Goal: Transaction & Acquisition: Purchase product/service

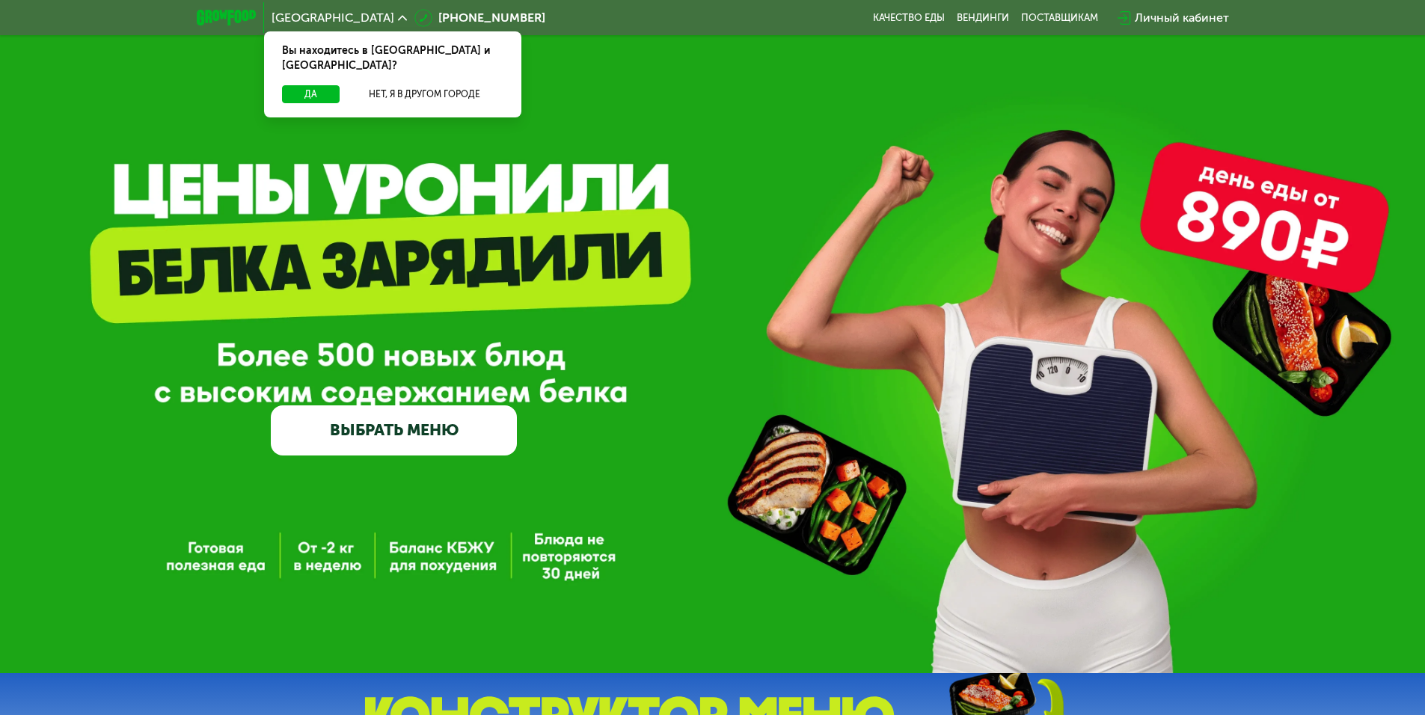
click at [374, 426] on link "ВЫБРАТЬ МЕНЮ" at bounding box center [394, 429] width 246 height 49
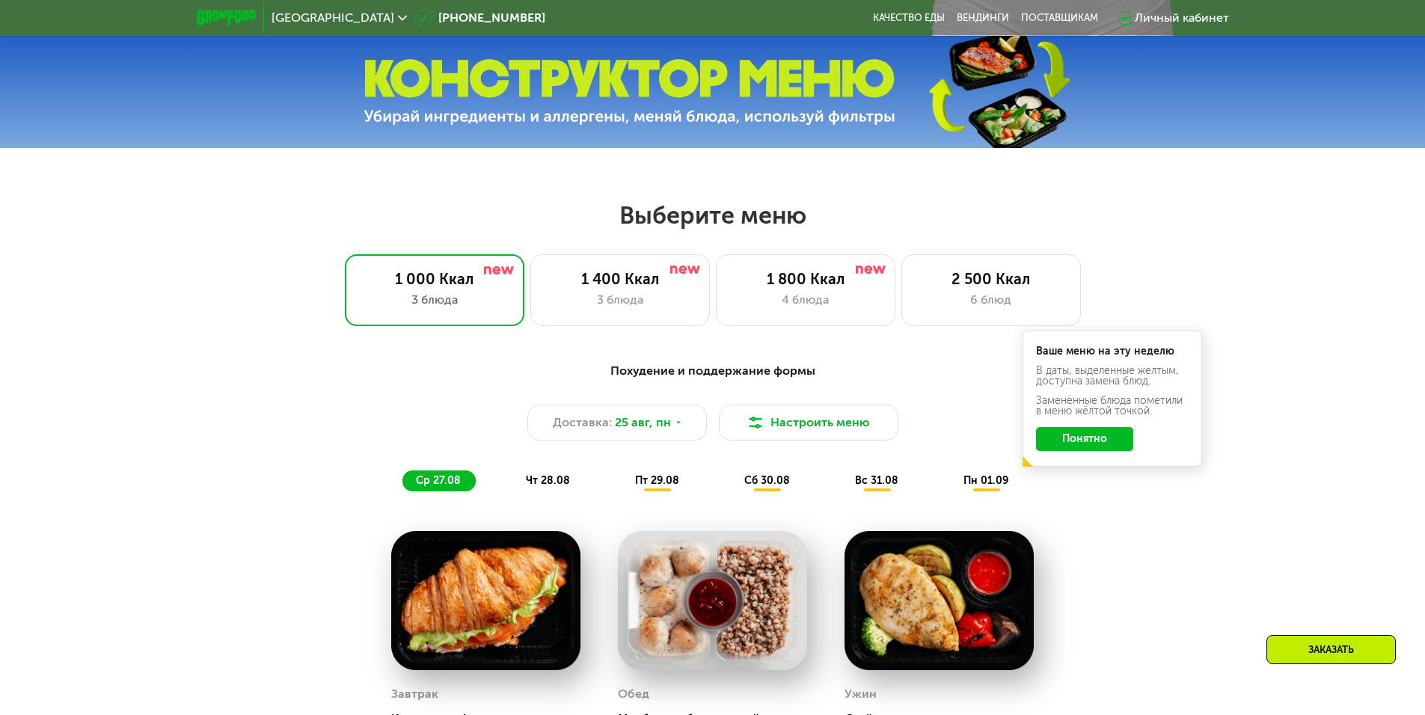
scroll to position [808, 0]
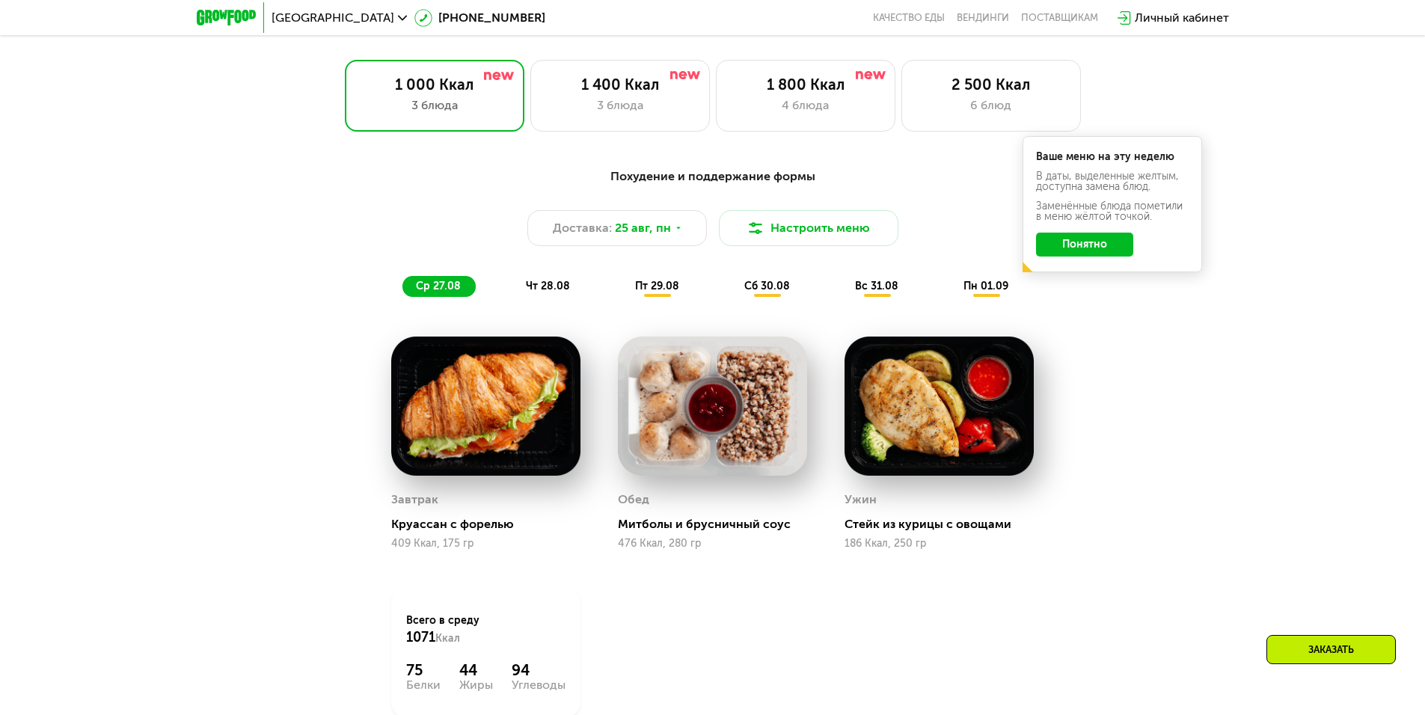
drag, startPoint x: 295, startPoint y: 313, endPoint x: 315, endPoint y: 357, distance: 47.5
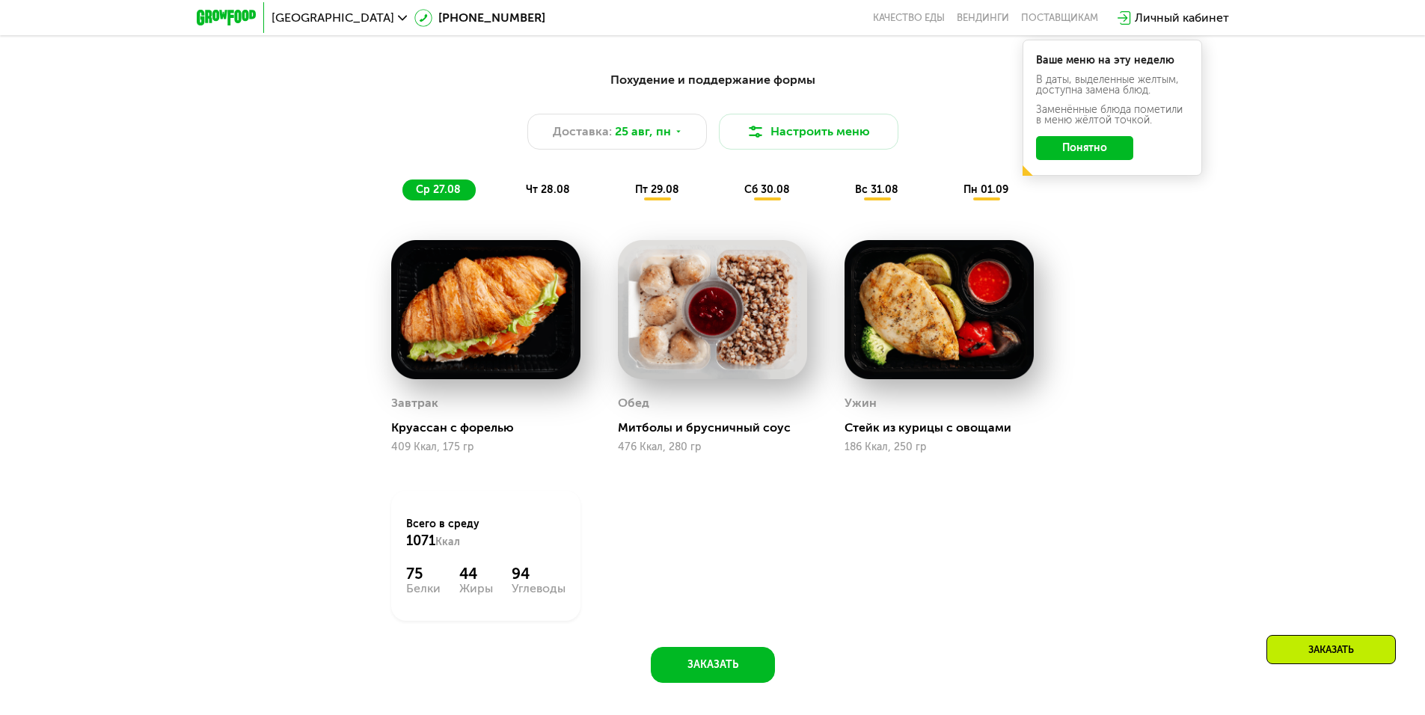
scroll to position [1023, 0]
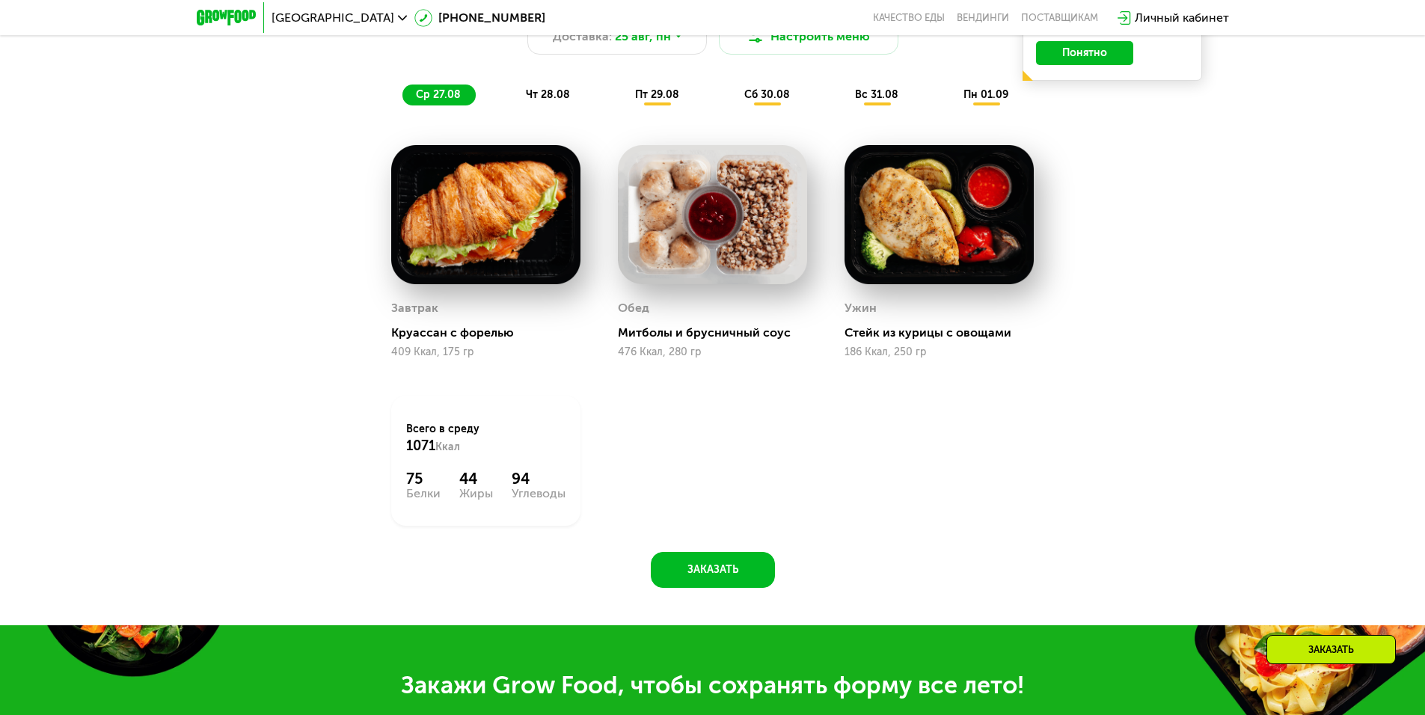
drag, startPoint x: 320, startPoint y: 323, endPoint x: 322, endPoint y: 384, distance: 60.6
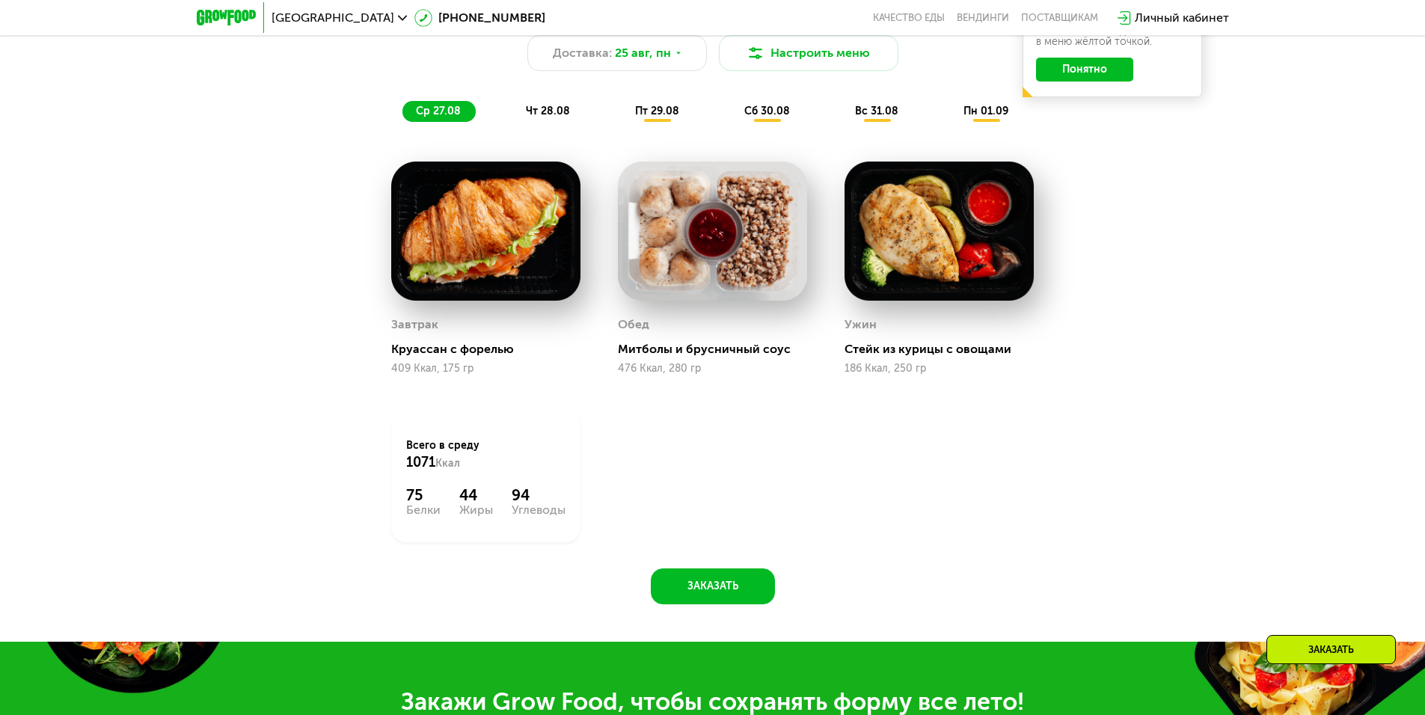
drag, startPoint x: 322, startPoint y: 374, endPoint x: 457, endPoint y: 491, distance: 178.7
click at [430, 489] on div "Всего в [DATE] 1071 Ккал 75 Белки 44 Жиры 94 Углеводы" at bounding box center [485, 478] width 189 height 130
click at [540, 112] on span "чт 28.08" at bounding box center [548, 111] width 44 height 13
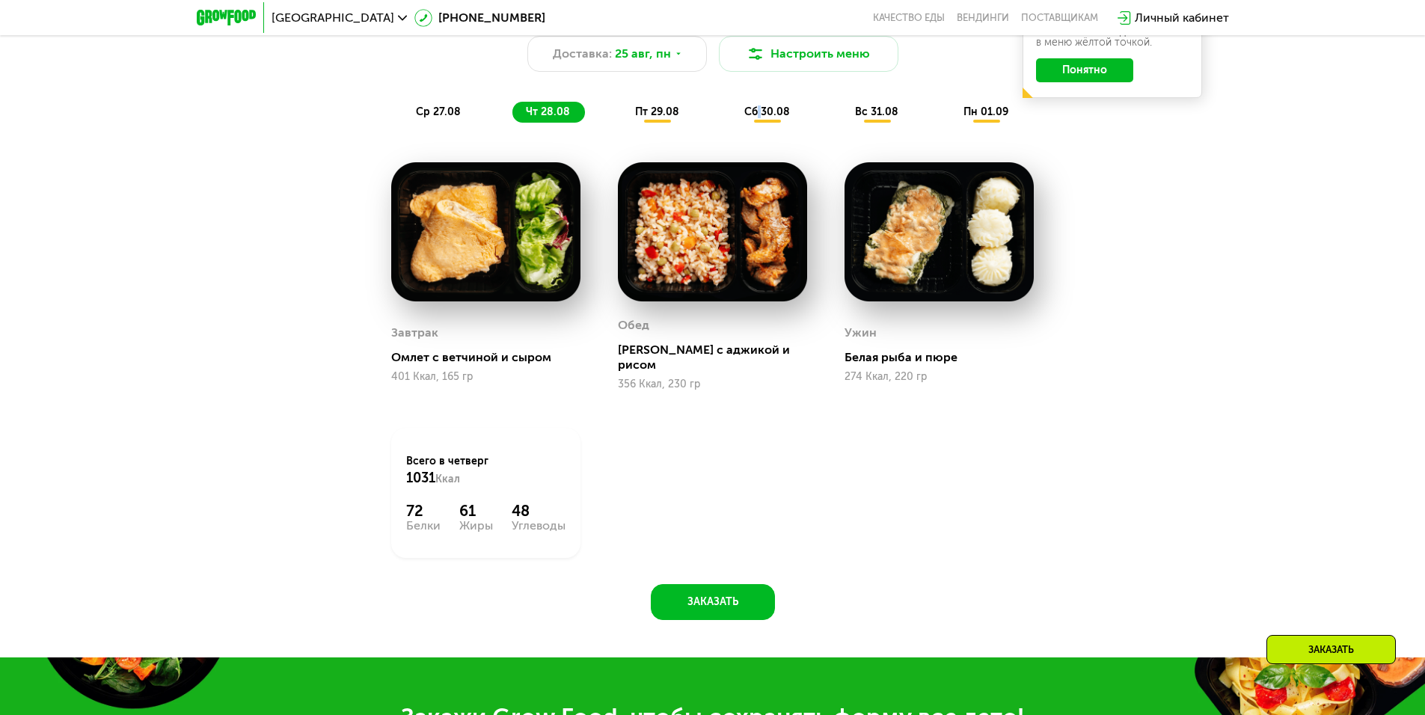
click at [759, 112] on span "сб 30.08" at bounding box center [767, 111] width 46 height 13
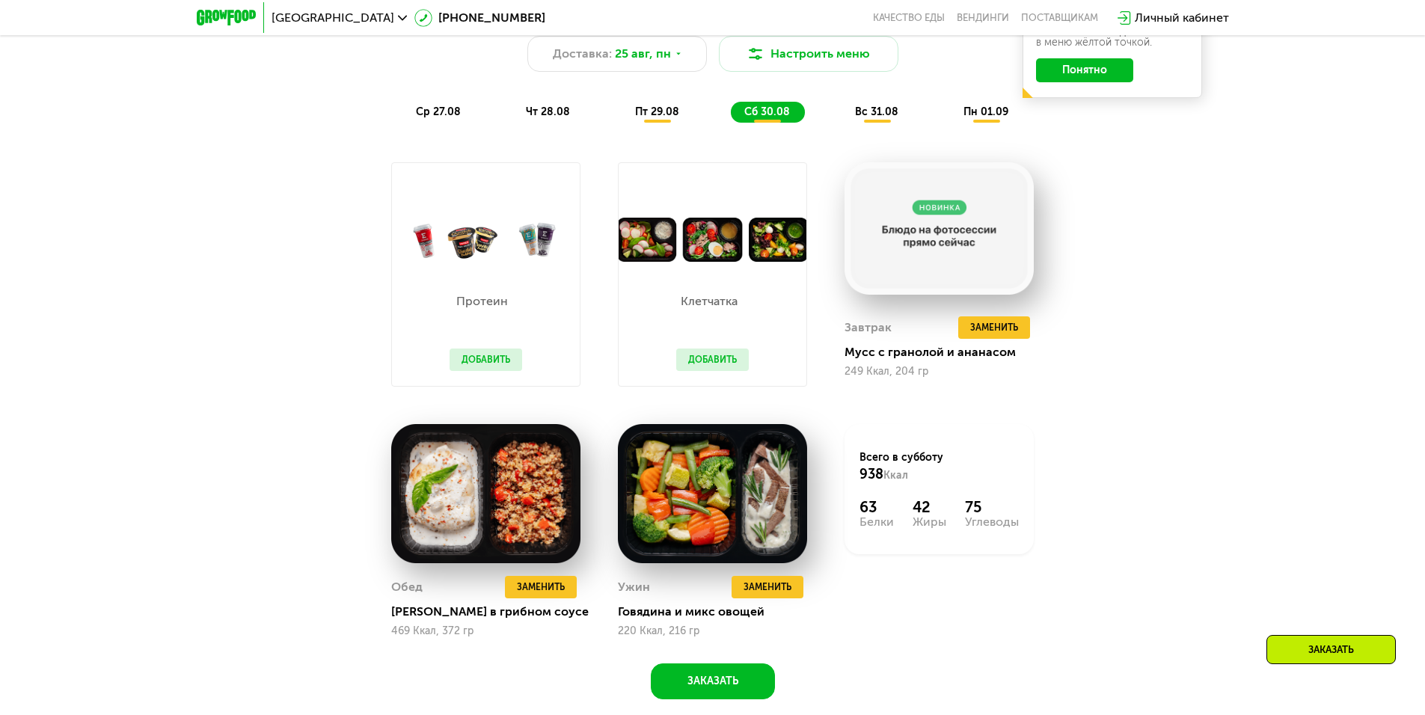
click at [333, 272] on div "Похудение и поддержание формы Доставка: [DATE] Настроить меню ср 27.08 чт 28.08…" at bounding box center [713, 342] width 922 height 716
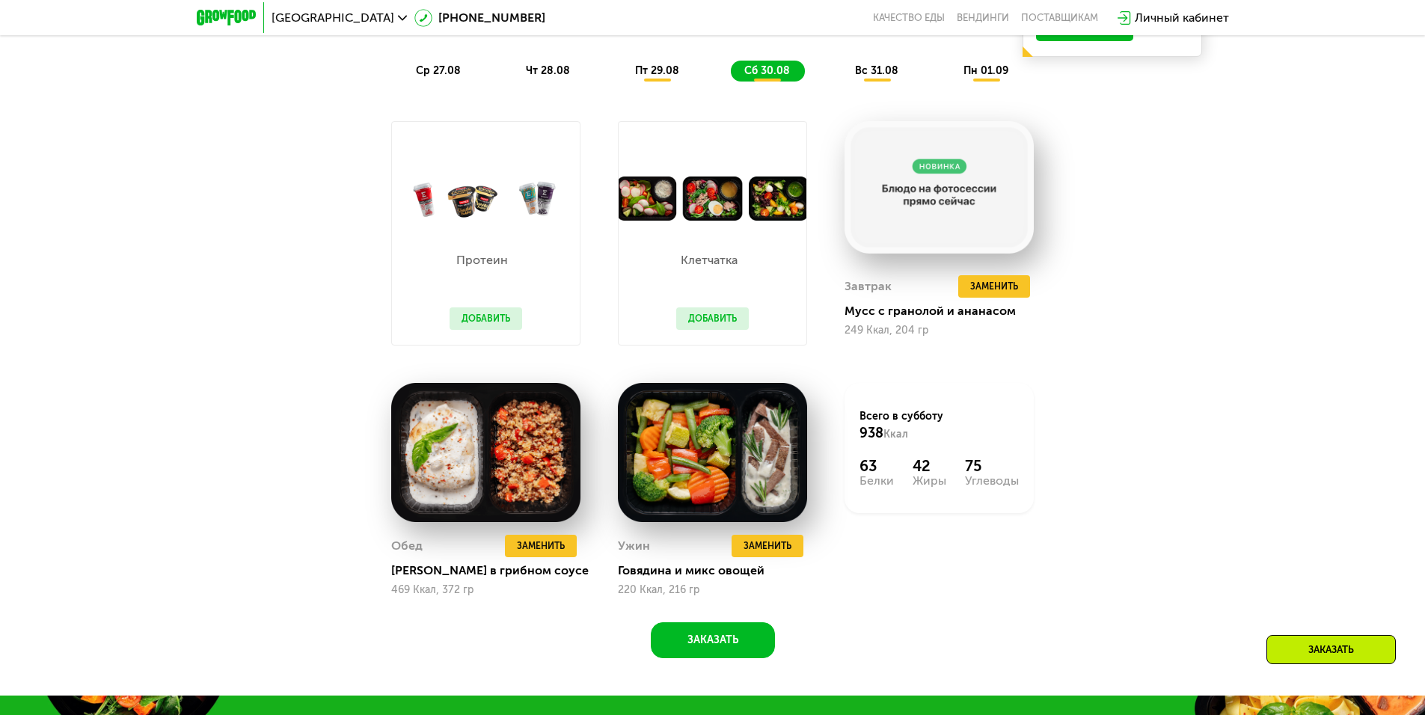
scroll to position [1079, 0]
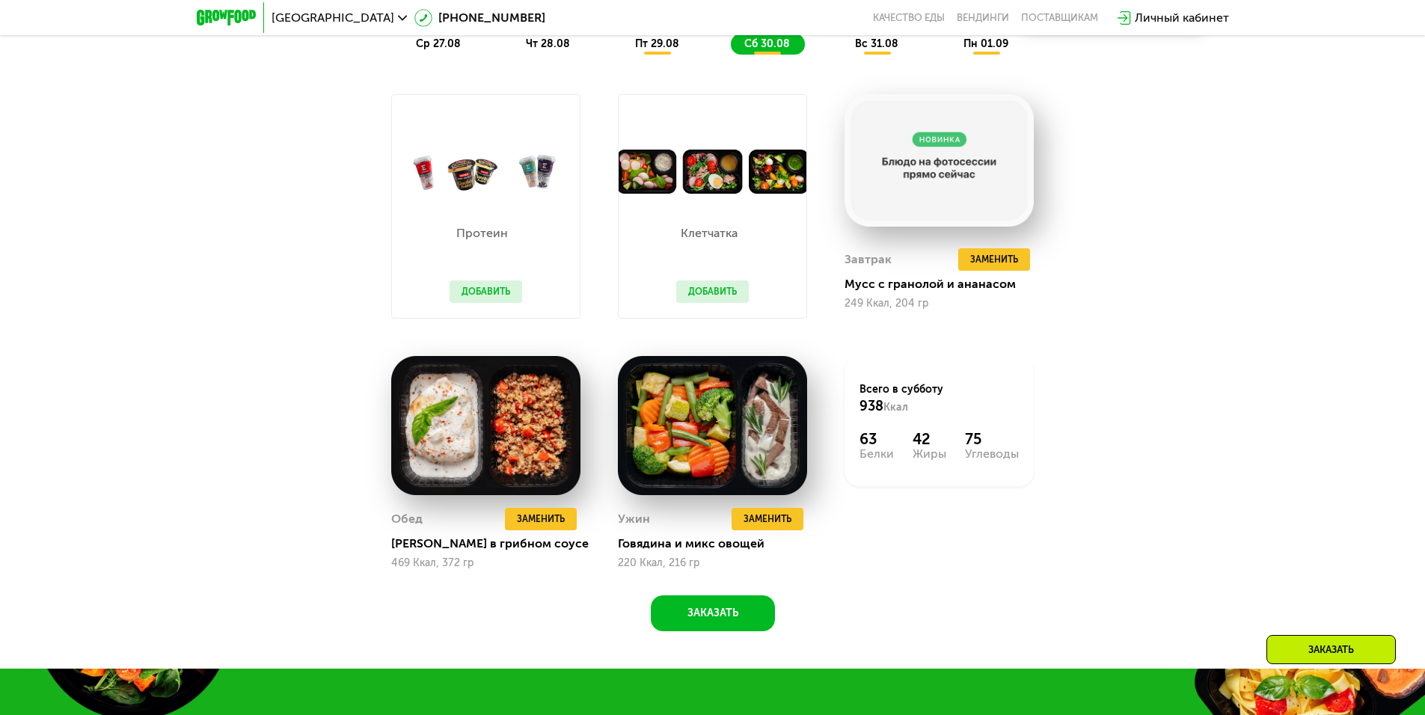
drag, startPoint x: 340, startPoint y: 268, endPoint x: 356, endPoint y: 316, distance: 51.1
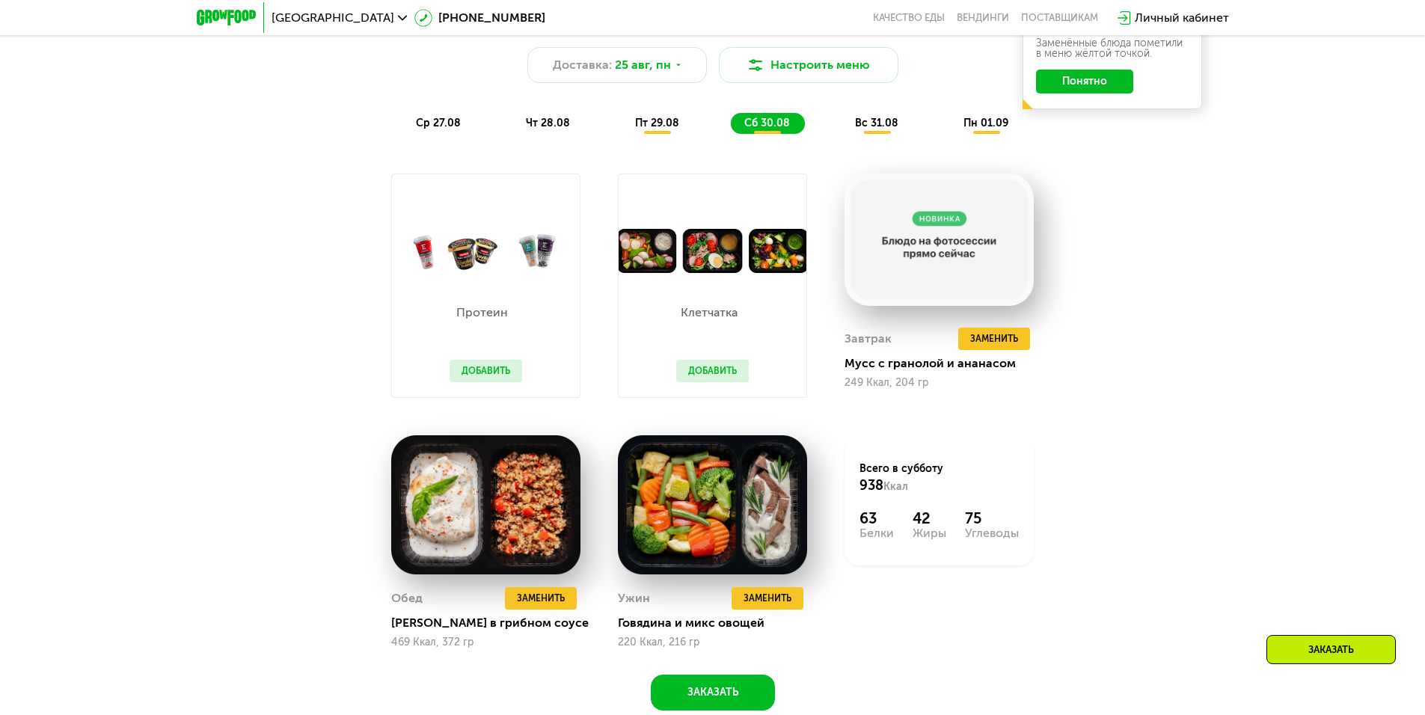
drag, startPoint x: 1204, startPoint y: 263, endPoint x: 1213, endPoint y: 228, distance: 35.6
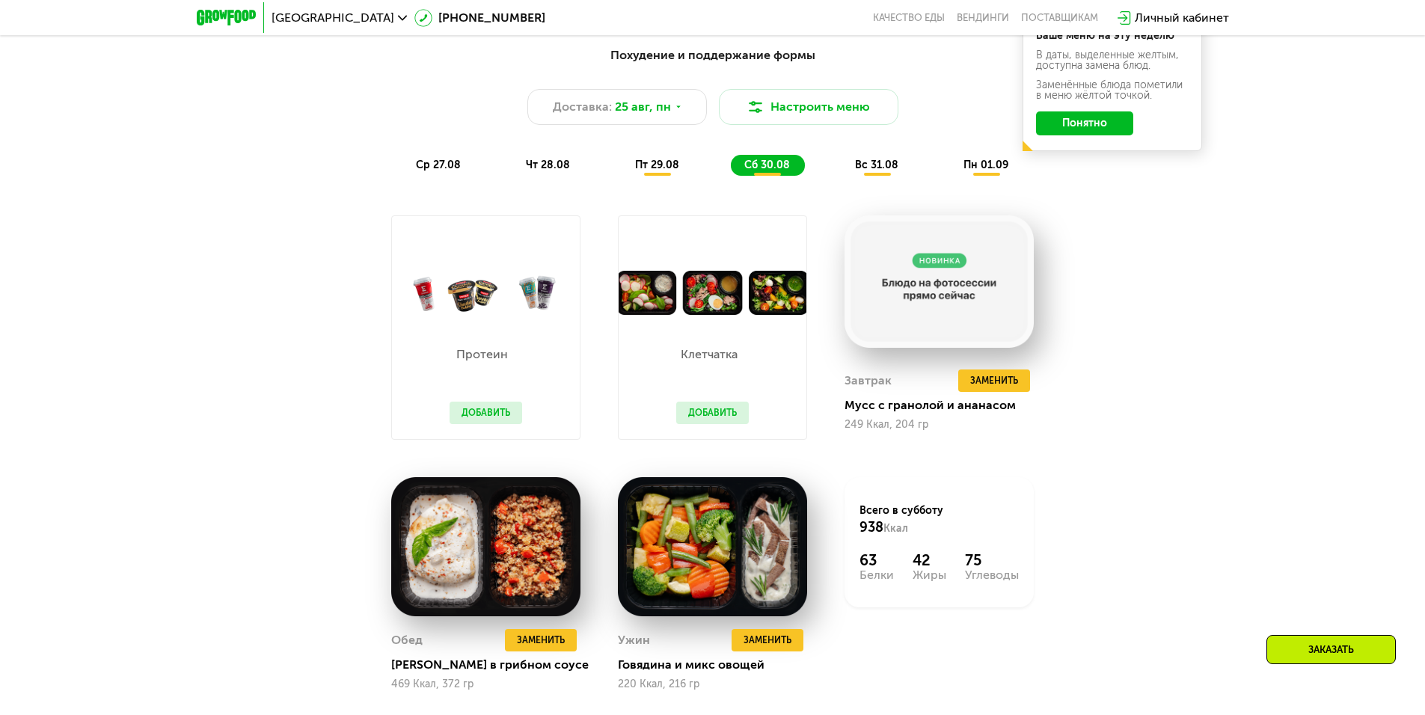
drag, startPoint x: 1191, startPoint y: 266, endPoint x: 1135, endPoint y: 214, distance: 76.2
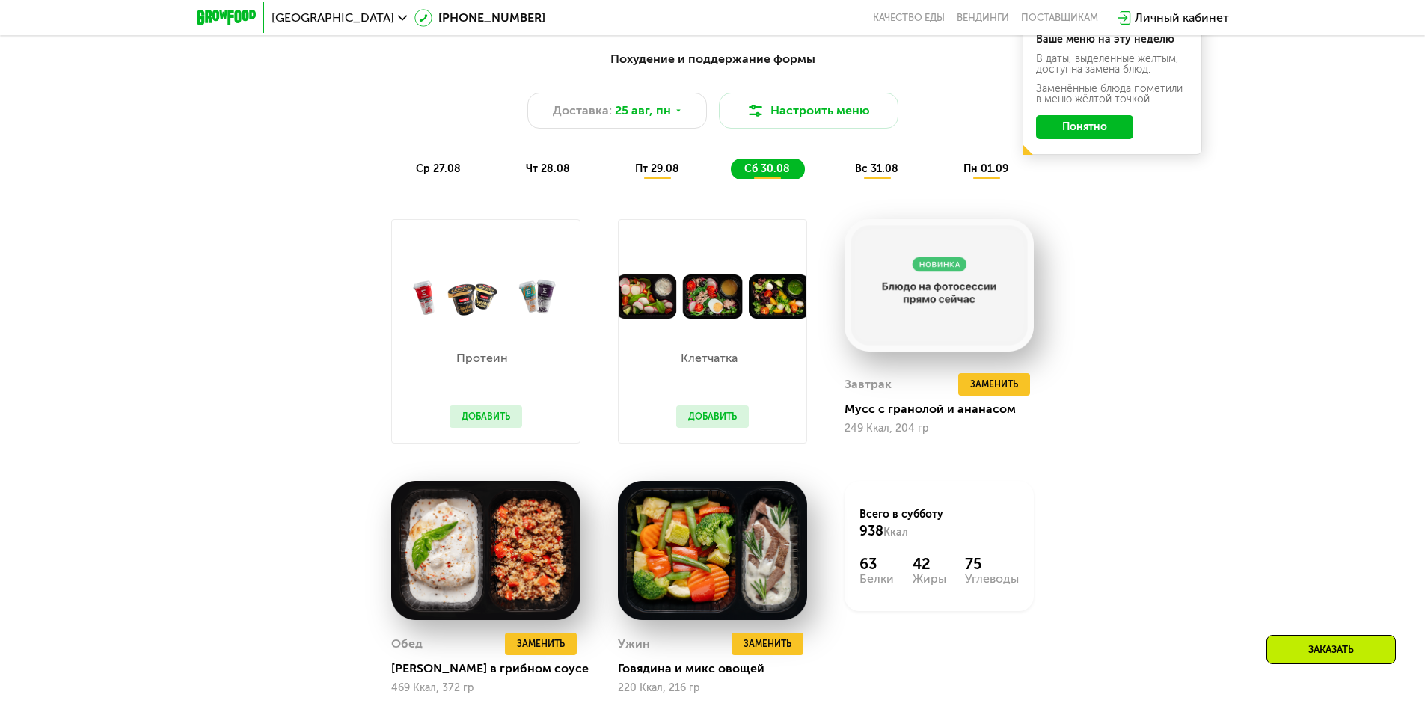
click at [886, 168] on span "вс 31.08" at bounding box center [876, 168] width 43 height 13
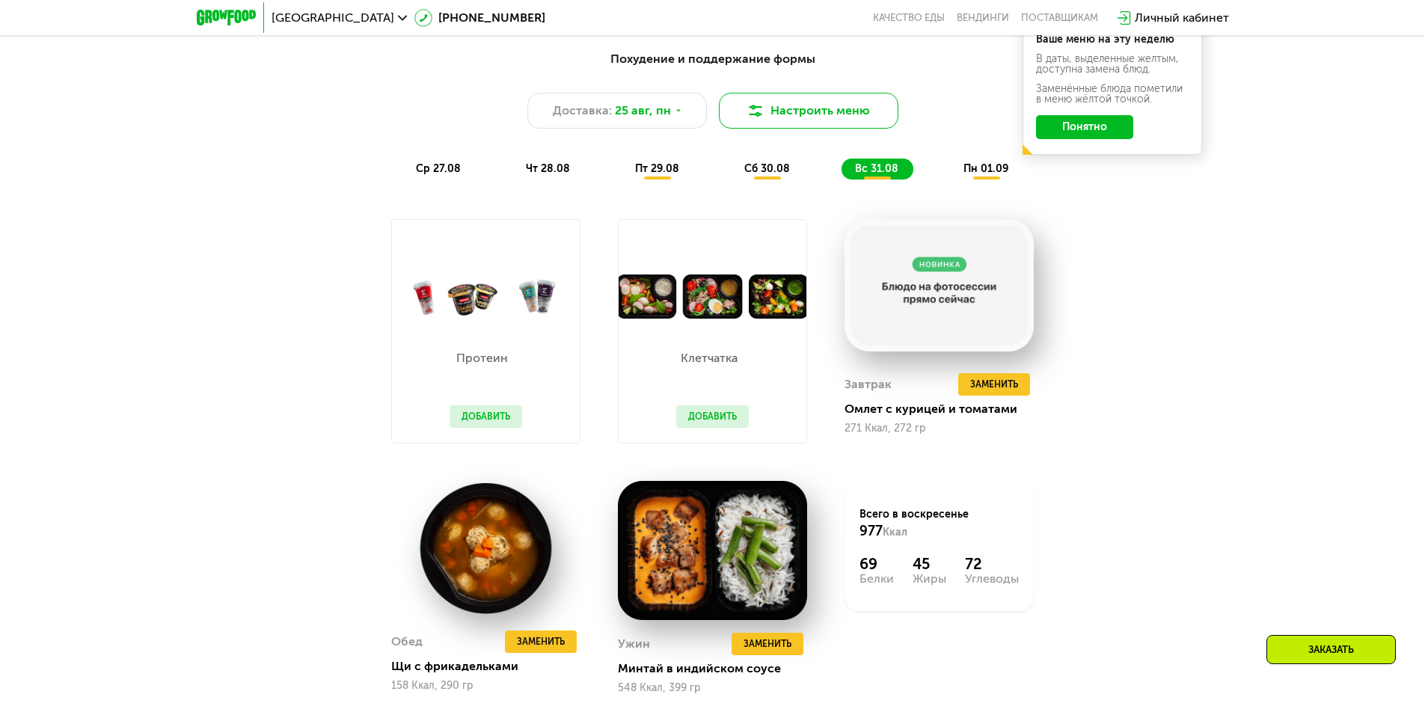
click at [788, 114] on button "Настроить меню" at bounding box center [809, 111] width 180 height 36
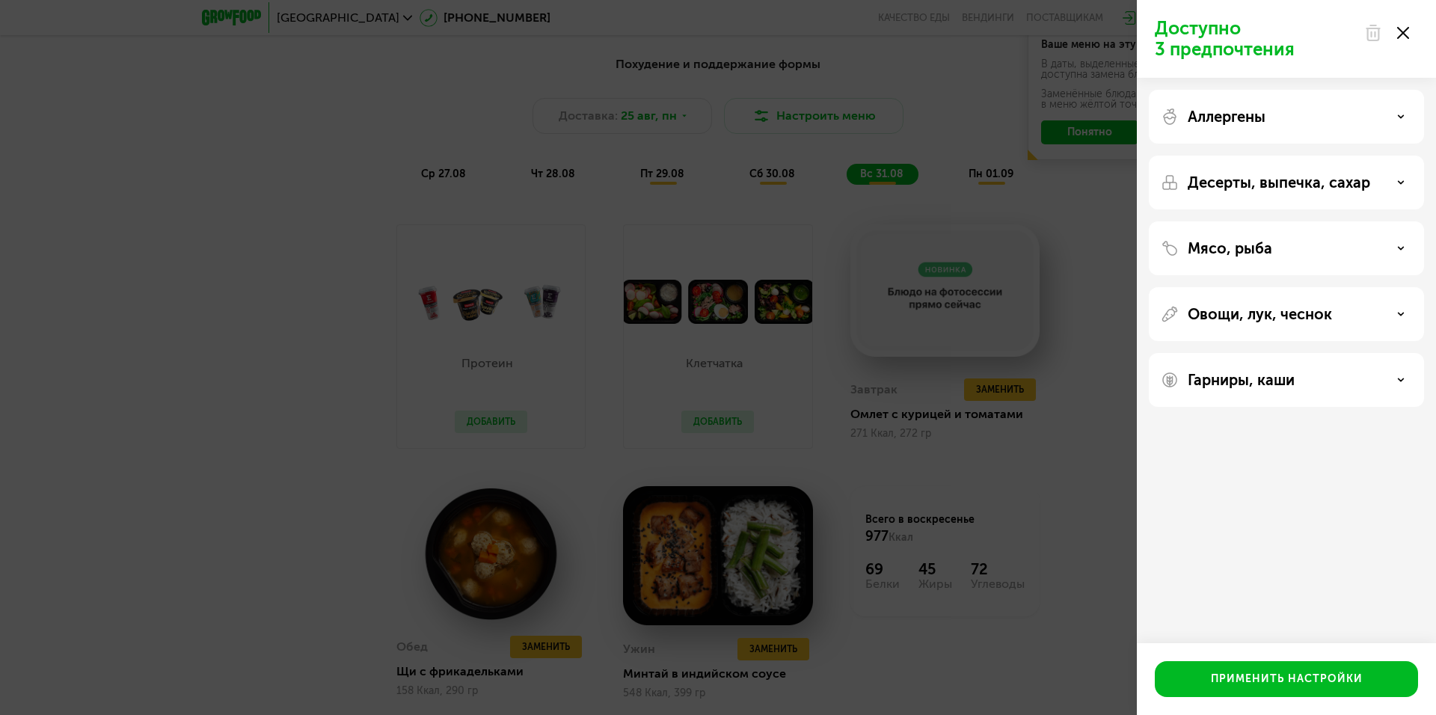
click at [1252, 118] on p "Аллергены" at bounding box center [1227, 117] width 78 height 18
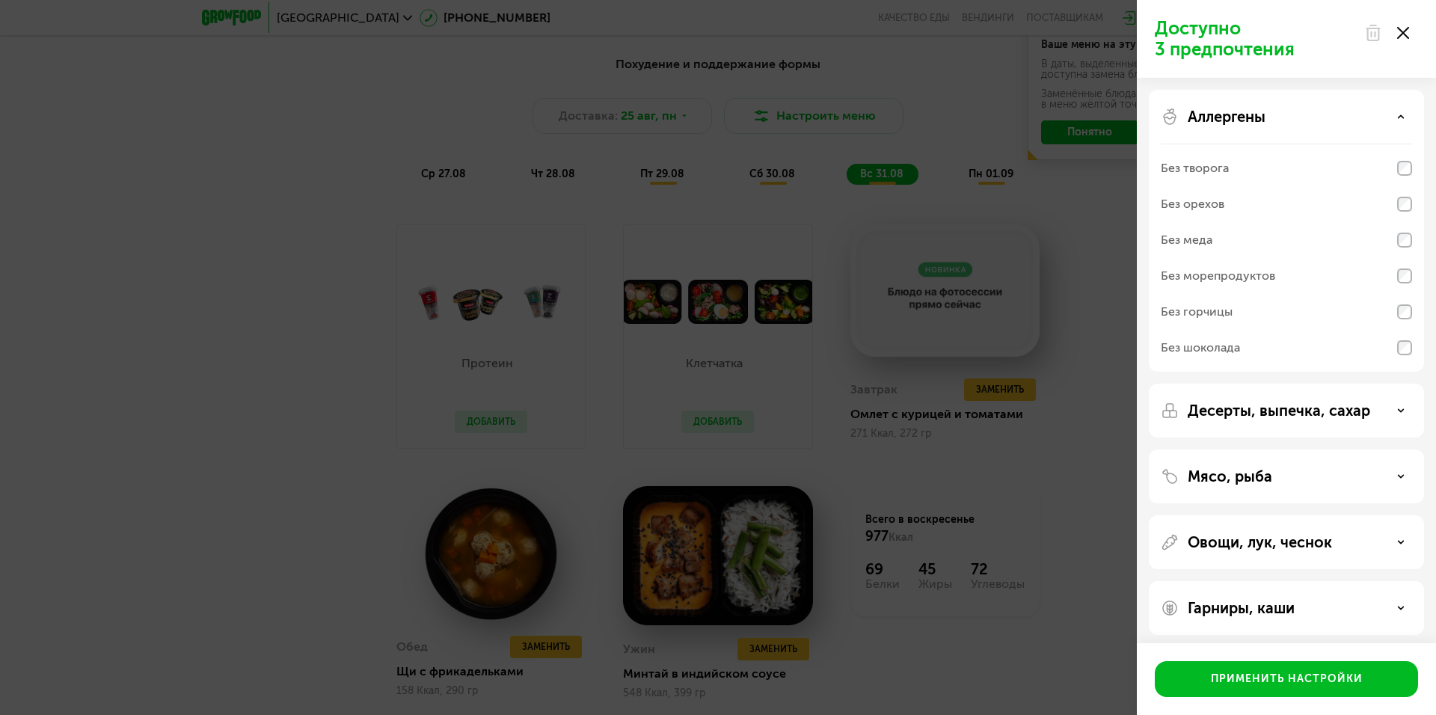
click at [1252, 118] on p "Аллергены" at bounding box center [1227, 117] width 78 height 18
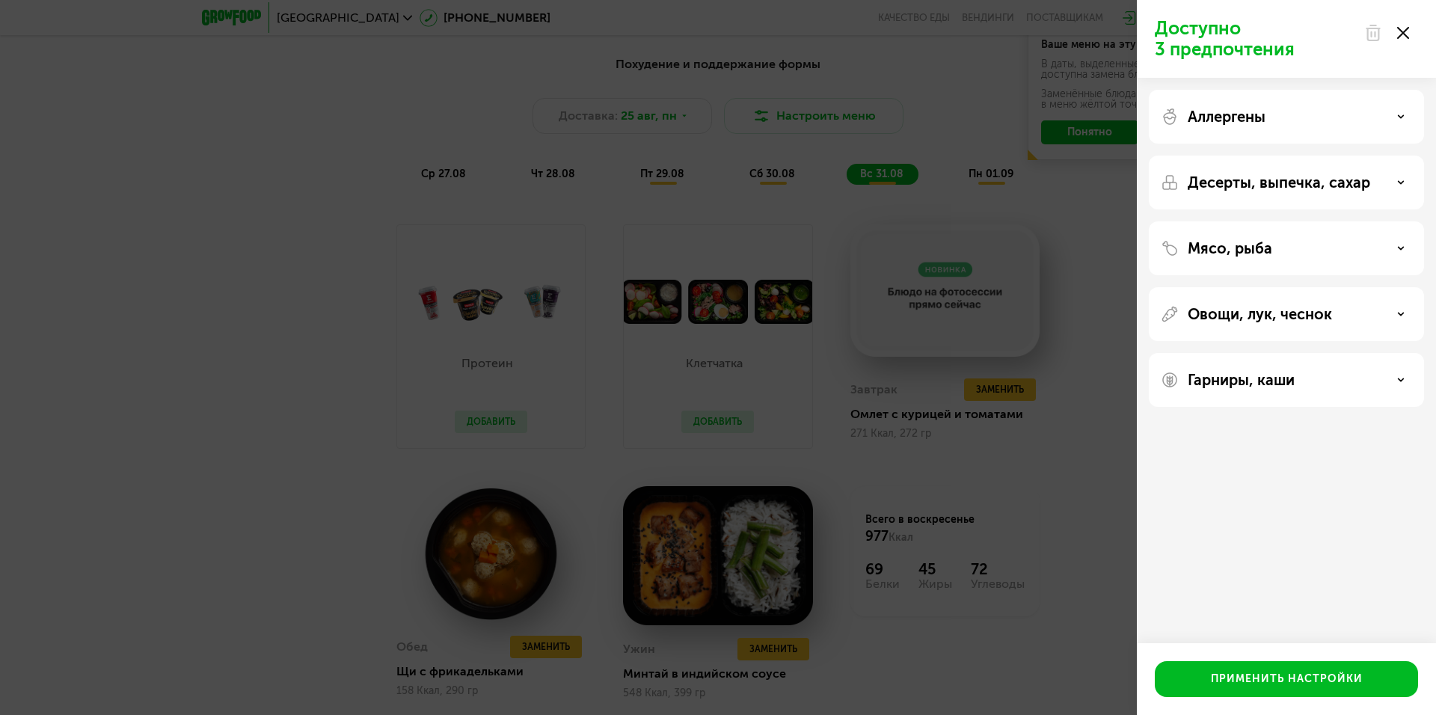
click at [1246, 221] on div "Десерты, выпечка, сахар" at bounding box center [1286, 248] width 275 height 54
click at [1263, 182] on p "Десерты, выпечка, сахар" at bounding box center [1279, 183] width 183 height 18
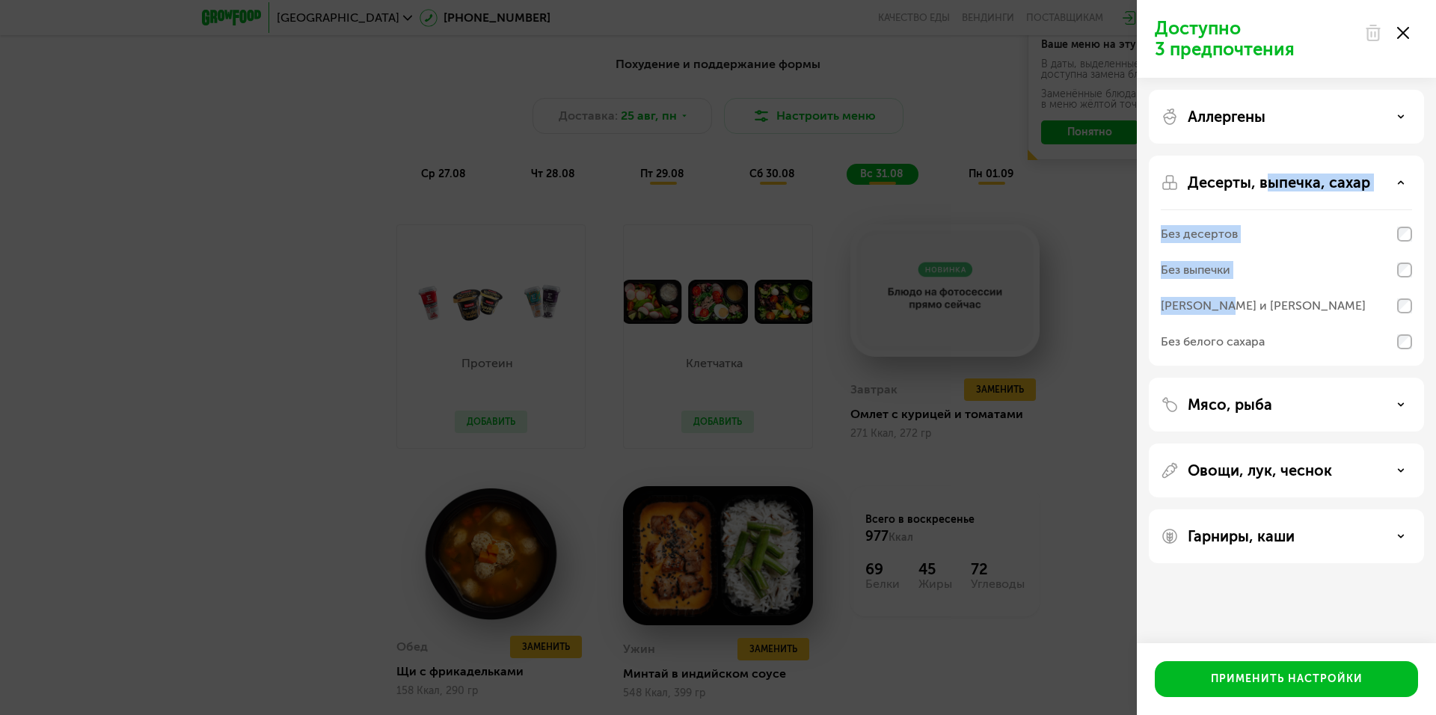
drag, startPoint x: 1263, startPoint y: 182, endPoint x: 1221, endPoint y: 314, distance: 138.9
click at [1221, 378] on div "Десерты, выпечка, сахар Без десертов Без выпечки Без сэндвичей и круассанов Без…" at bounding box center [1286, 405] width 275 height 54
click at [1198, 345] on div "Без белого сахара" at bounding box center [1213, 342] width 104 height 18
click at [1206, 340] on div "Без белого сахара" at bounding box center [1213, 342] width 104 height 18
click at [1269, 180] on p "Десерты, выпечка, сахар" at bounding box center [1279, 183] width 183 height 18
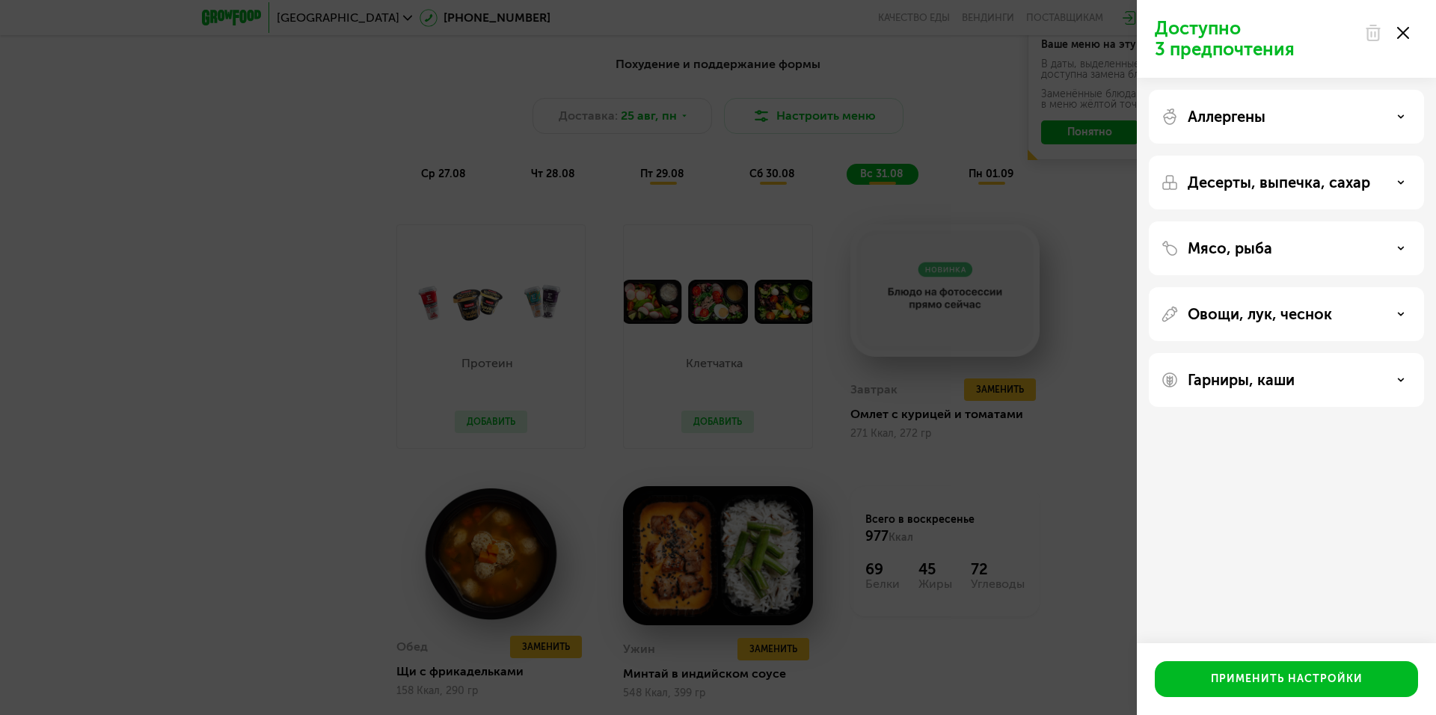
click at [1328, 311] on p "Овощи, лук, чеснок" at bounding box center [1260, 314] width 144 height 18
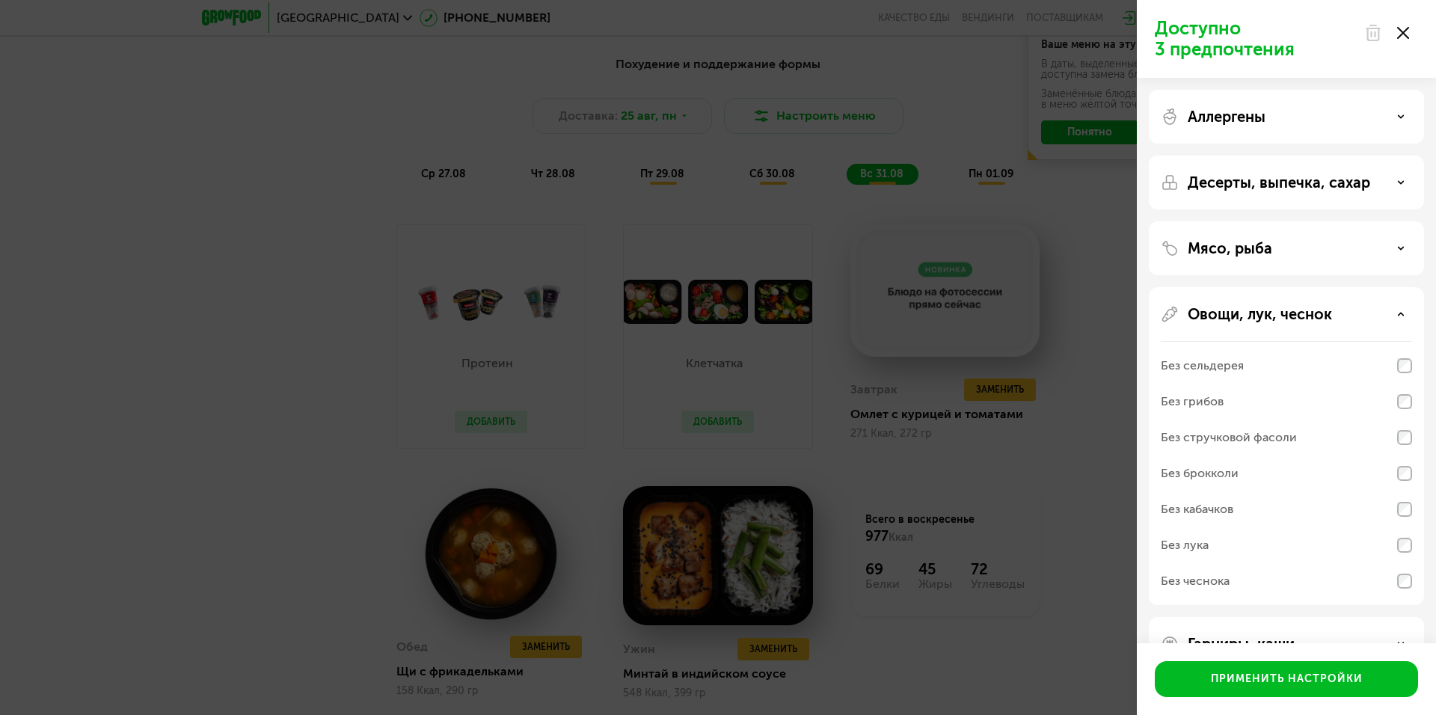
click at [1328, 311] on p "Овощи, лук, чеснок" at bounding box center [1260, 314] width 144 height 18
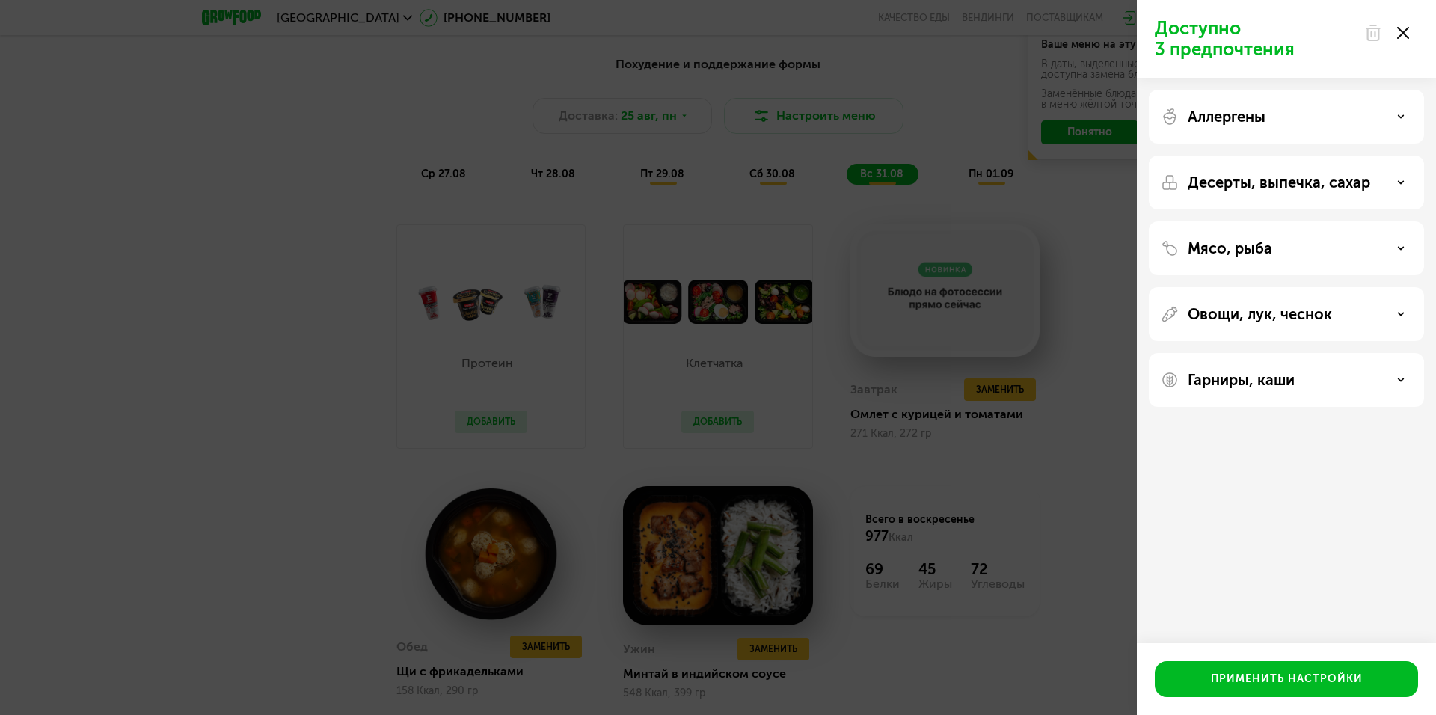
click at [1285, 396] on div "Гарниры, каши" at bounding box center [1286, 380] width 275 height 54
click at [1291, 382] on p "Гарниры, каши" at bounding box center [1241, 380] width 107 height 18
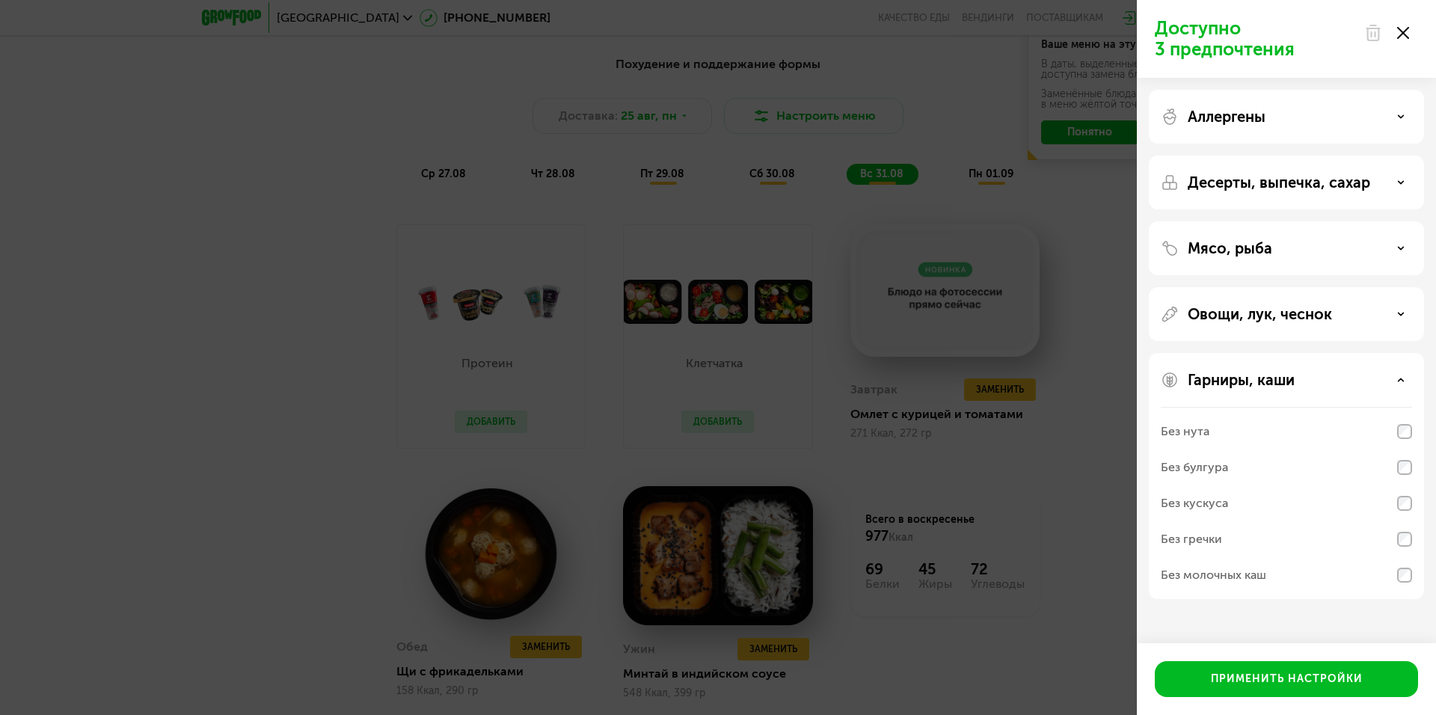
click at [1291, 382] on p "Гарниры, каши" at bounding box center [1241, 380] width 107 height 18
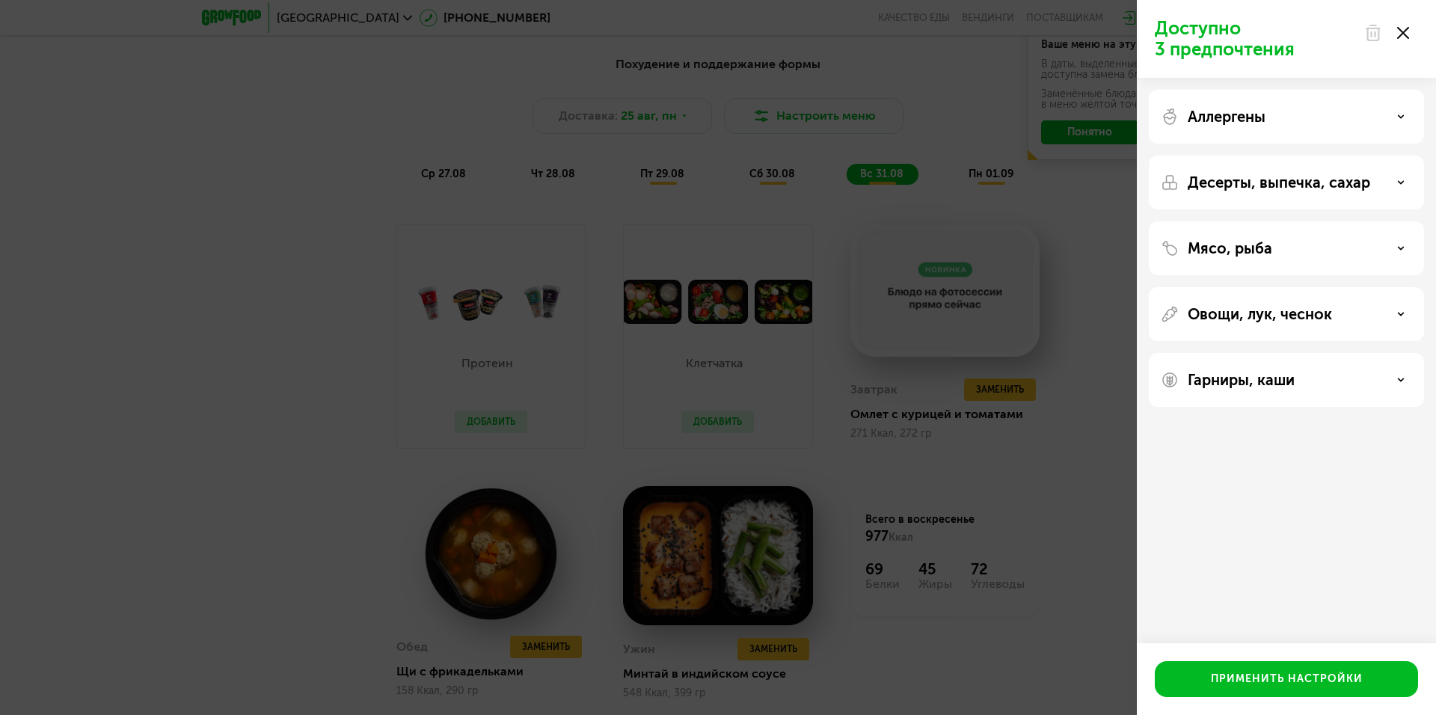
click at [1415, 30] on div at bounding box center [1386, 33] width 63 height 30
click at [1408, 34] on icon at bounding box center [1403, 33] width 12 height 12
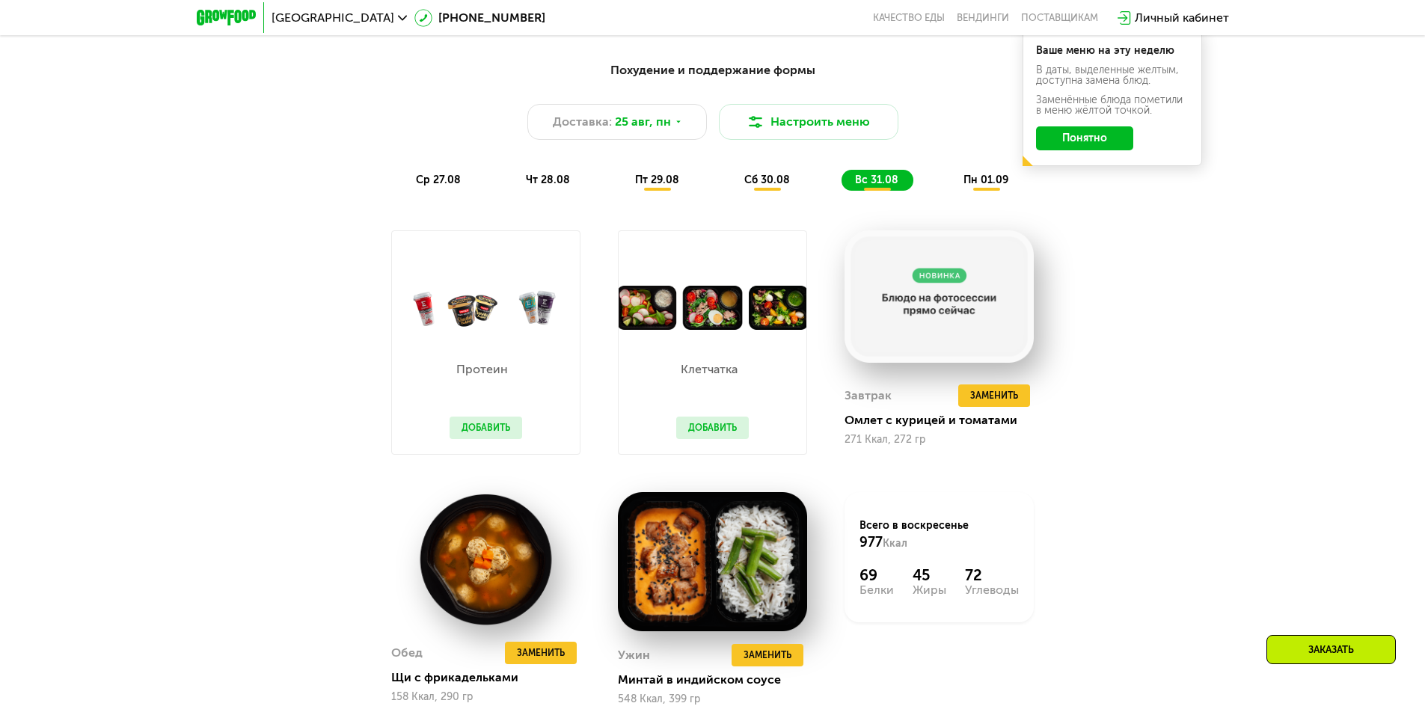
drag, startPoint x: 1083, startPoint y: 394, endPoint x: 1071, endPoint y: 353, distance: 42.8
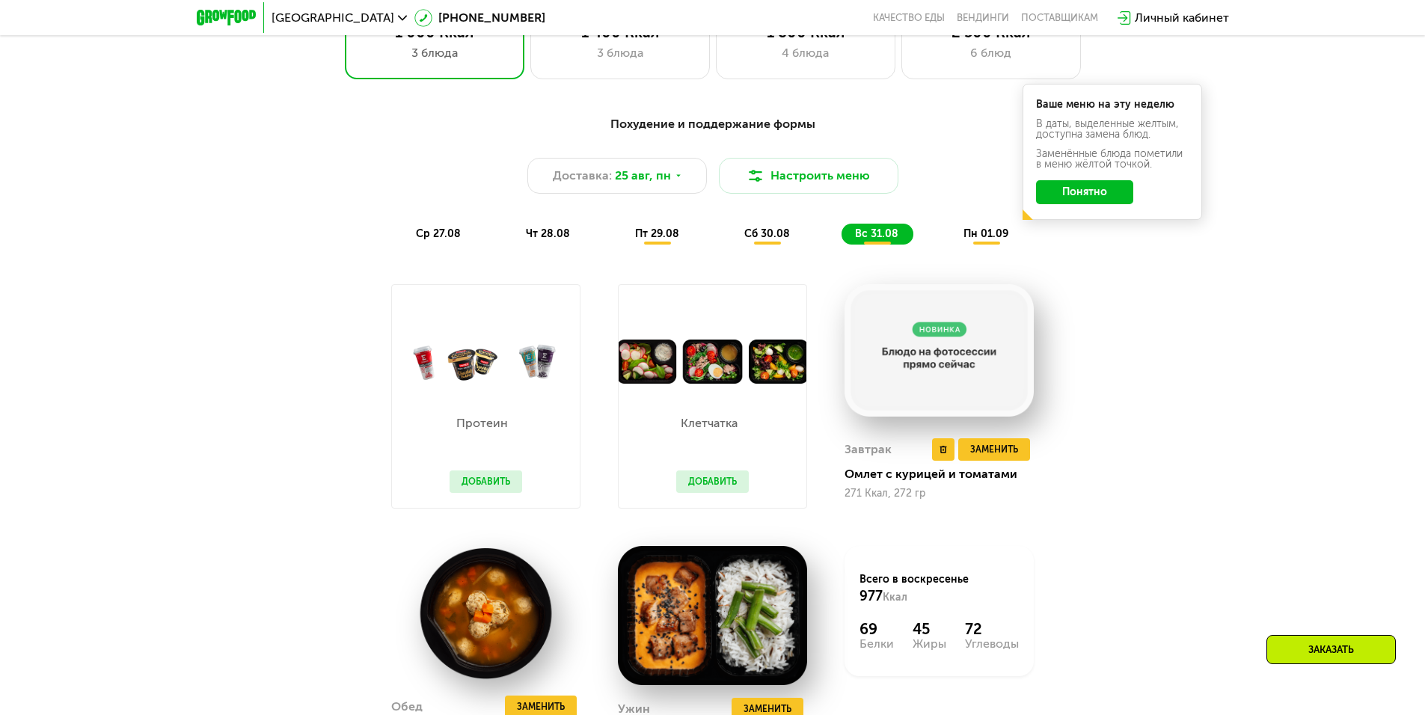
scroll to position [852, 0]
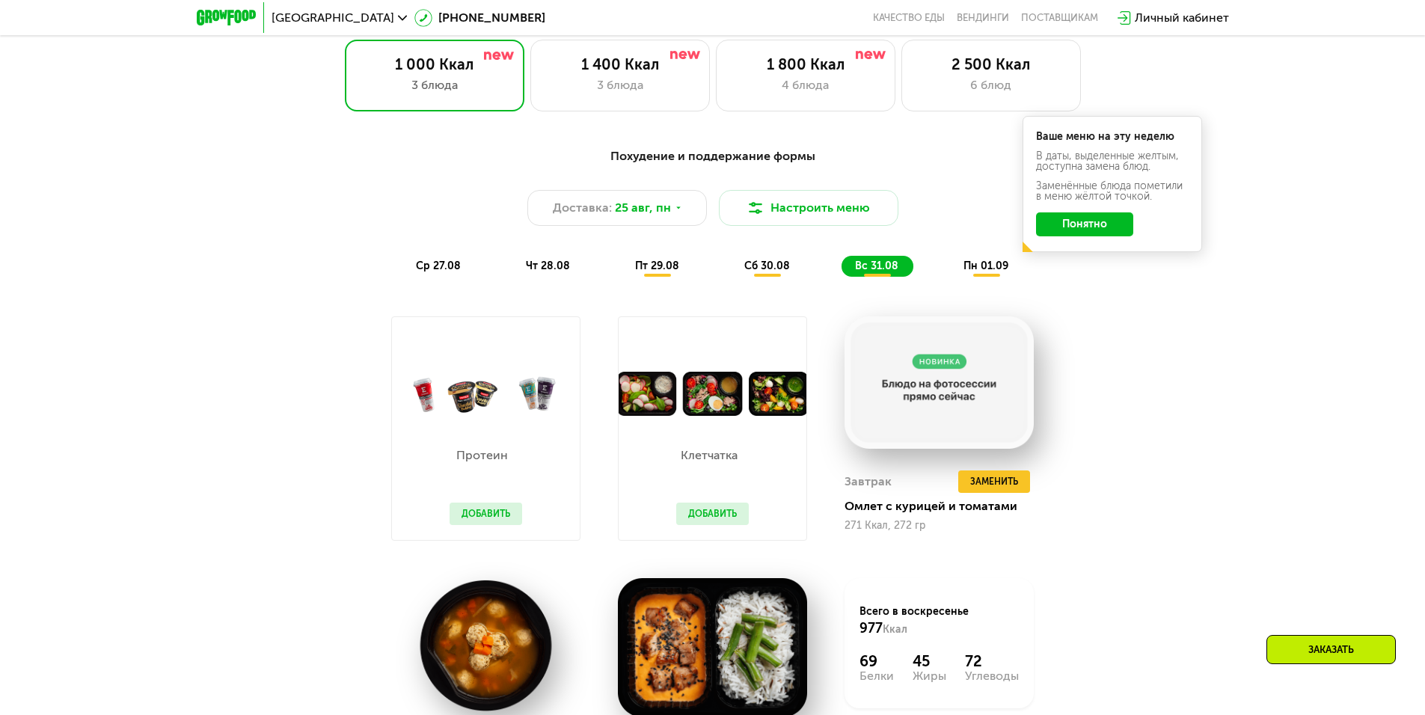
click at [479, 516] on button "Добавить" at bounding box center [486, 514] width 73 height 22
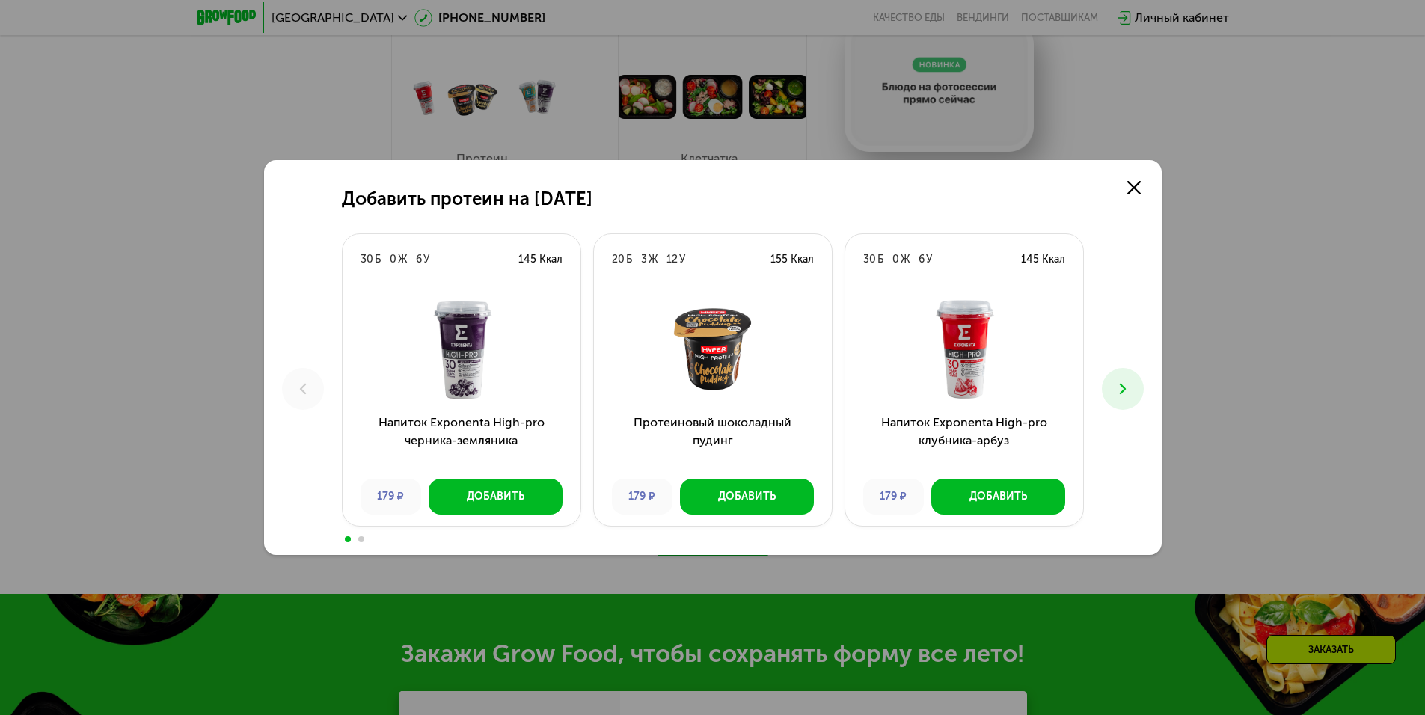
scroll to position [1151, 0]
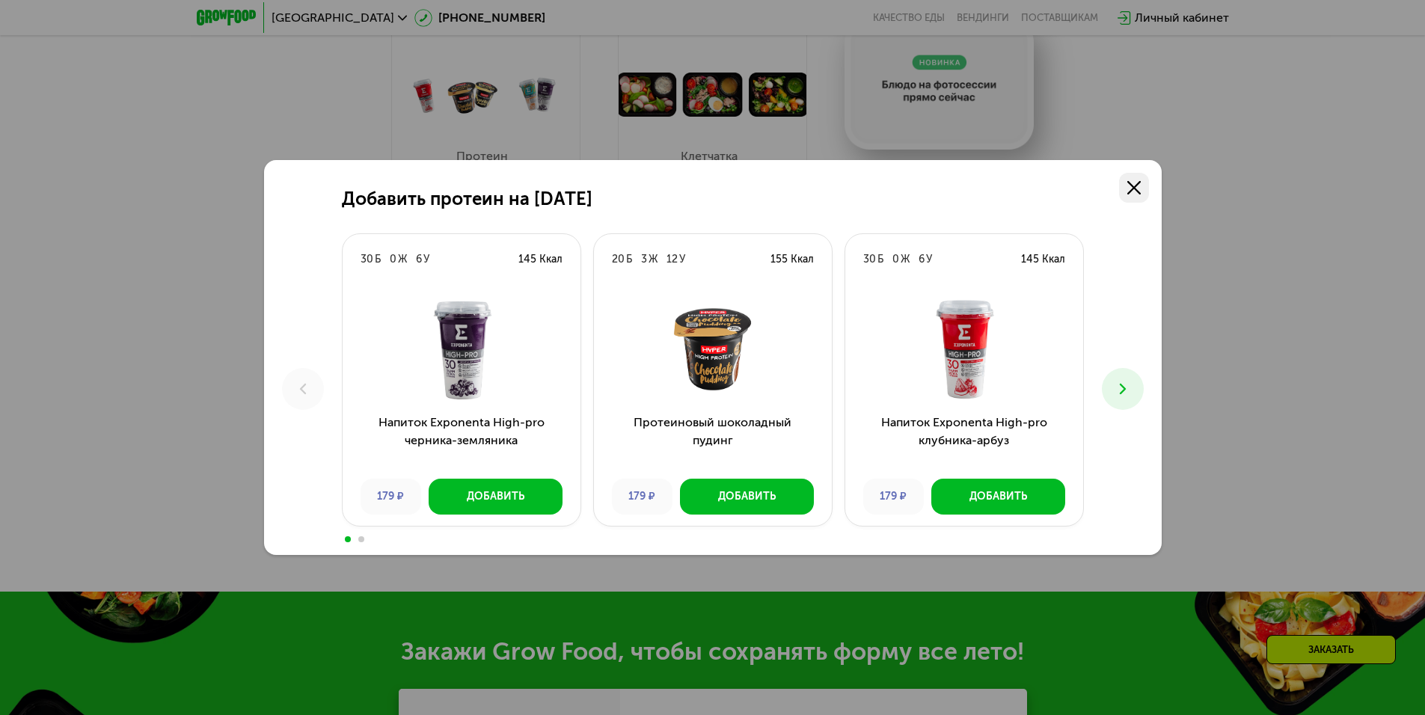
click at [1131, 183] on icon at bounding box center [1133, 187] width 13 height 13
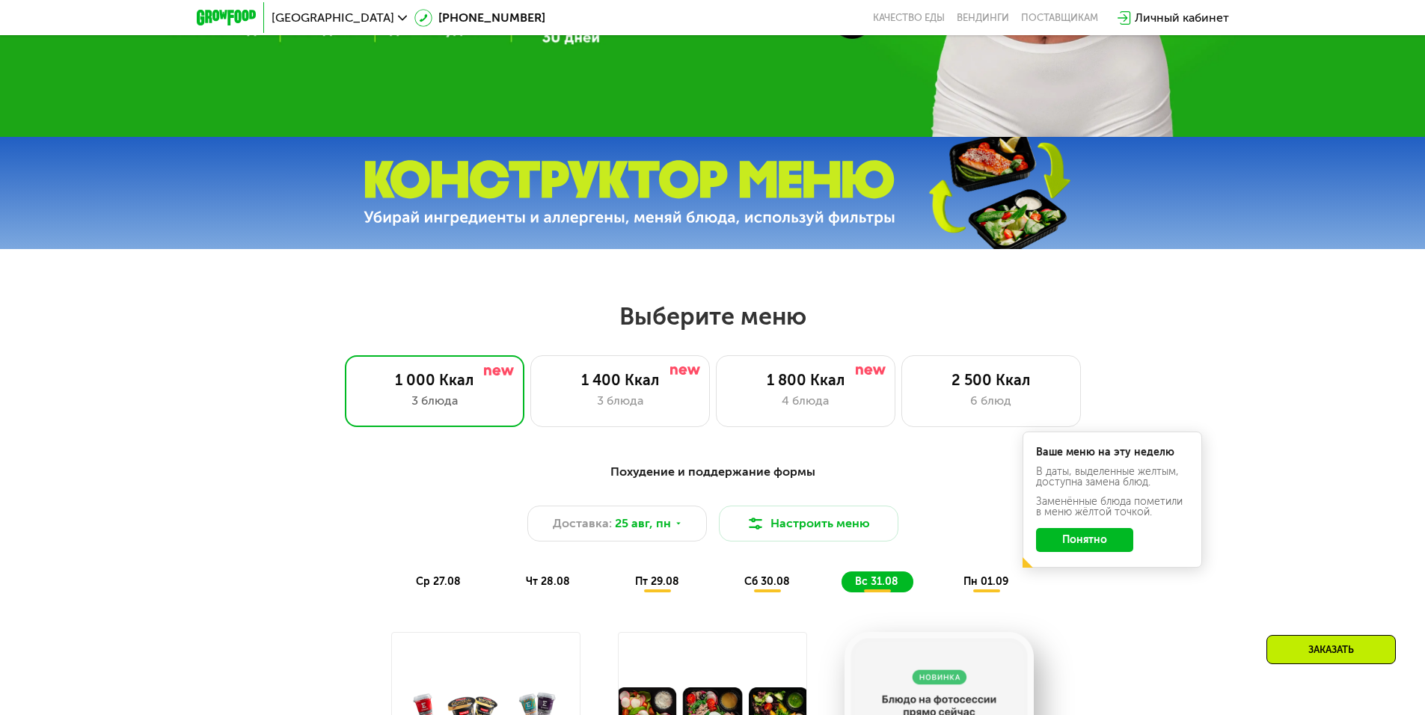
scroll to position [128, 0]
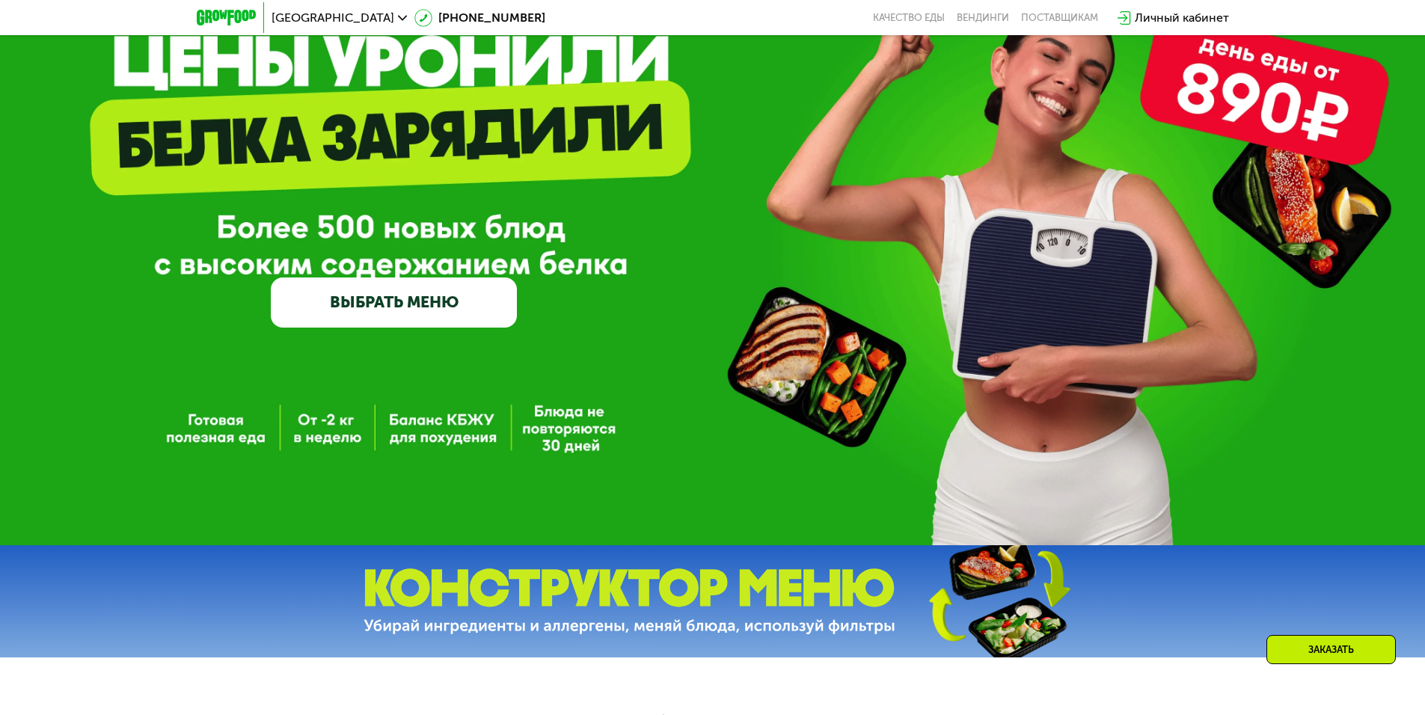
drag, startPoint x: 218, startPoint y: 234, endPoint x: 260, endPoint y: 39, distance: 199.8
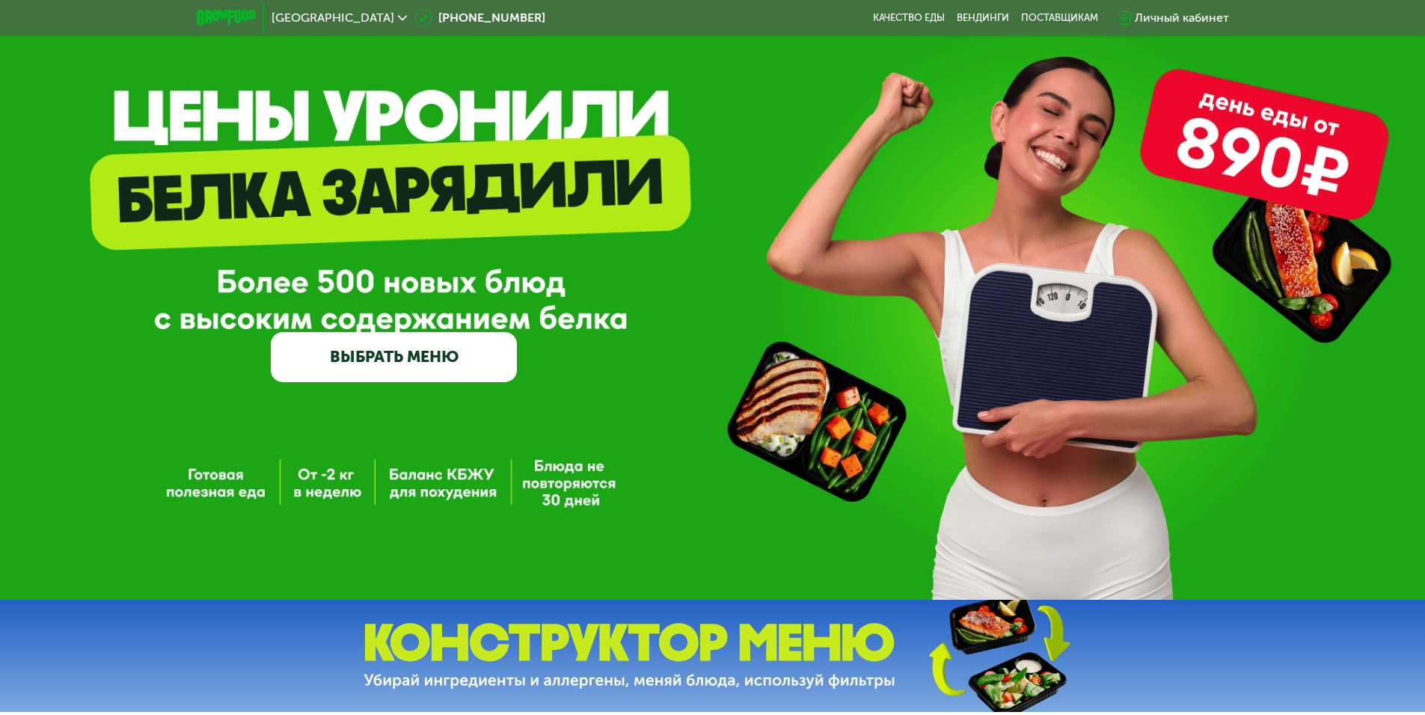
drag, startPoint x: 268, startPoint y: 317, endPoint x: 258, endPoint y: 371, distance: 54.7
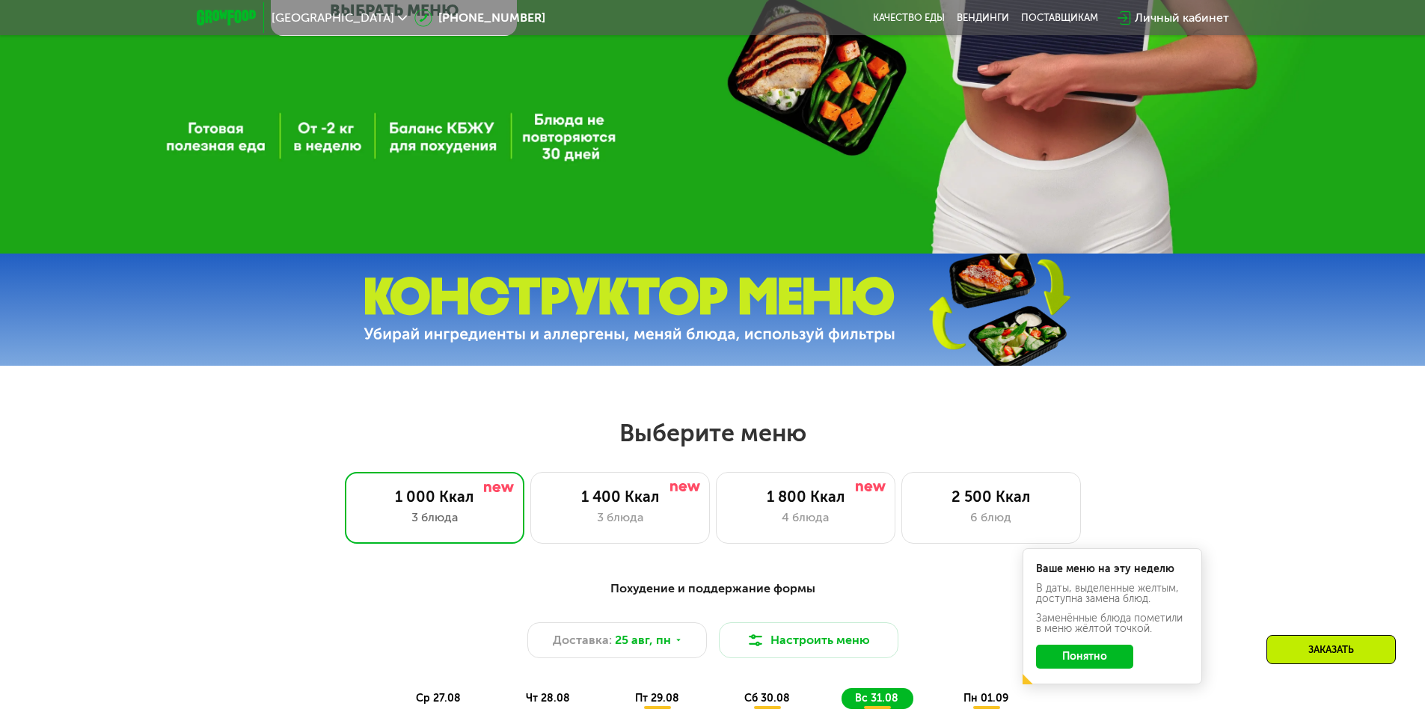
drag, startPoint x: 295, startPoint y: 494, endPoint x: 310, endPoint y: 536, distance: 43.5
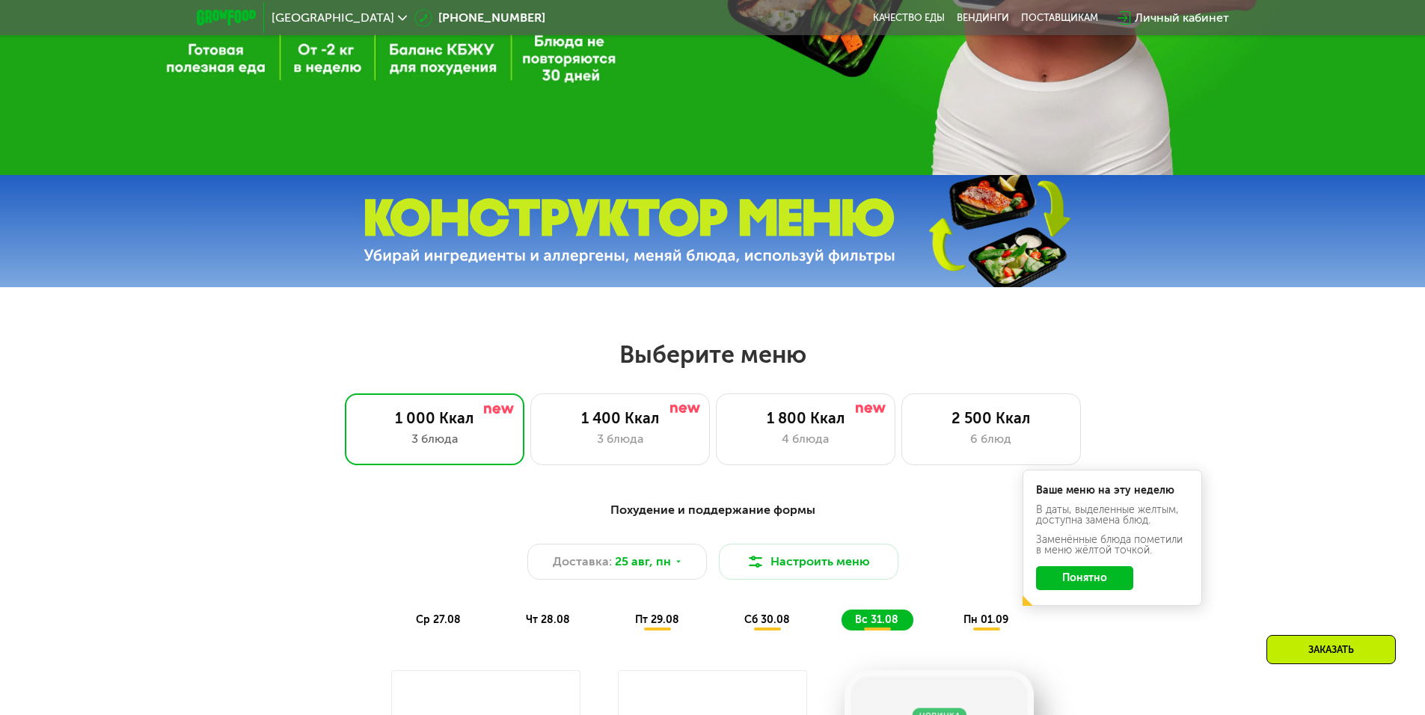
scroll to position [526, 0]
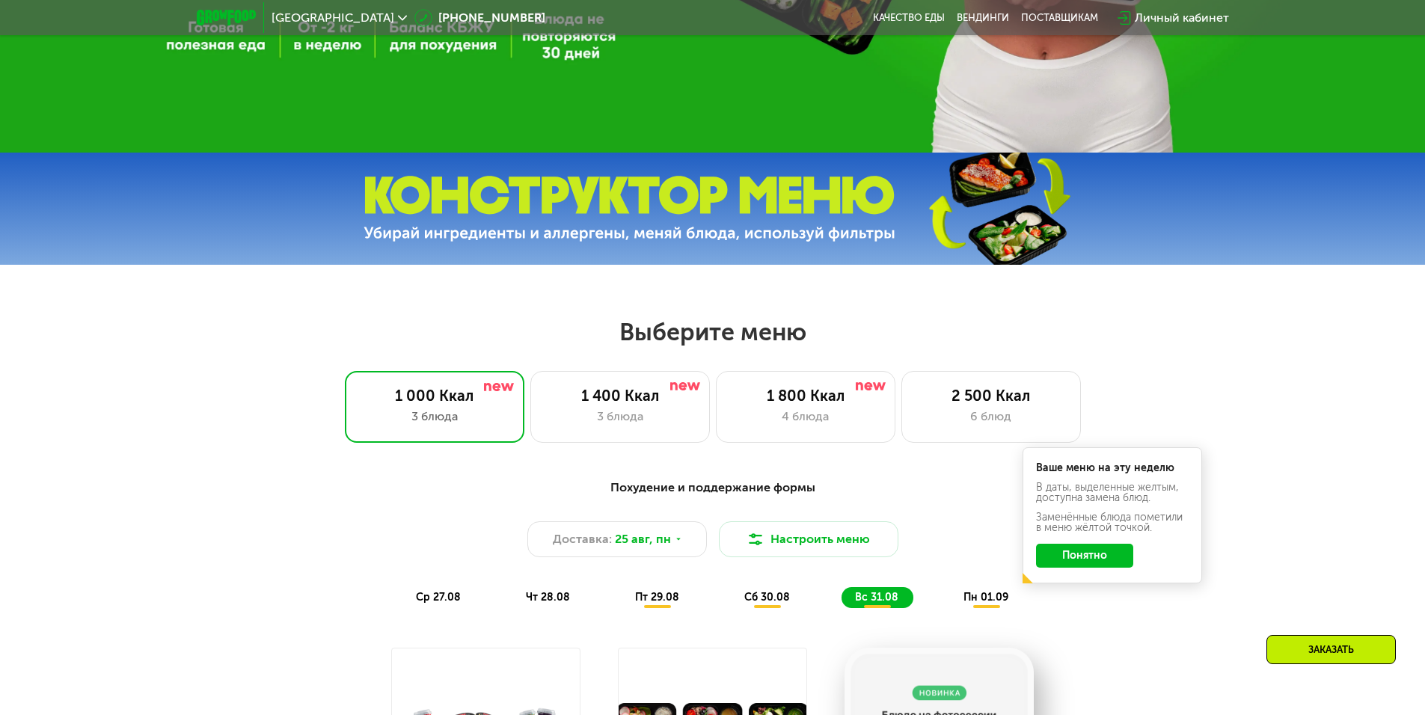
drag, startPoint x: 310, startPoint y: 536, endPoint x: 331, endPoint y: 582, distance: 50.9
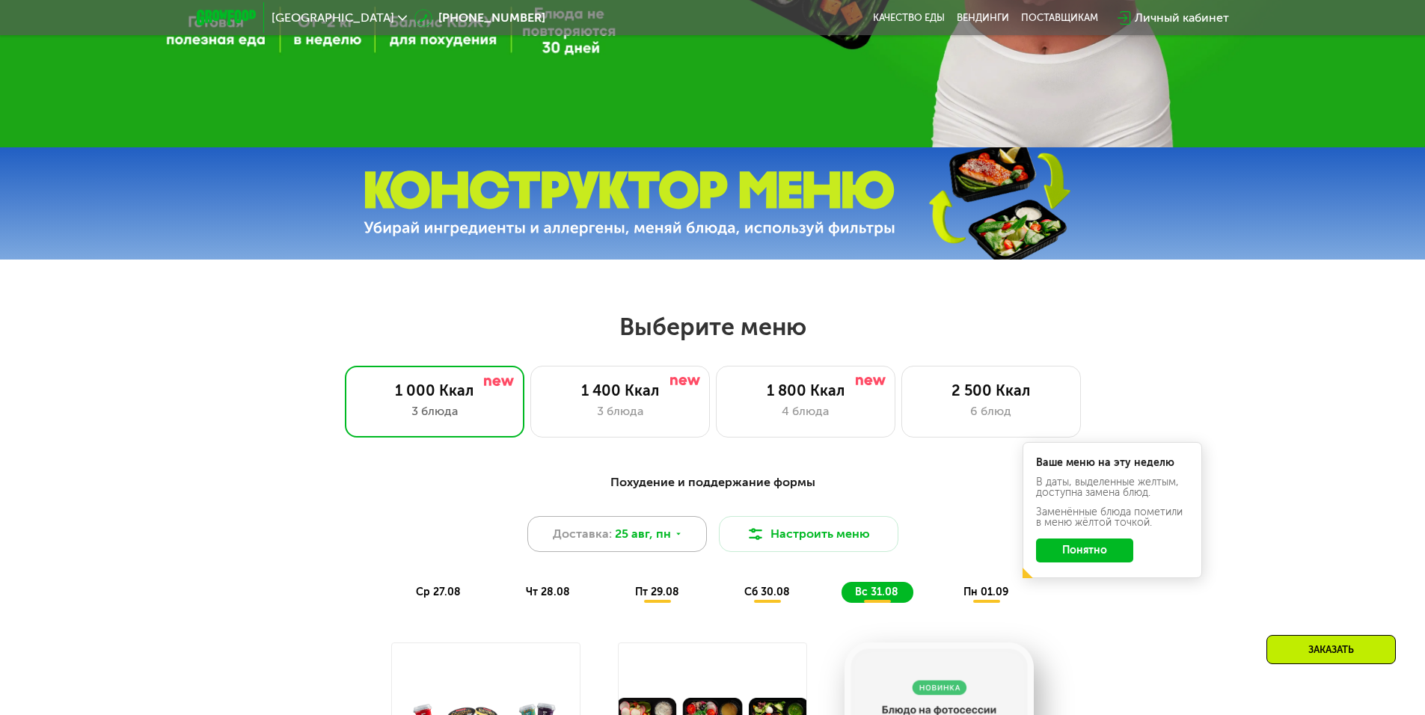
click at [622, 551] on div "Доставка: [DATE]" at bounding box center [617, 534] width 180 height 36
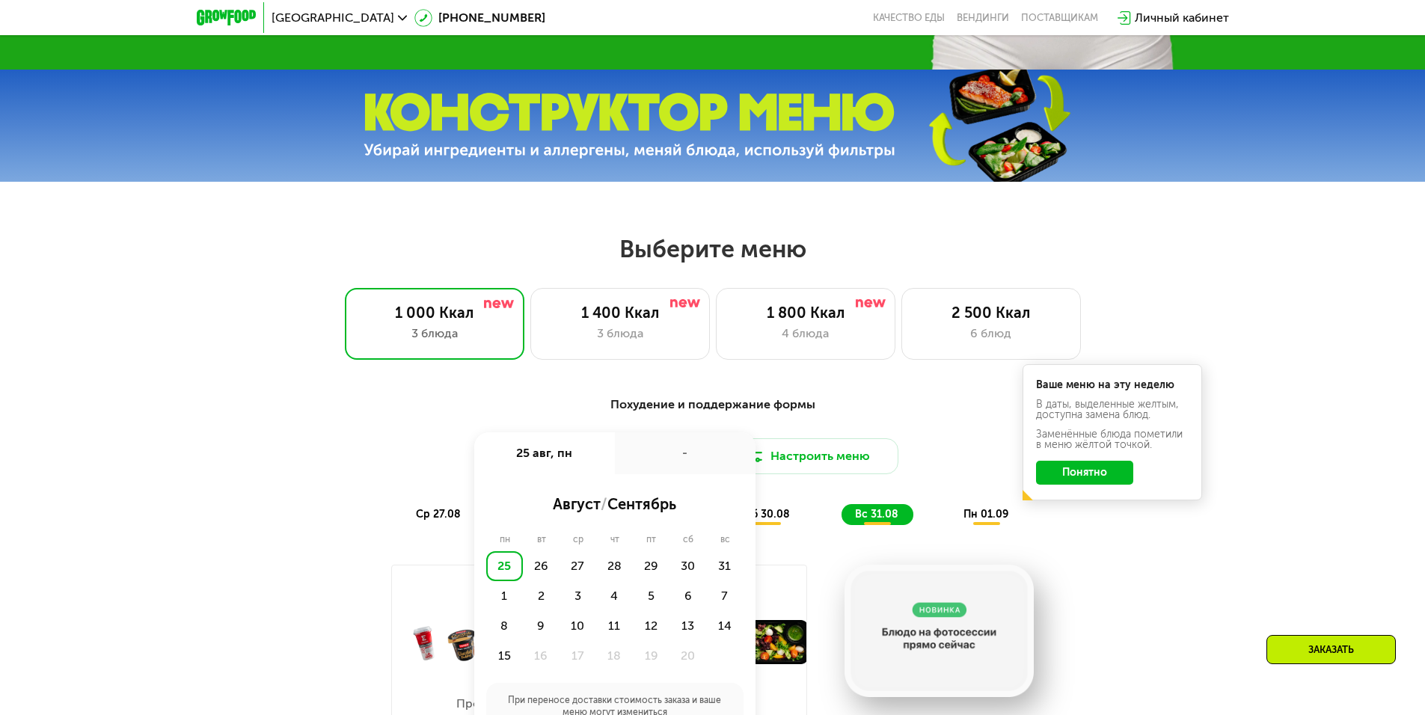
scroll to position [601, 0]
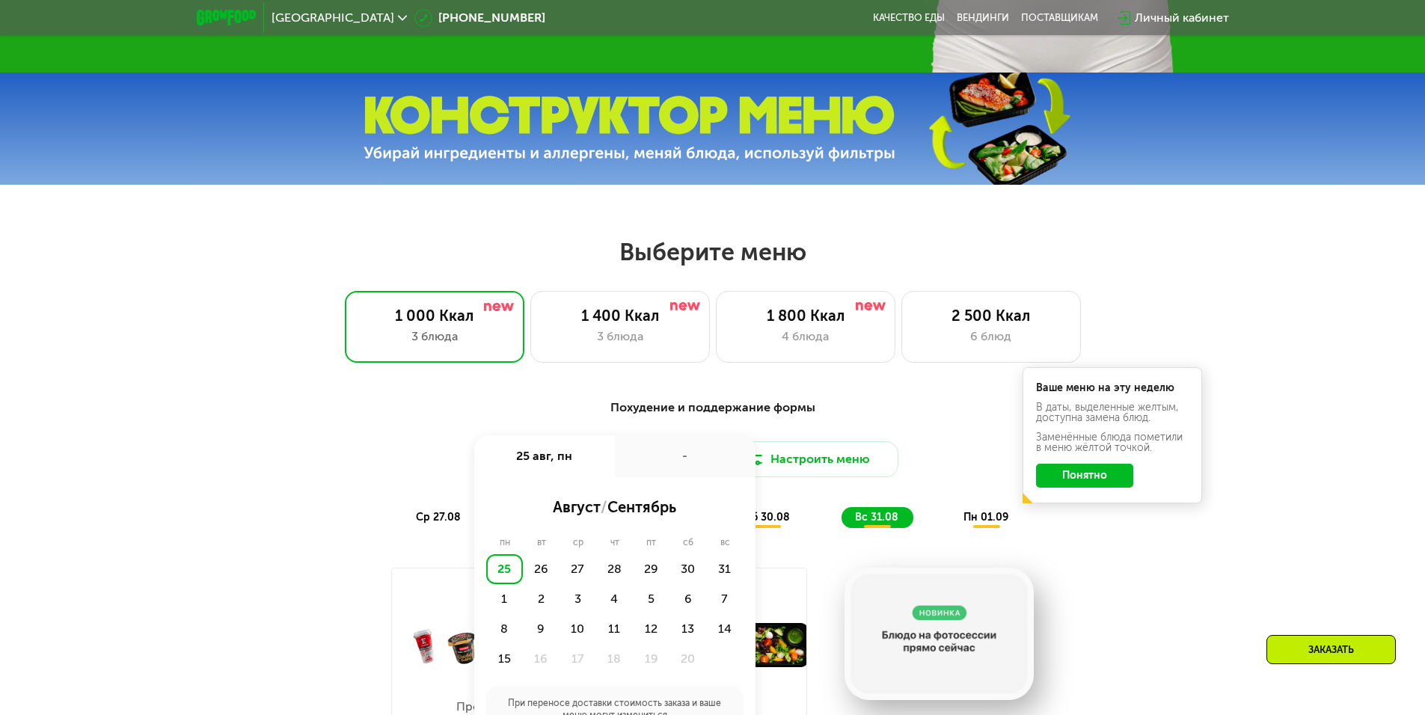
click at [496, 582] on div "25" at bounding box center [504, 569] width 37 height 30
click at [504, 577] on div "25" at bounding box center [504, 569] width 37 height 30
click at [242, 316] on div "1 000 Ккал 3 блюда 1 400 Ккал 3 блюда 1 800 Ккал 4 блюда 2 500 Ккал 6 блюд" at bounding box center [712, 327] width 1329 height 72
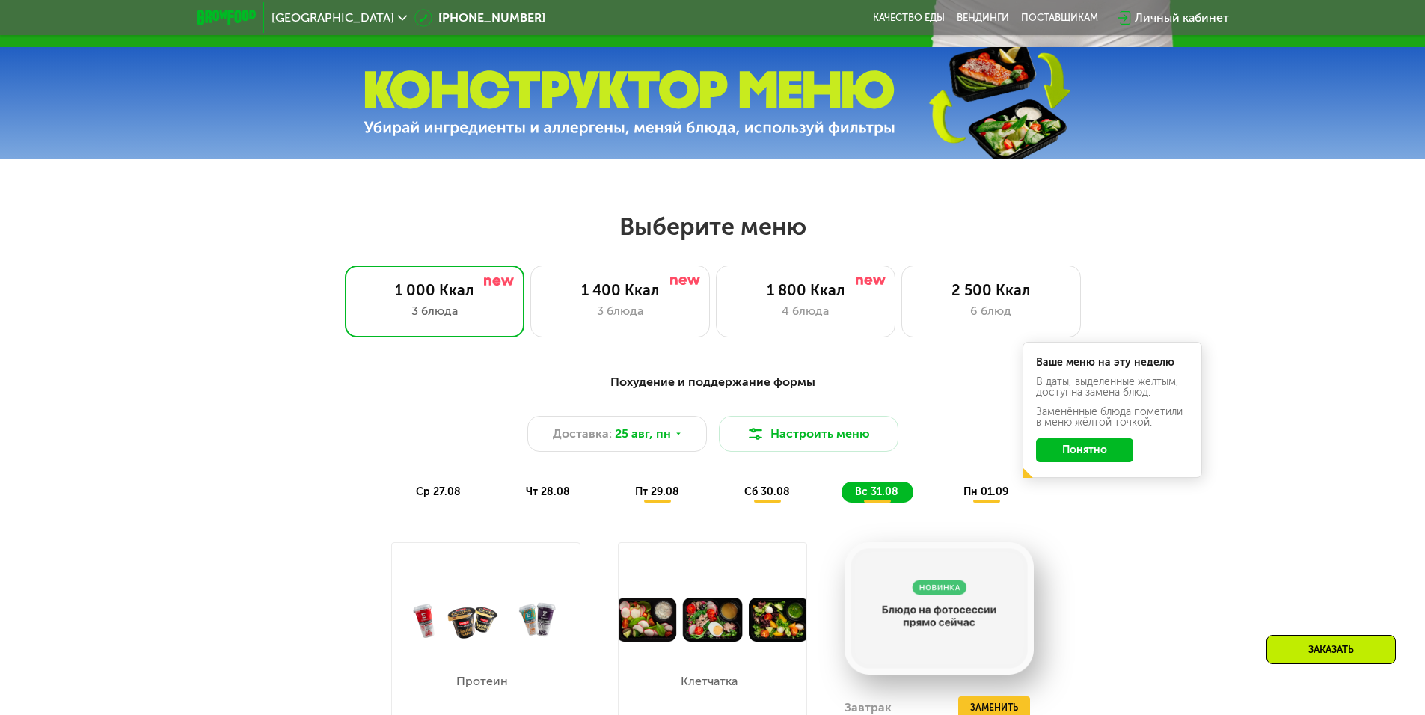
click at [429, 495] on span "ср 27.08" at bounding box center [438, 491] width 45 height 13
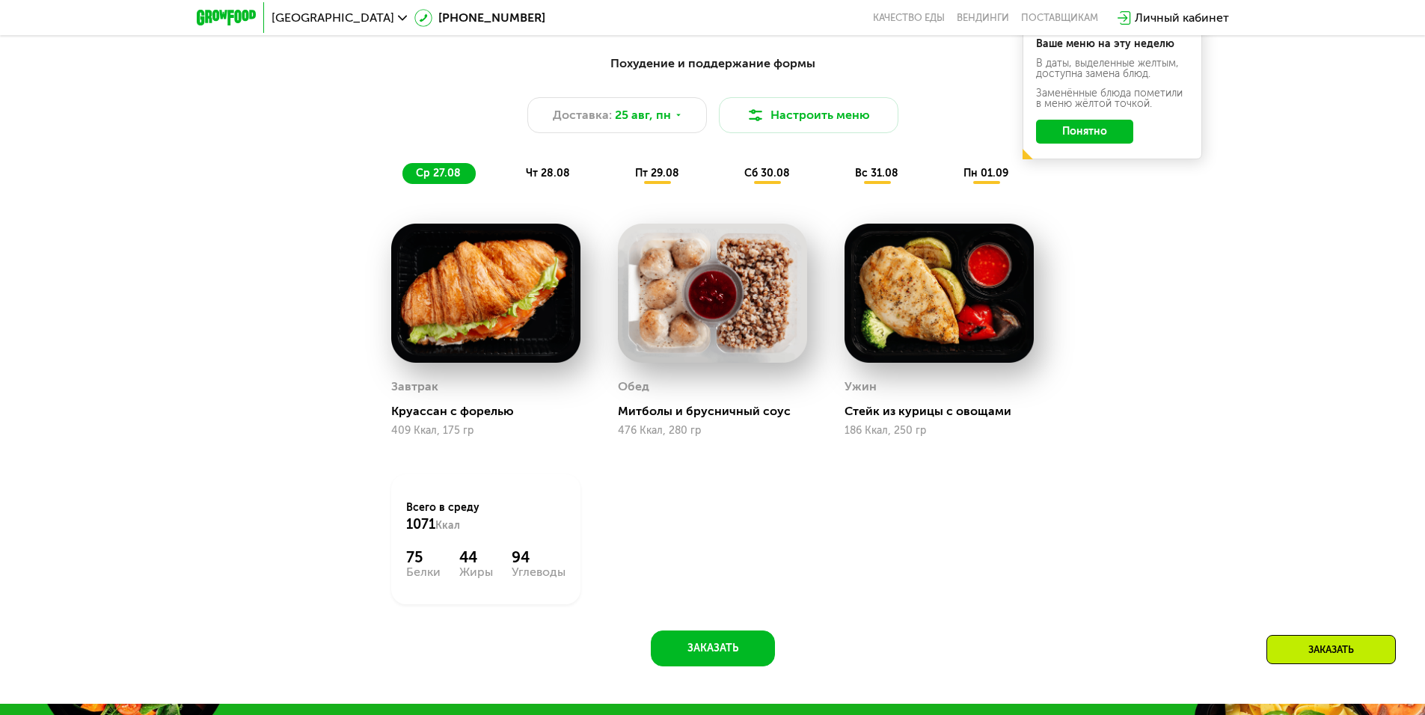
drag, startPoint x: 301, startPoint y: 488, endPoint x: 349, endPoint y: 592, distance: 114.1
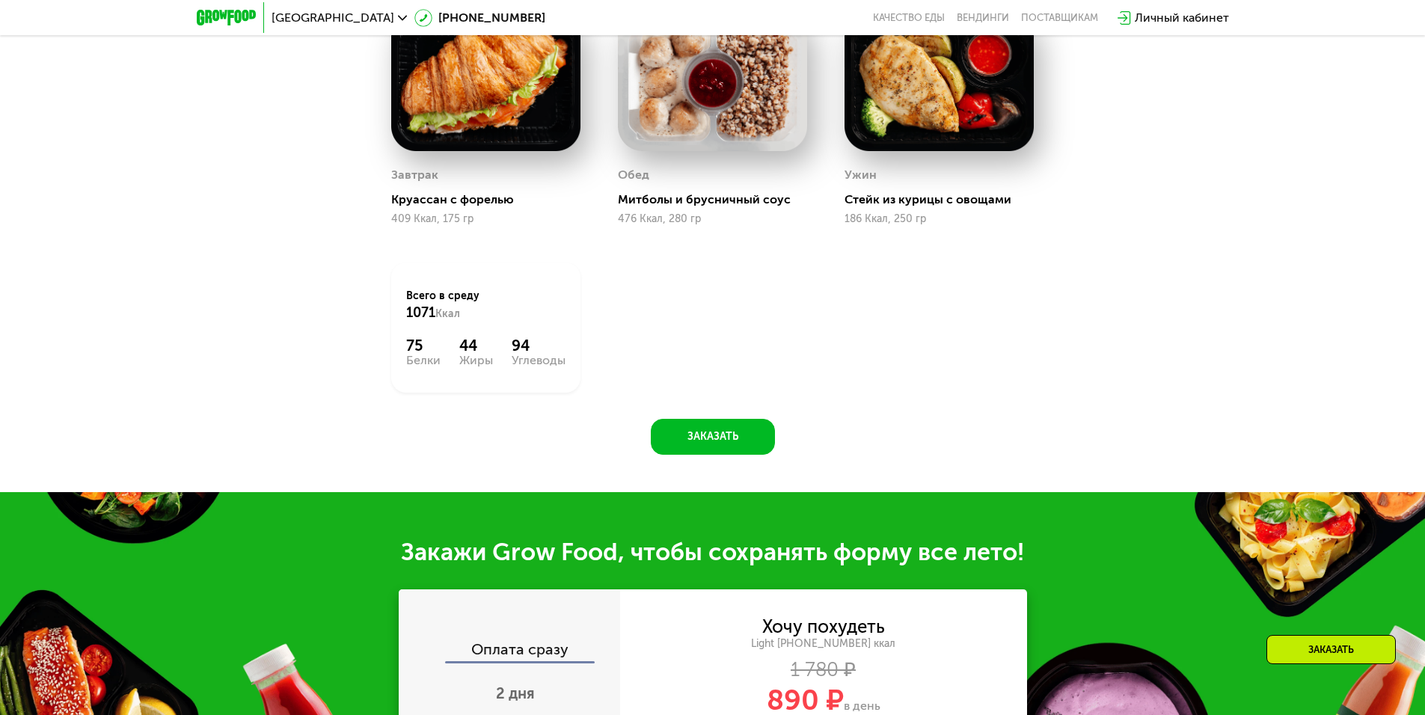
scroll to position [1082, 0]
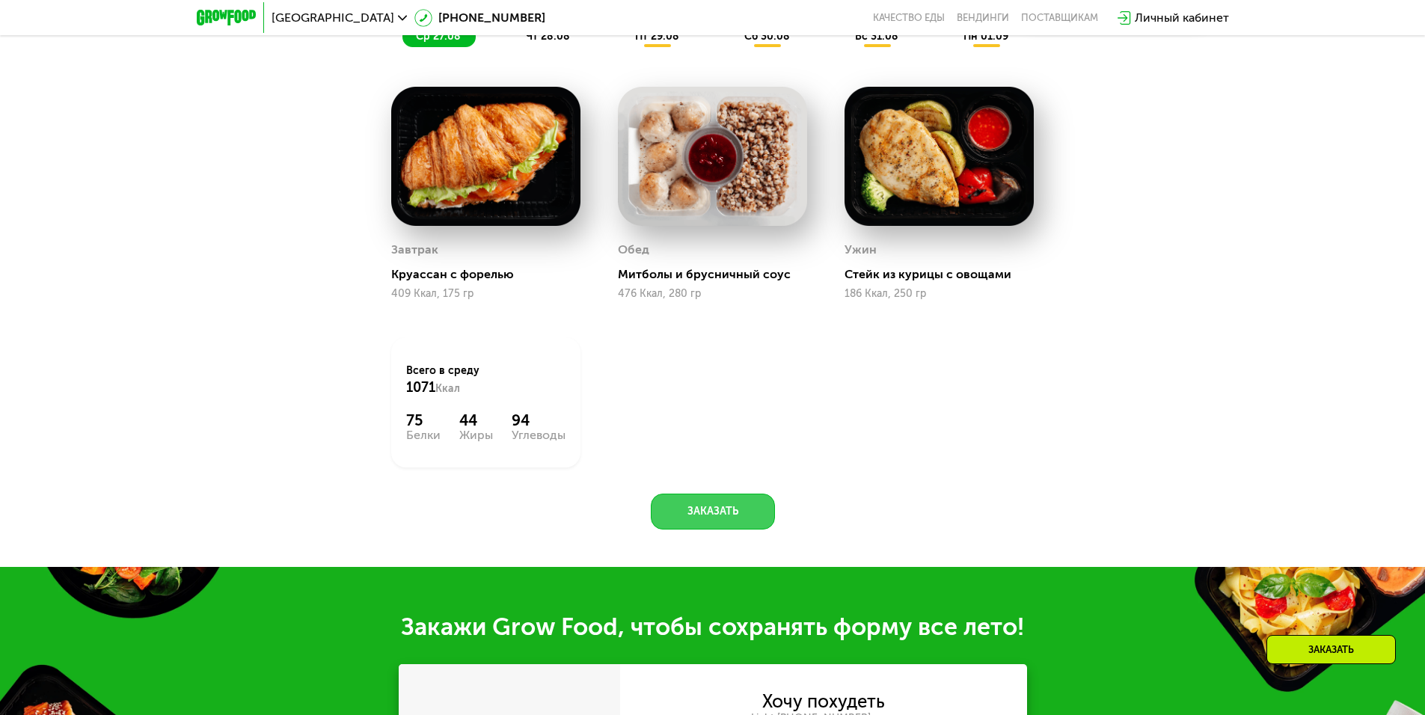
click at [685, 509] on button "Заказать" at bounding box center [713, 512] width 124 height 36
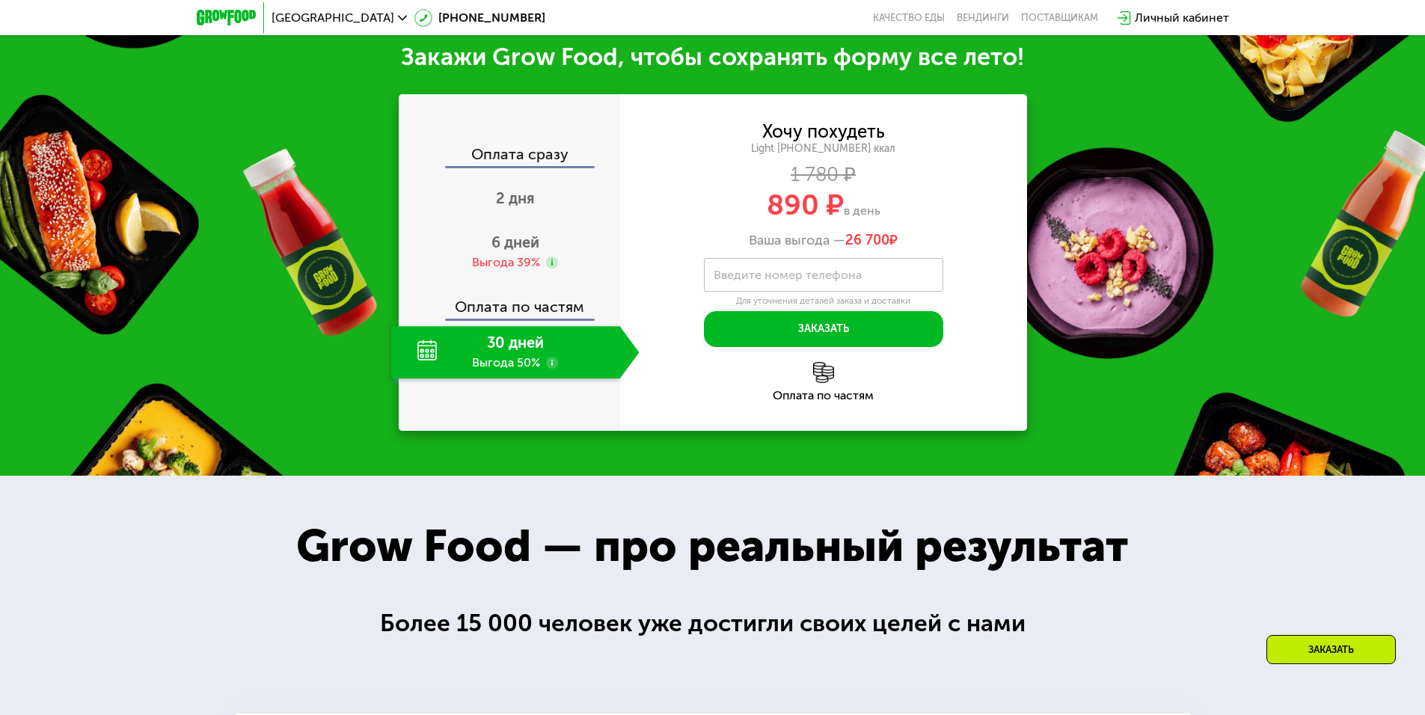
scroll to position [1654, 0]
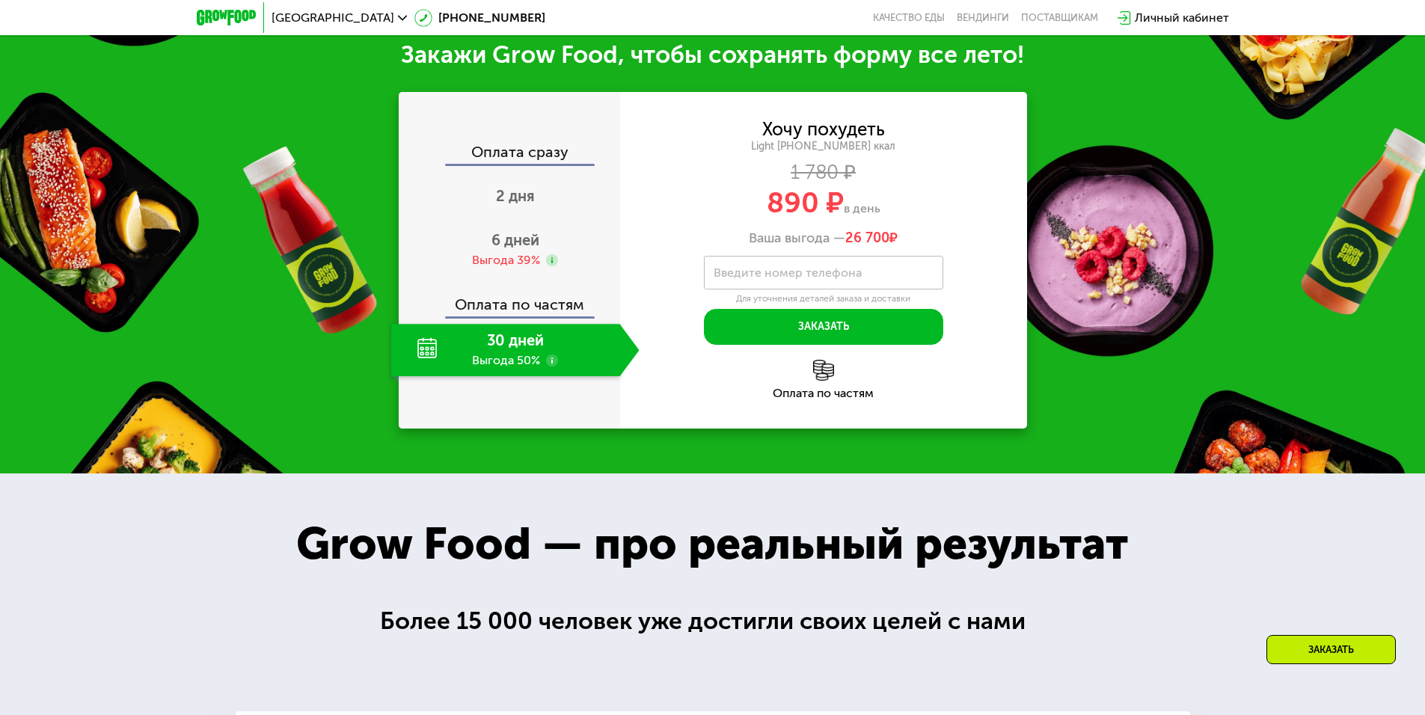
click at [509, 359] on div "30 дней Выгода 50%" at bounding box center [505, 350] width 229 height 52
click at [515, 351] on div "30 дней Выгода 50%" at bounding box center [505, 350] width 229 height 52
click at [507, 299] on div "Оплата по частям" at bounding box center [510, 299] width 220 height 34
click at [506, 304] on div "Оплата по частям" at bounding box center [510, 299] width 220 height 34
drag, startPoint x: 509, startPoint y: 248, endPoint x: 510, endPoint y: 239, distance: 9.0
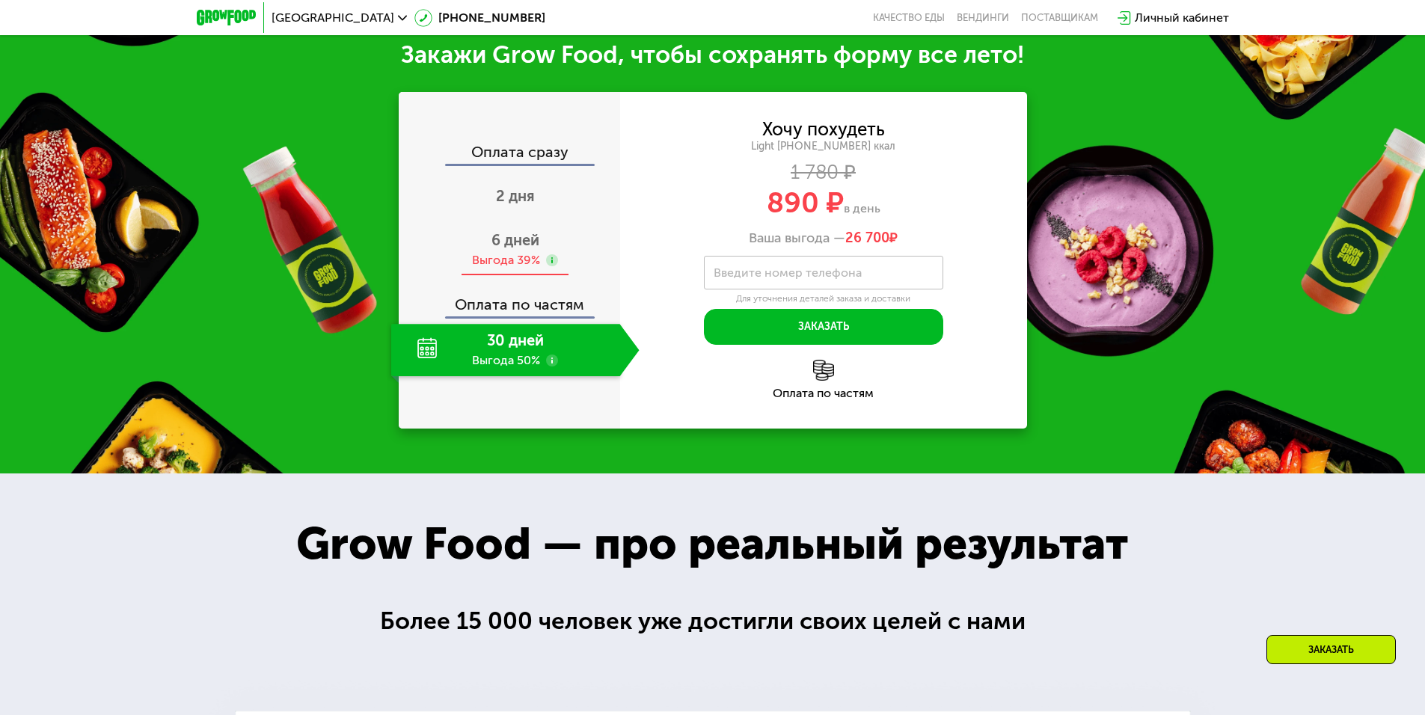
click at [509, 248] on span "6 дней" at bounding box center [515, 240] width 48 height 18
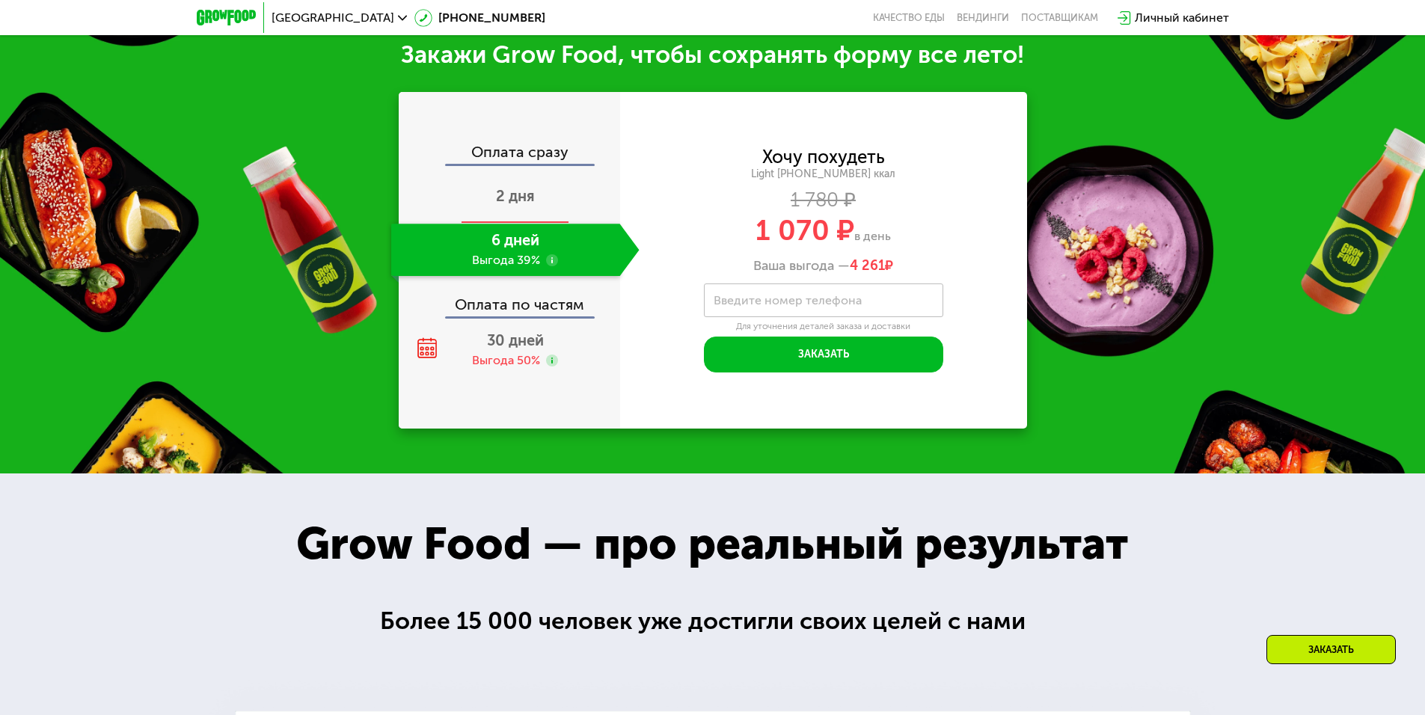
click at [512, 200] on span "2 дня" at bounding box center [515, 196] width 39 height 18
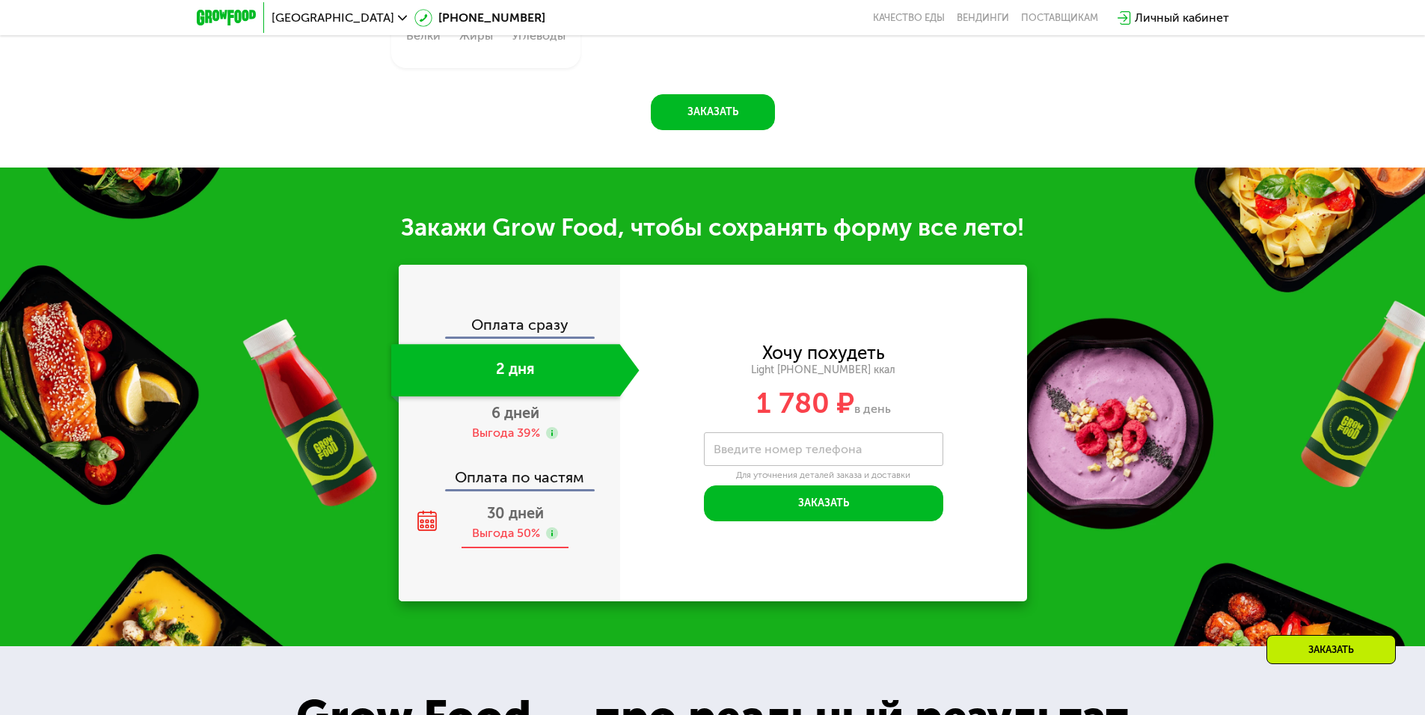
click at [524, 528] on div "30 дней Выгода 50%" at bounding box center [515, 523] width 248 height 52
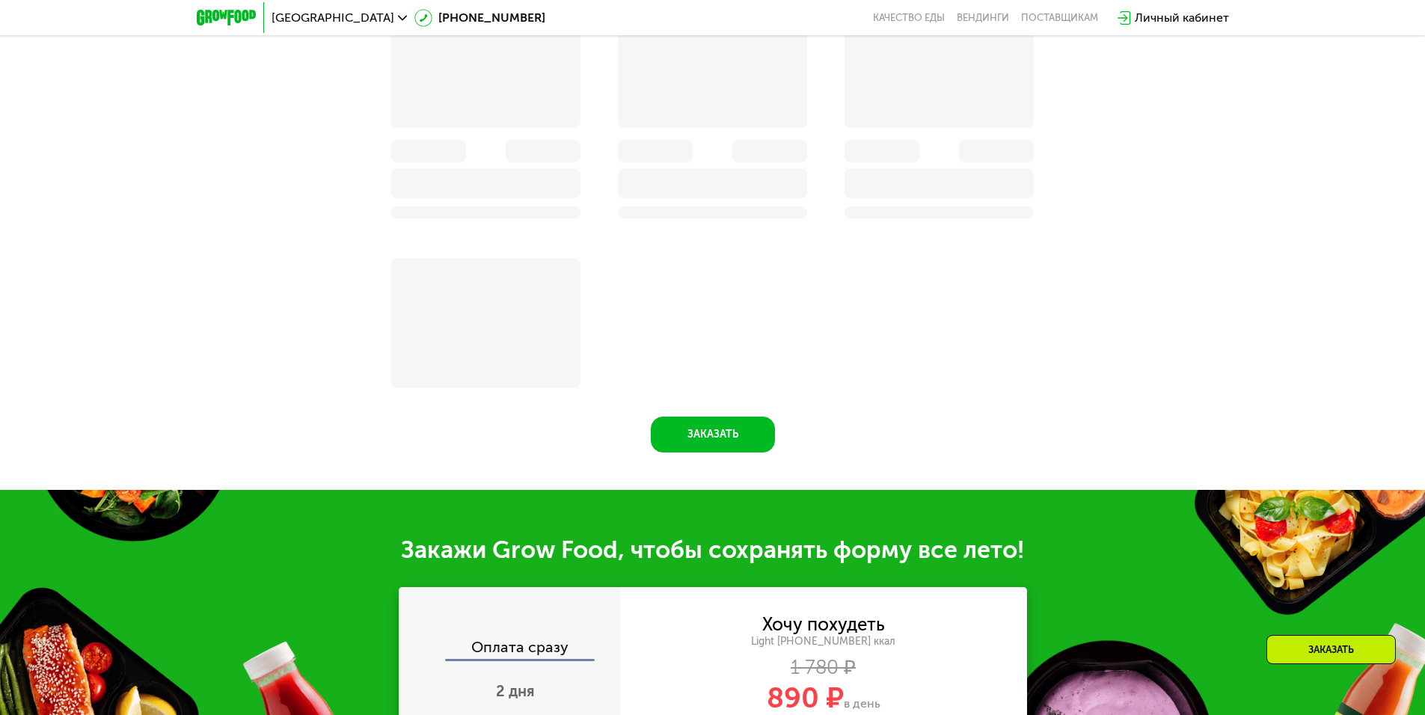
scroll to position [1803, 0]
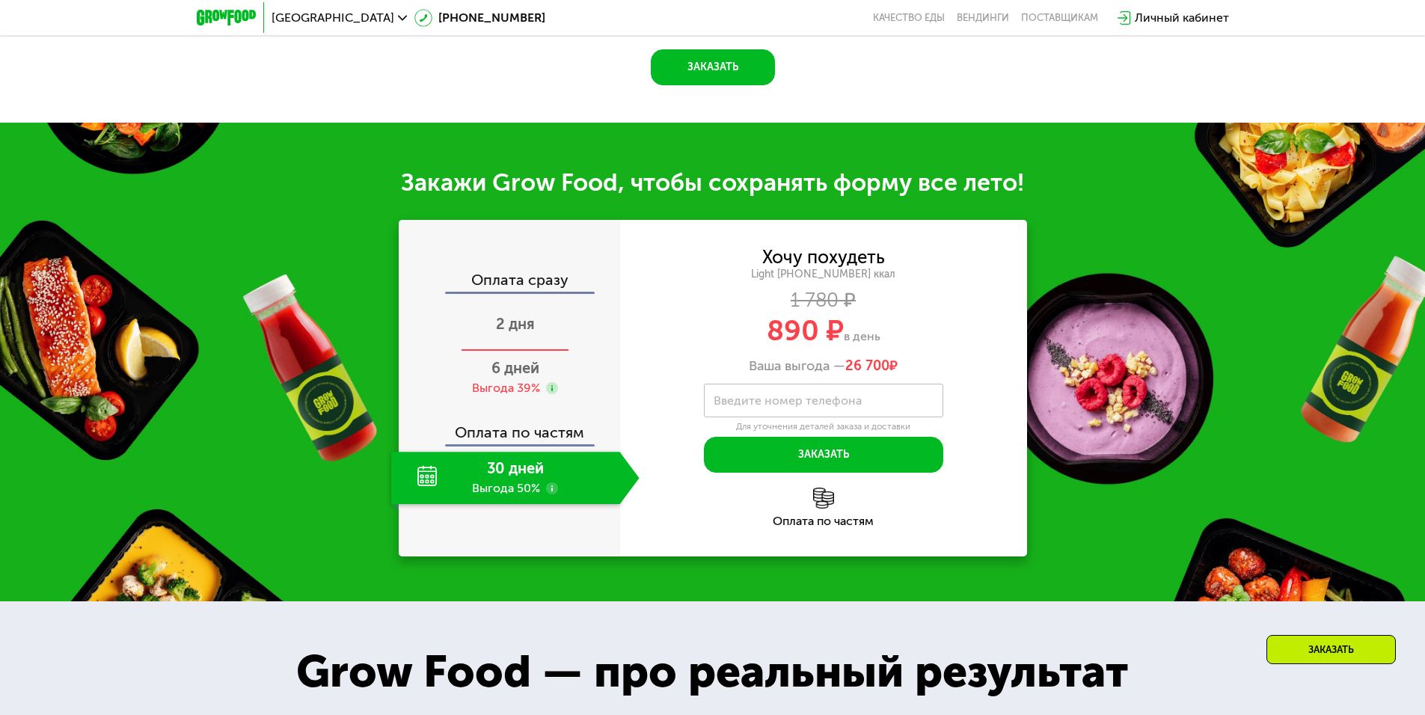
drag, startPoint x: 420, startPoint y: 361, endPoint x: 422, endPoint y: 389, distance: 28.5
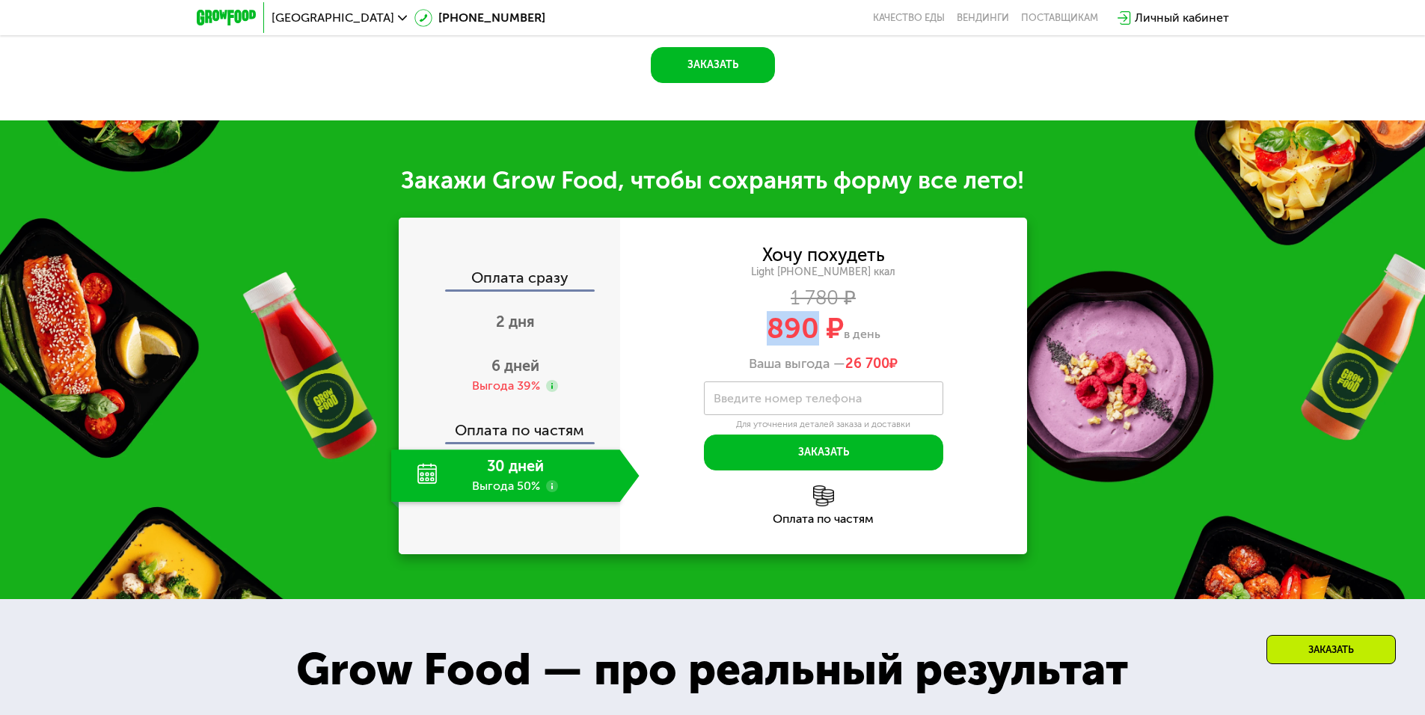
drag, startPoint x: 761, startPoint y: 334, endPoint x: 810, endPoint y: 351, distance: 51.3
click at [810, 343] on div "890 ₽ в день" at bounding box center [823, 328] width 407 height 28
copy span "890"
click at [823, 500] on img at bounding box center [823, 495] width 21 height 21
click at [825, 506] on img at bounding box center [823, 495] width 21 height 21
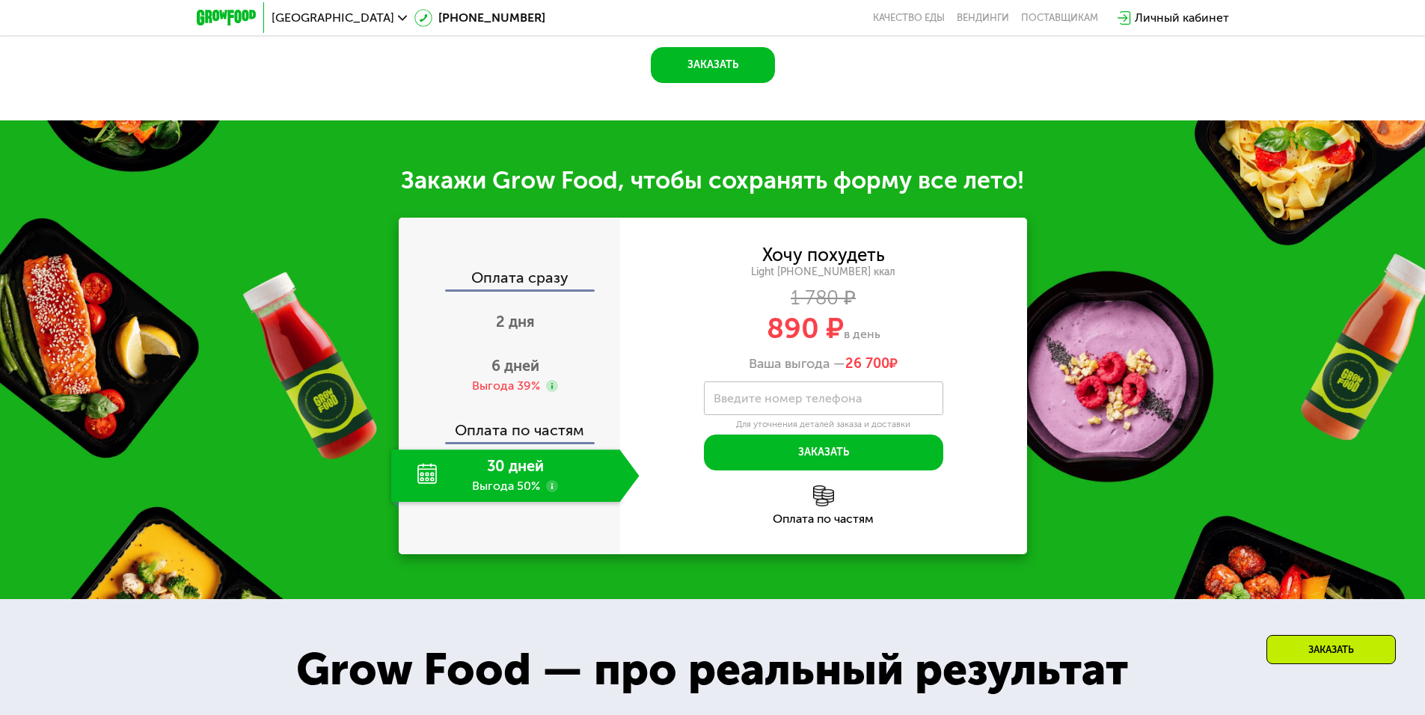
click at [815, 402] on label "Введите номер телефона" at bounding box center [788, 398] width 148 height 8
click at [815, 407] on input "Введите номер телефона" at bounding box center [823, 398] width 239 height 34
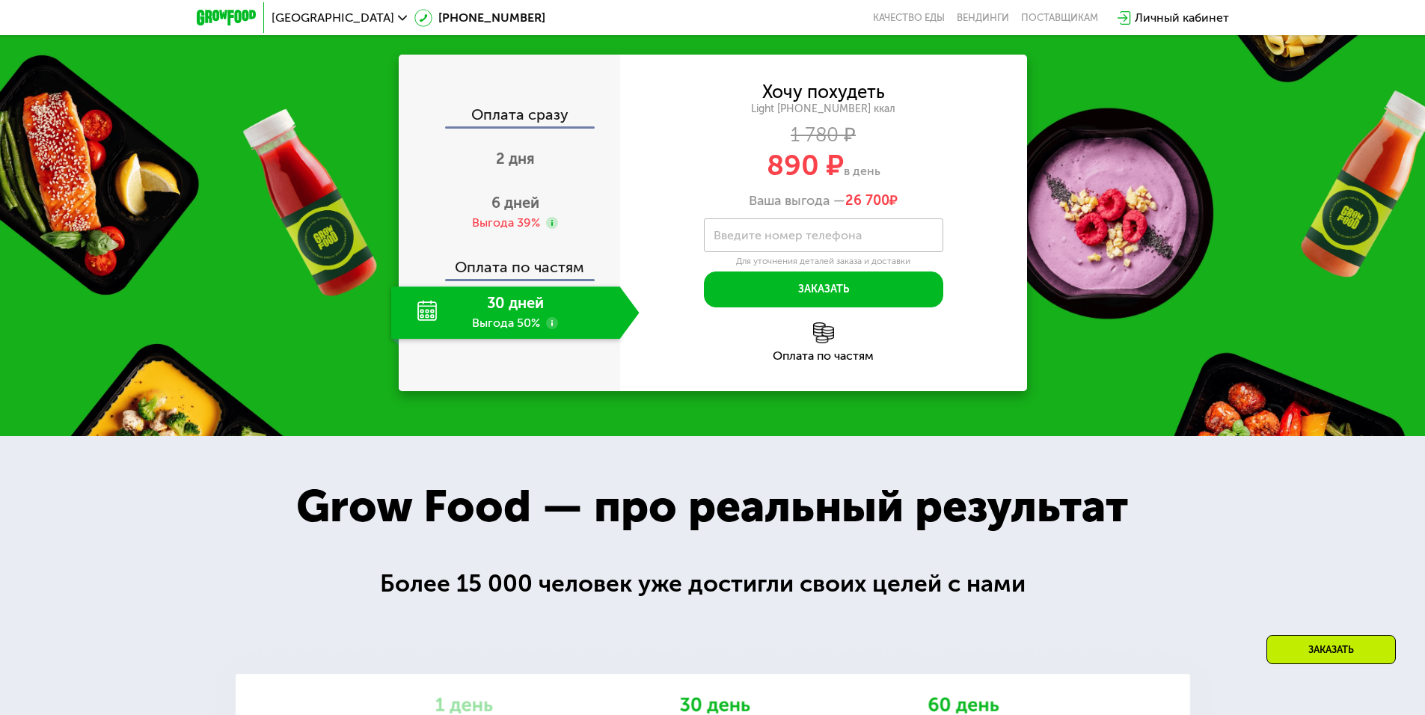
drag, startPoint x: 1031, startPoint y: 266, endPoint x: 1018, endPoint y: 384, distance: 119.7
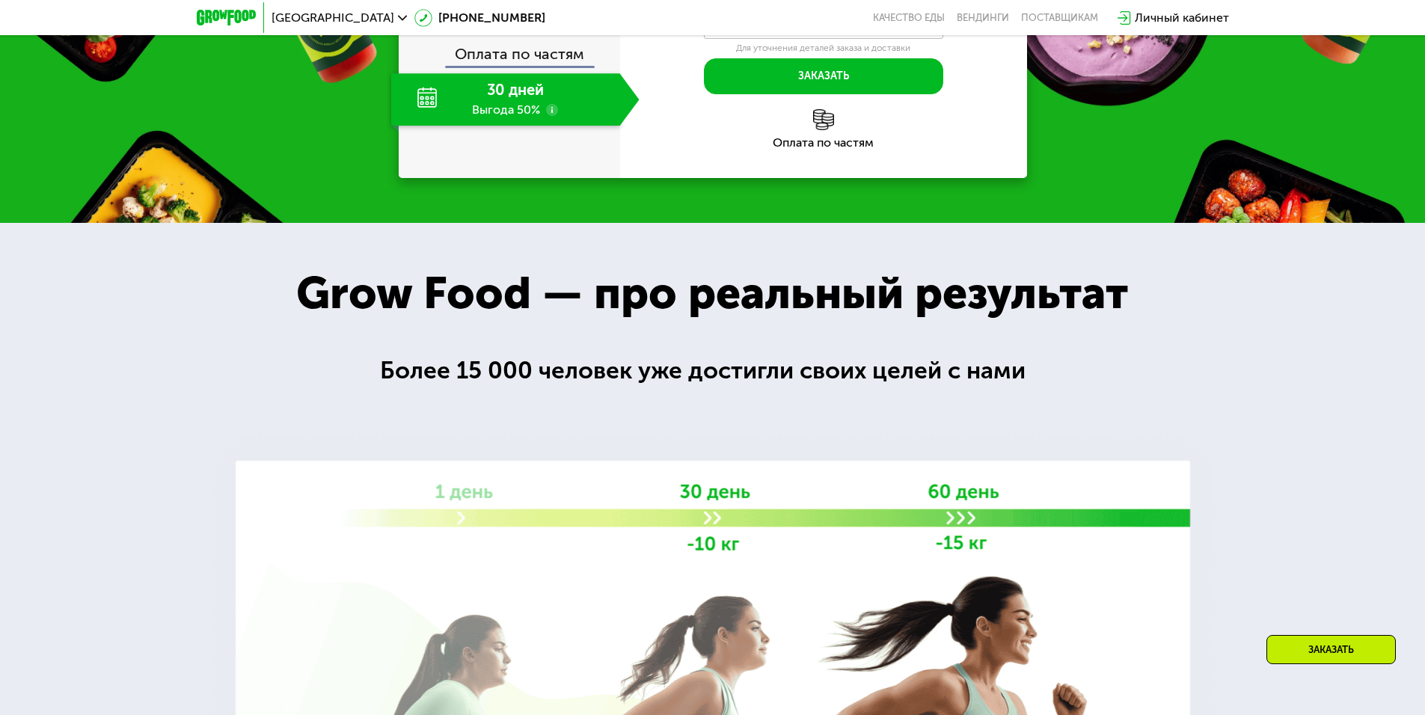
drag, startPoint x: 1002, startPoint y: 456, endPoint x: 990, endPoint y: 503, distance: 49.3
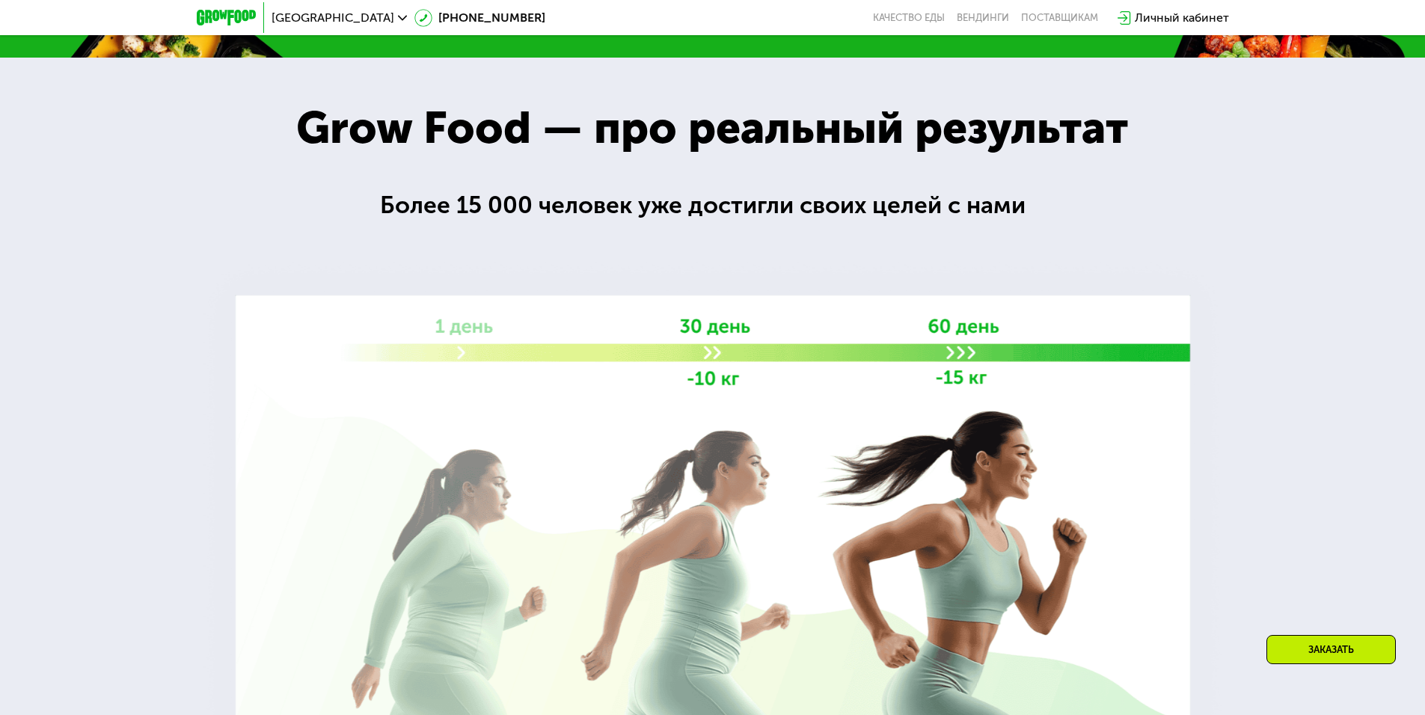
drag, startPoint x: 962, startPoint y: 434, endPoint x: 991, endPoint y: 502, distance: 74.1
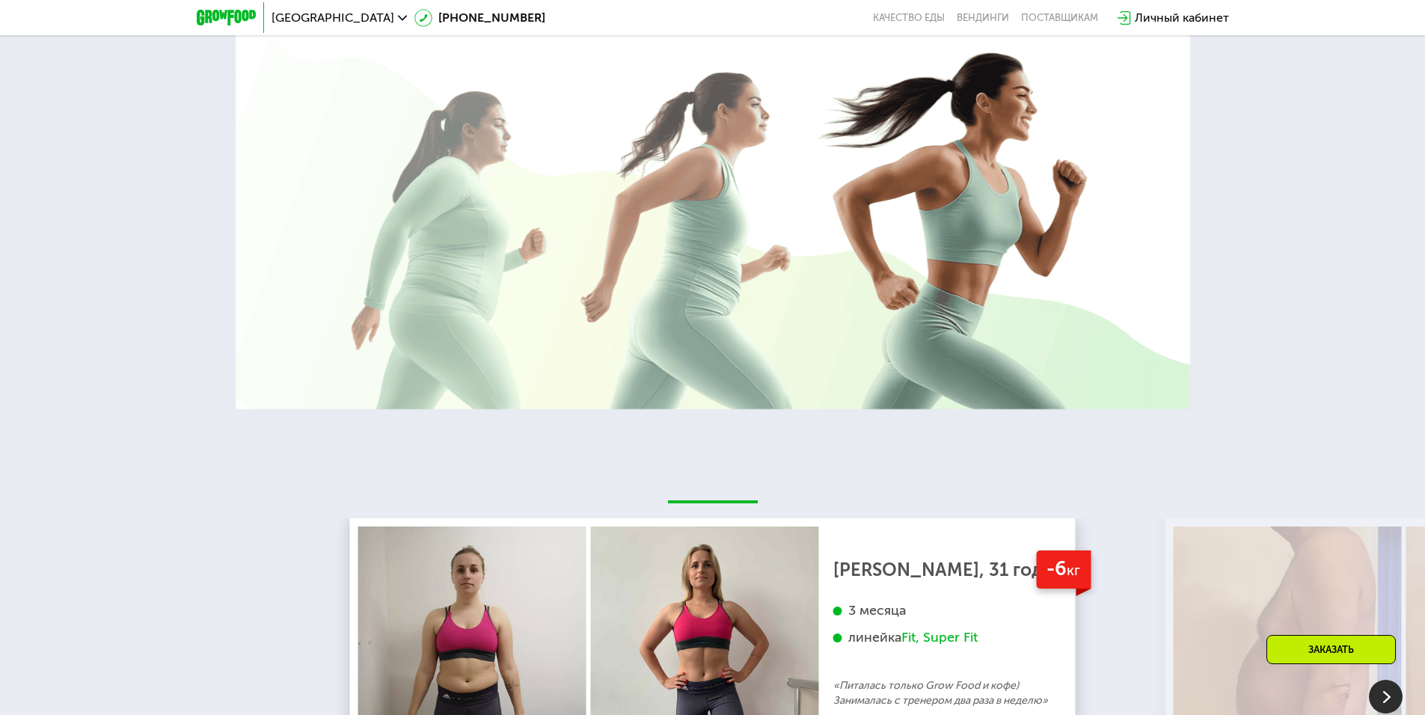
drag, startPoint x: 1376, startPoint y: 375, endPoint x: 1346, endPoint y: 471, distance: 101.0
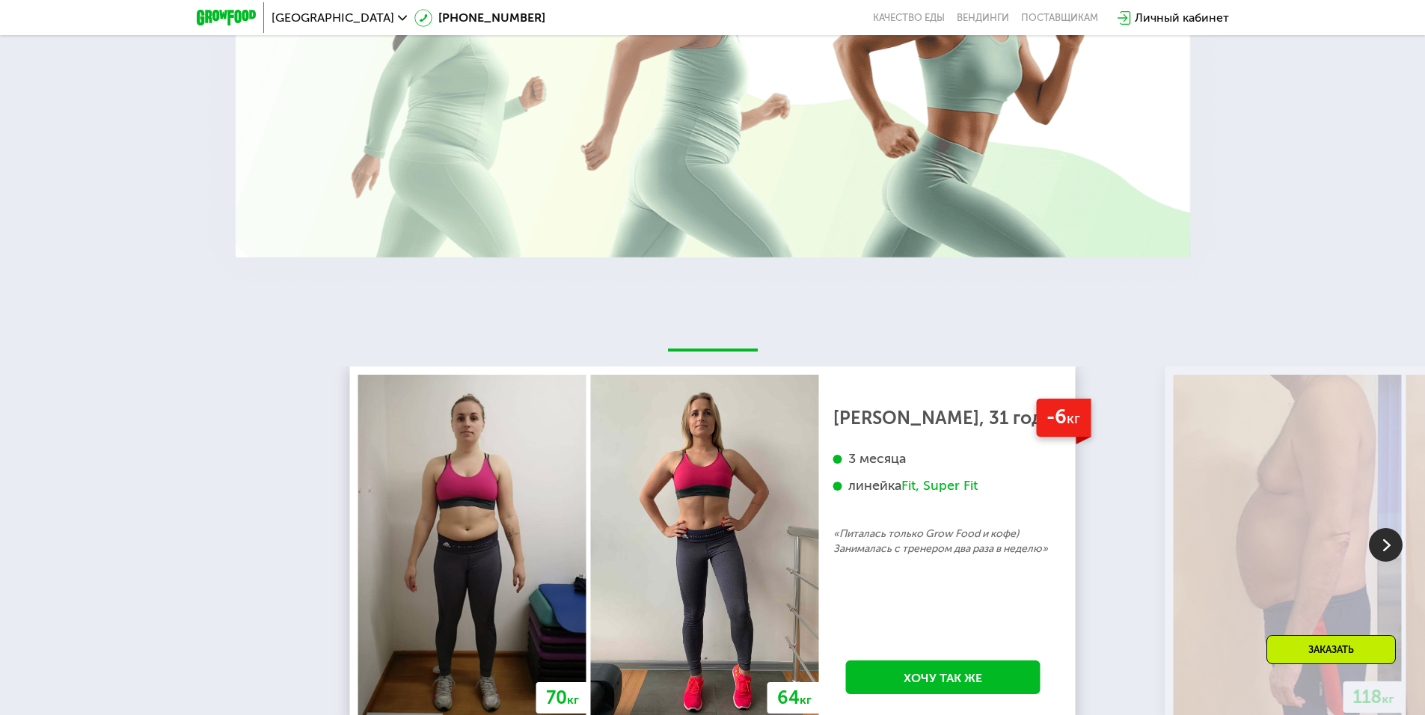
drag, startPoint x: 1296, startPoint y: 325, endPoint x: 1290, endPoint y: 366, distance: 40.9
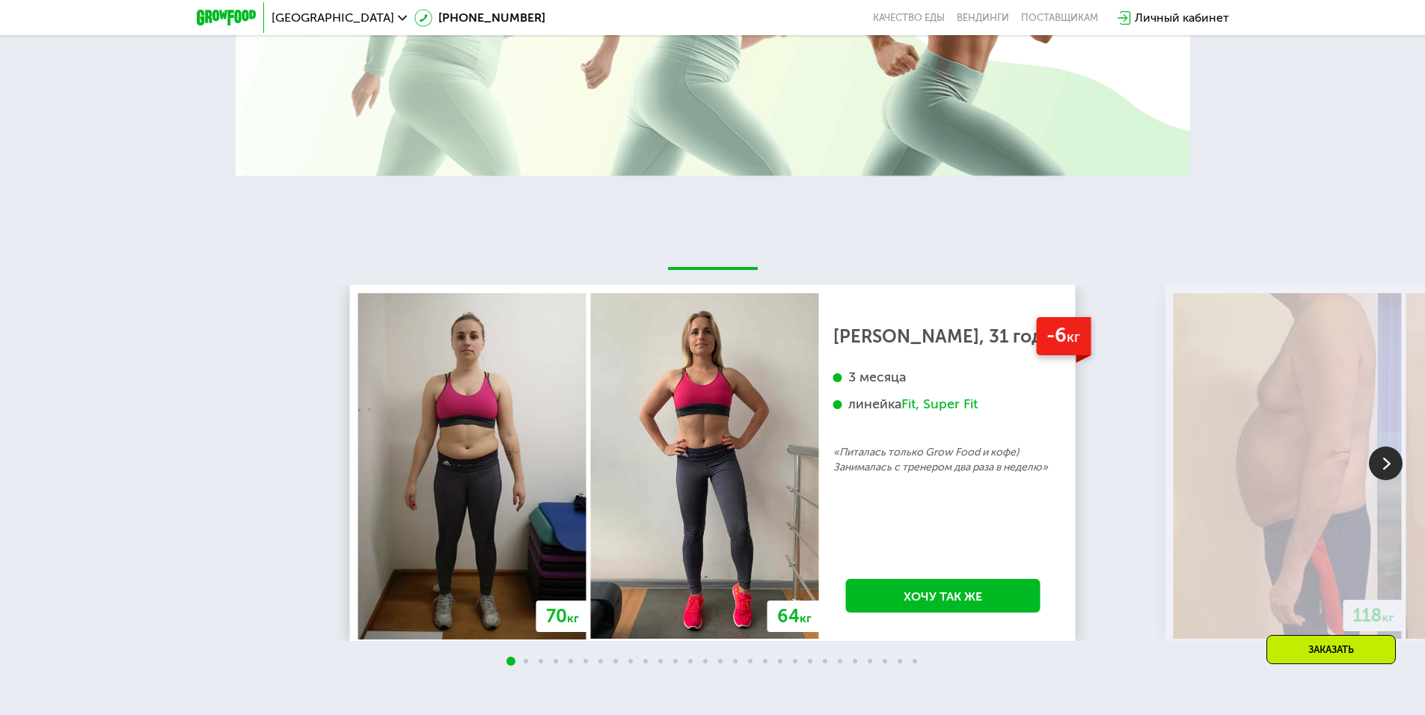
drag, startPoint x: 1296, startPoint y: 307, endPoint x: 1281, endPoint y: 340, distance: 36.5
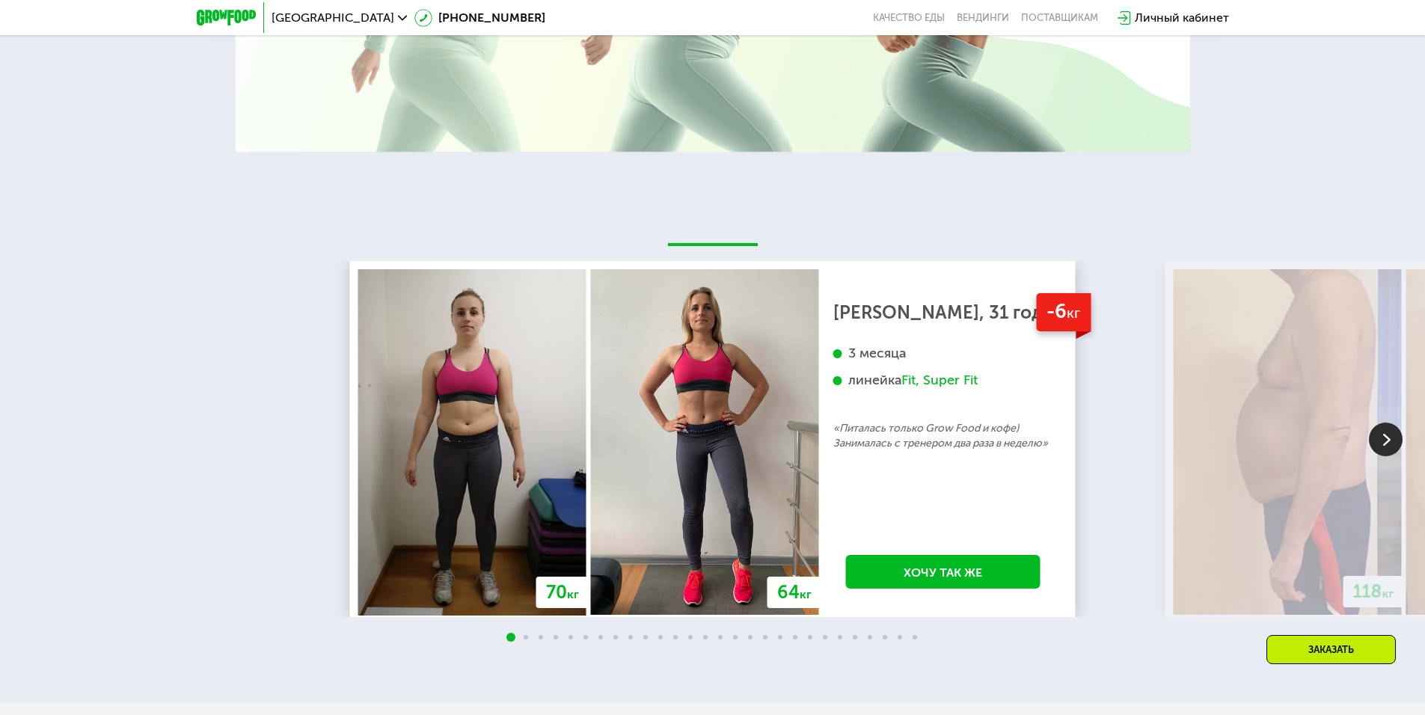
drag, startPoint x: 1104, startPoint y: 443, endPoint x: 1092, endPoint y: 464, distance: 24.8
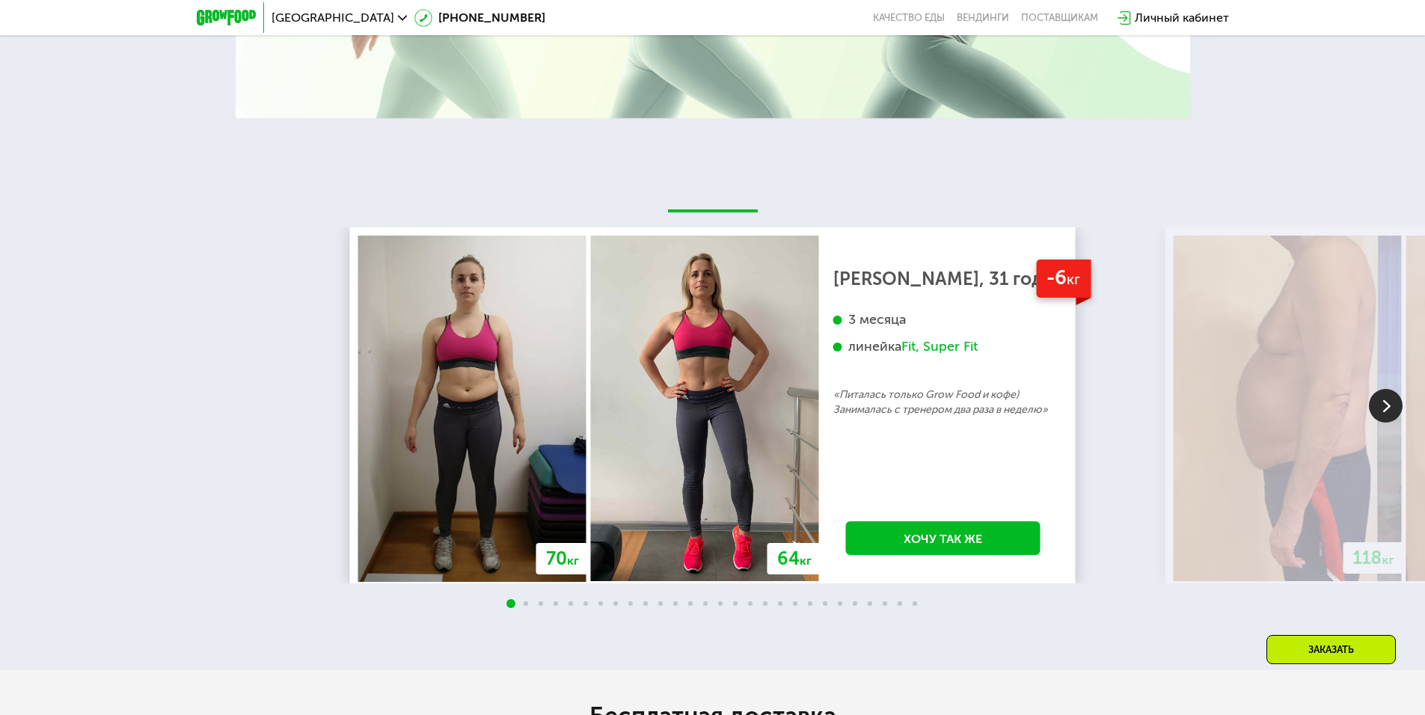
drag, startPoint x: 1092, startPoint y: 464, endPoint x: 1082, endPoint y: 483, distance: 21.1
click at [1390, 414] on img at bounding box center [1386, 405] width 34 height 34
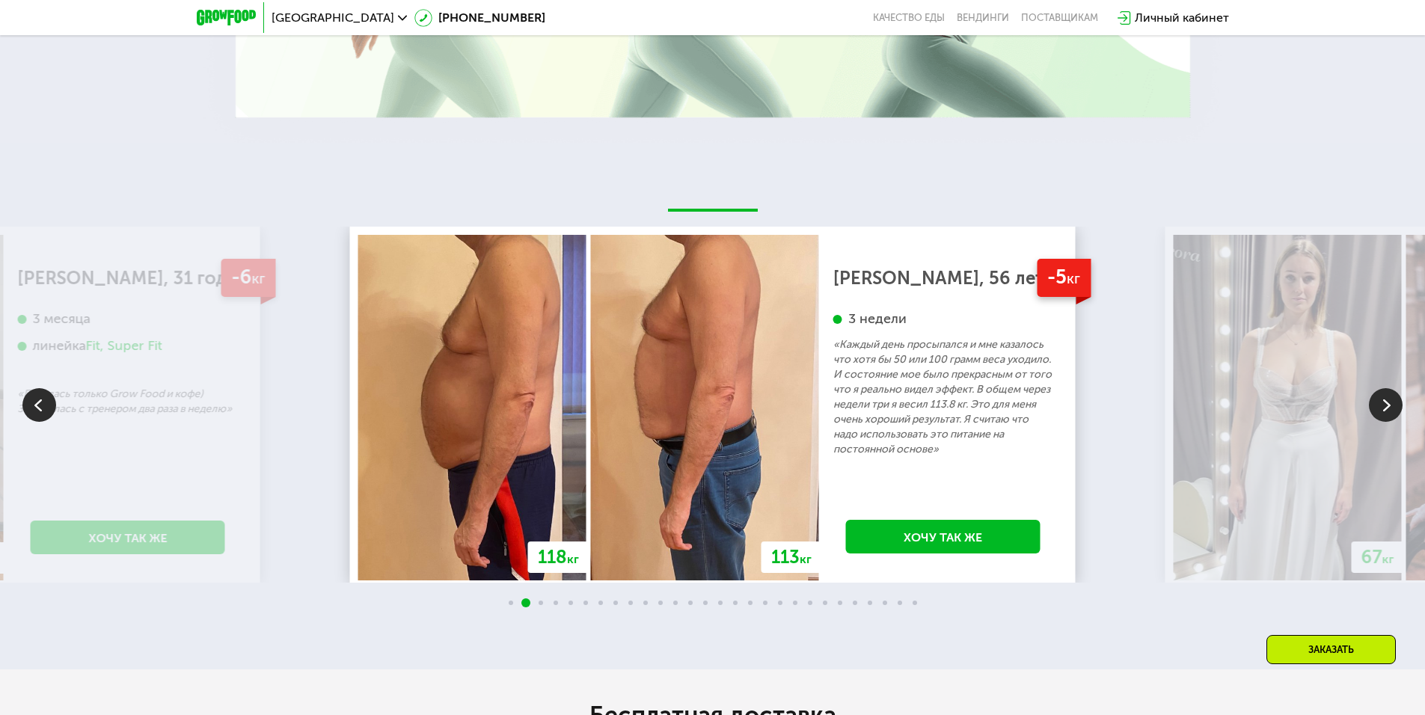
click at [1390, 414] on img at bounding box center [1386, 405] width 34 height 34
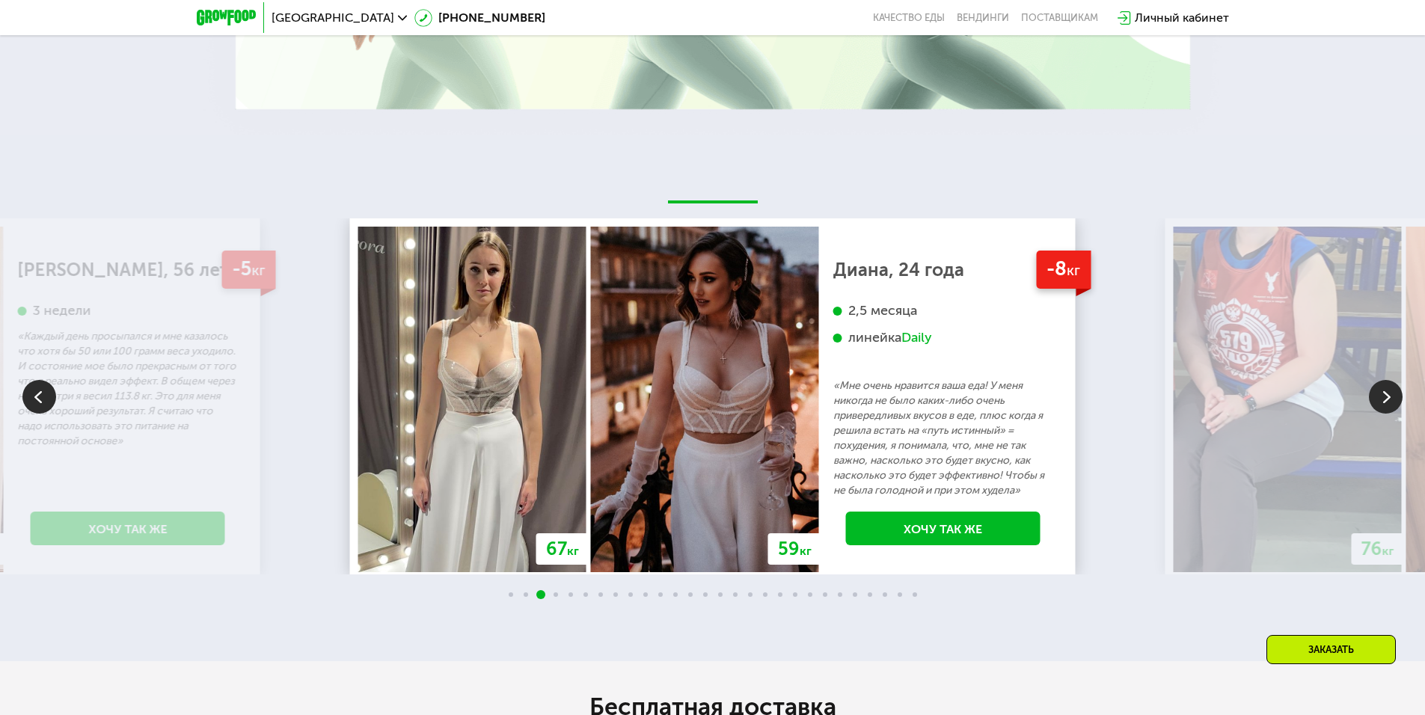
scroll to position [2733, 0]
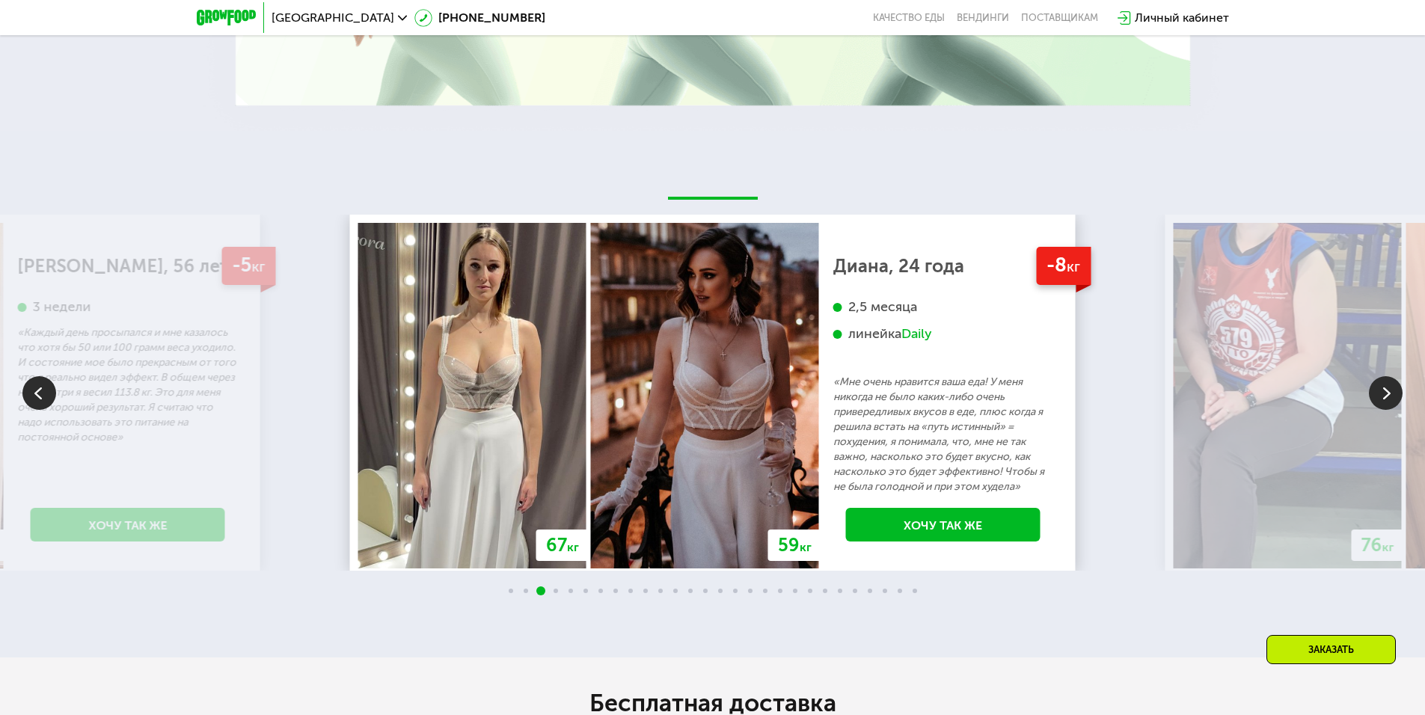
drag, startPoint x: 1299, startPoint y: 182, endPoint x: 1300, endPoint y: 202, distance: 20.2
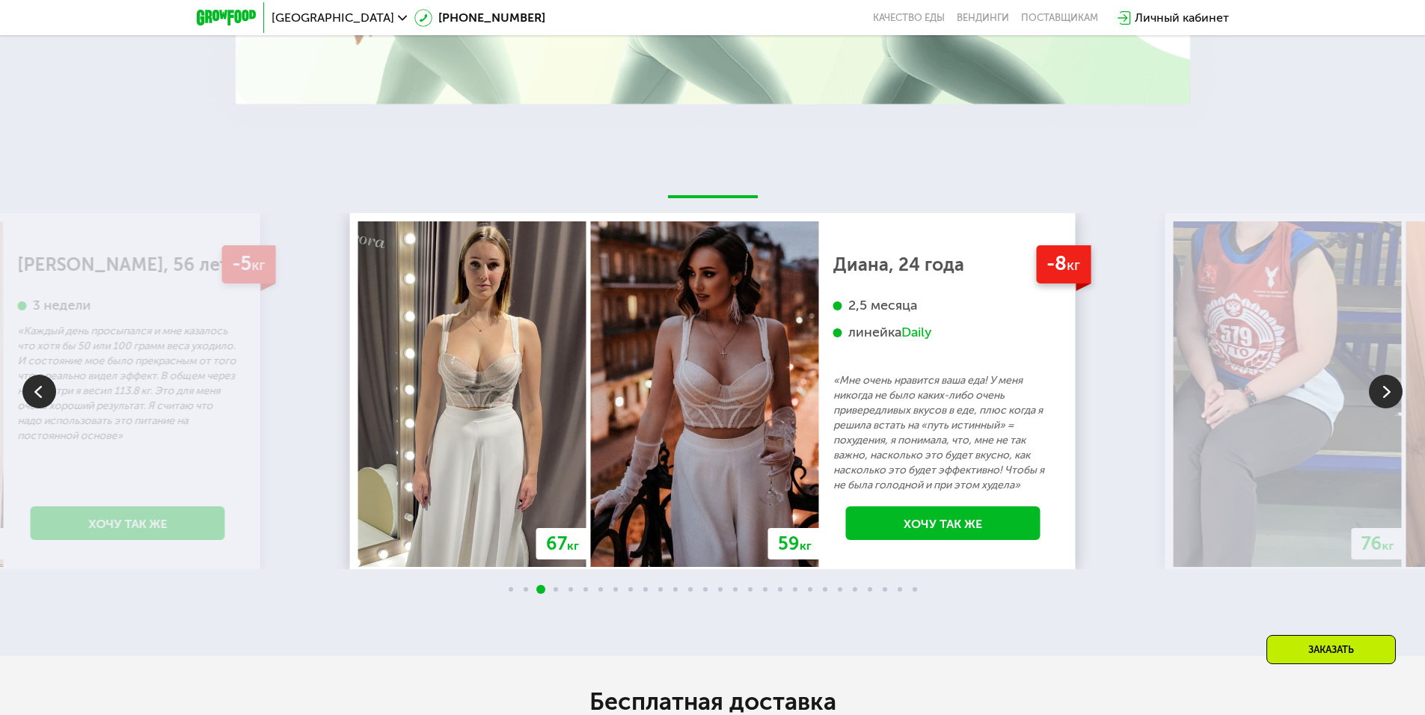
click at [1387, 399] on img at bounding box center [1386, 392] width 34 height 34
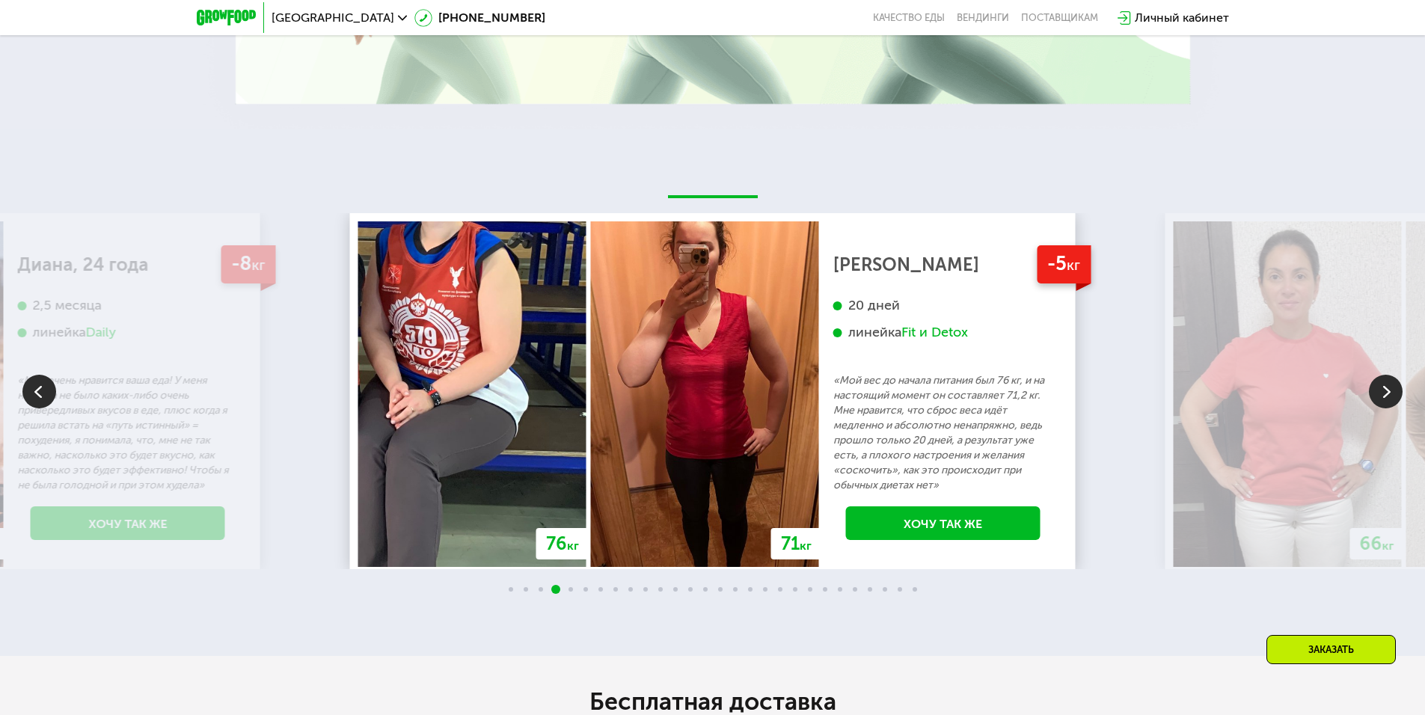
click at [1387, 399] on img at bounding box center [1386, 392] width 34 height 34
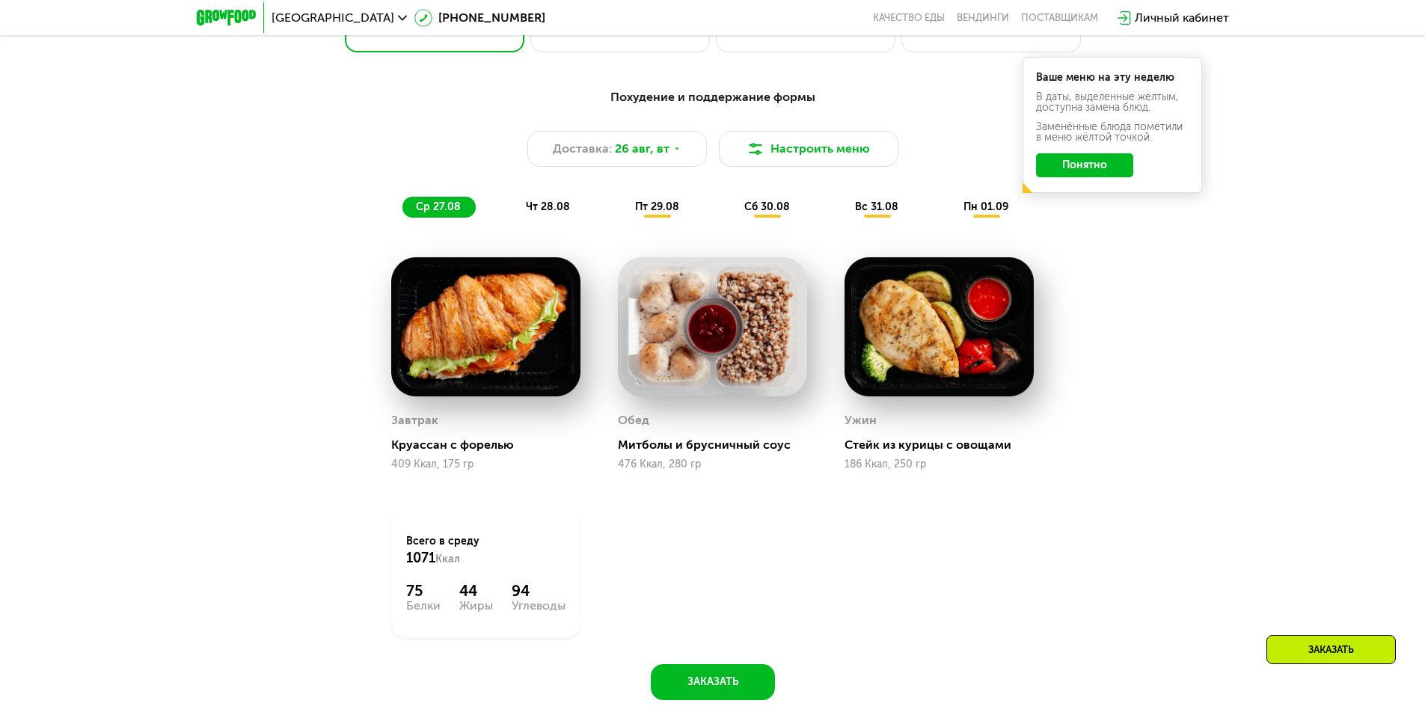
drag, startPoint x: 1199, startPoint y: 126, endPoint x: 1279, endPoint y: -57, distance: 200.0
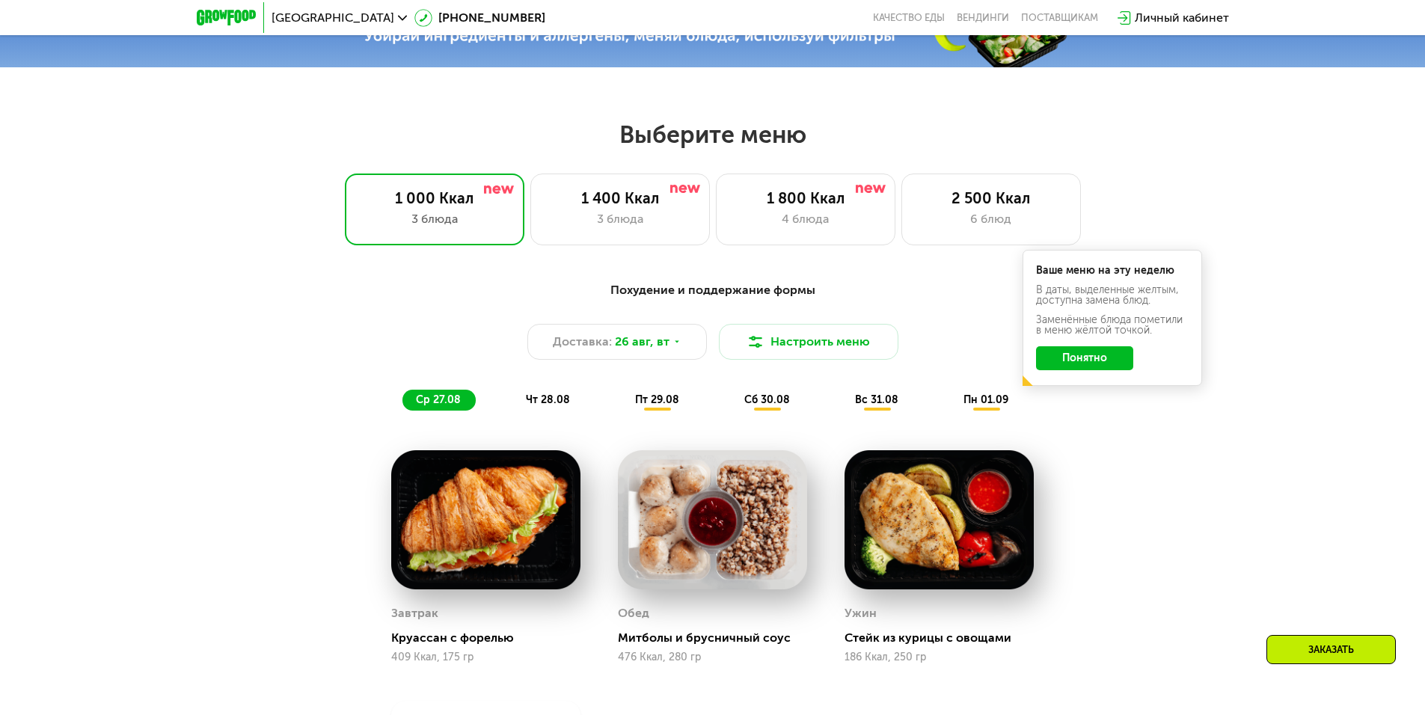
scroll to position [733, 0]
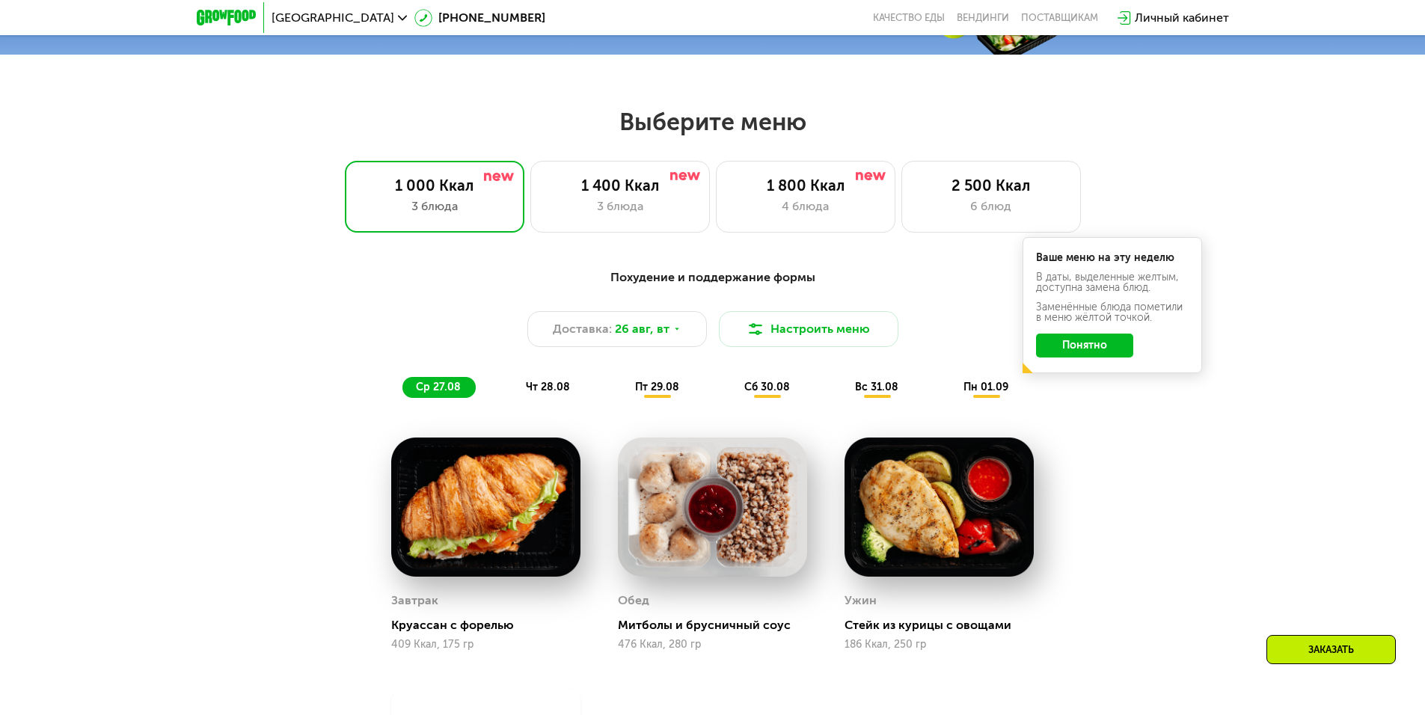
drag, startPoint x: 1163, startPoint y: 488, endPoint x: 1097, endPoint y: 461, distance: 71.4
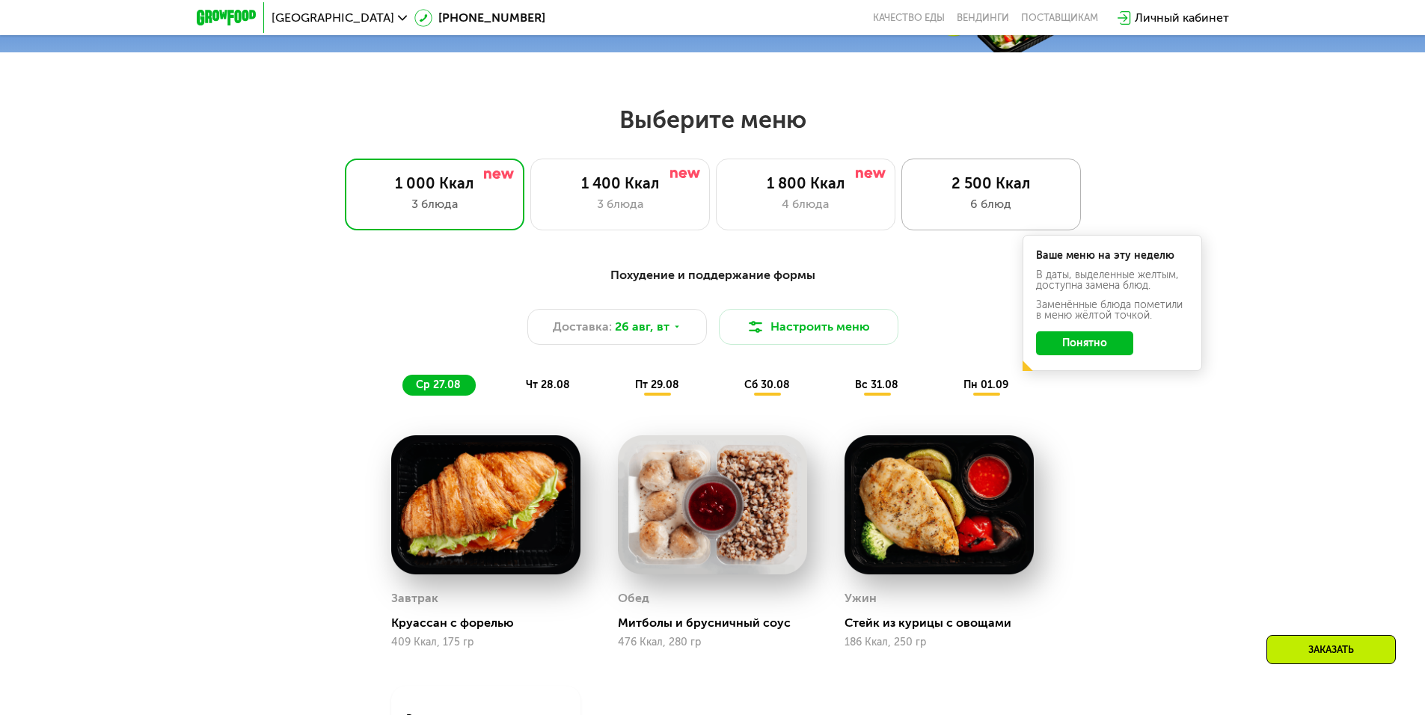
click at [955, 207] on div "6 блюд" at bounding box center [991, 204] width 148 height 18
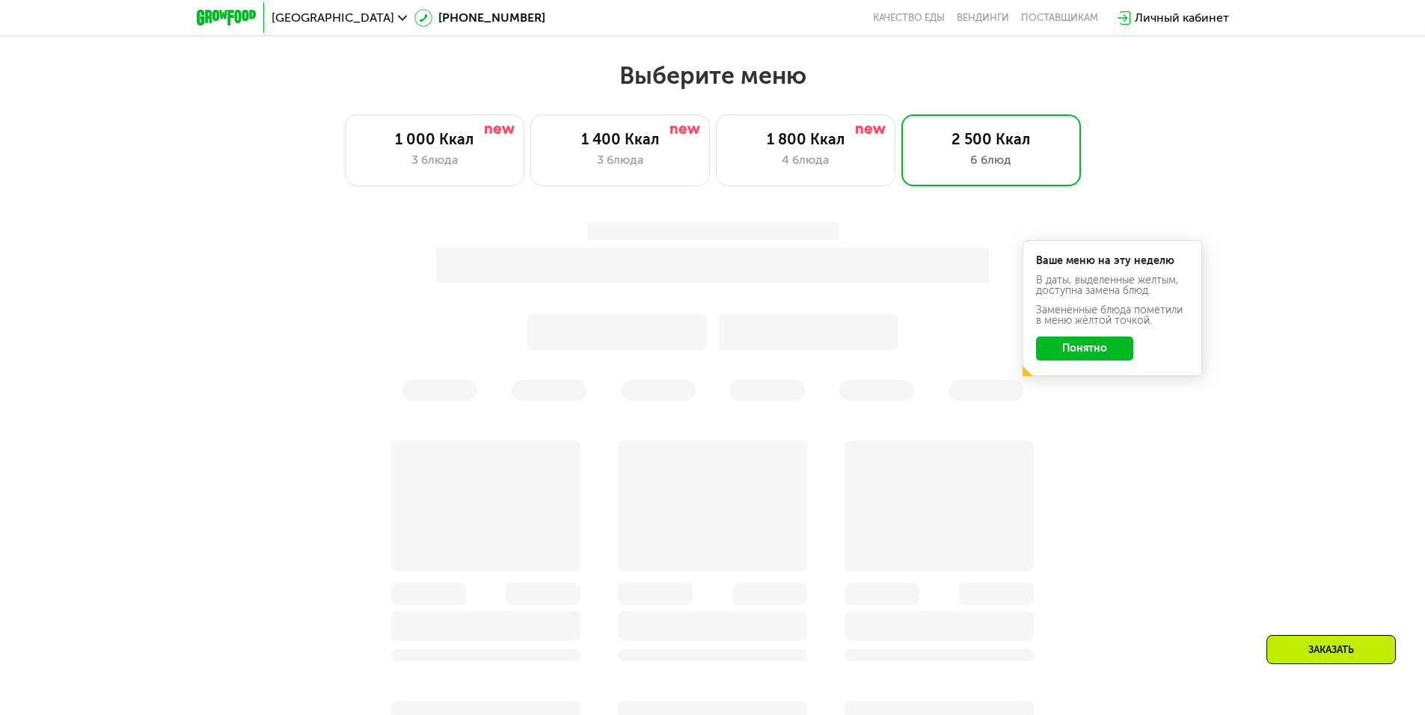
drag, startPoint x: 1111, startPoint y: 147, endPoint x: 1112, endPoint y: 177, distance: 30.0
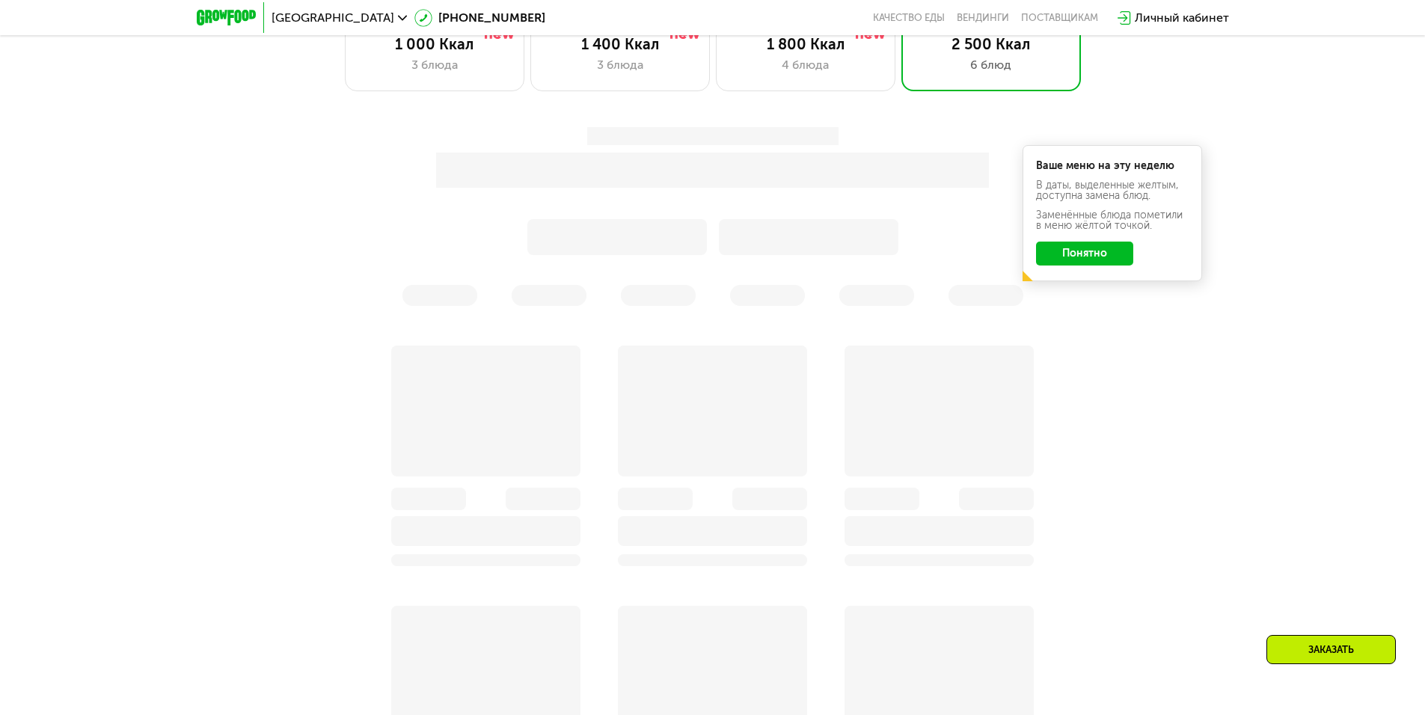
drag, startPoint x: 1129, startPoint y: 159, endPoint x: 1125, endPoint y: 187, distance: 28.0
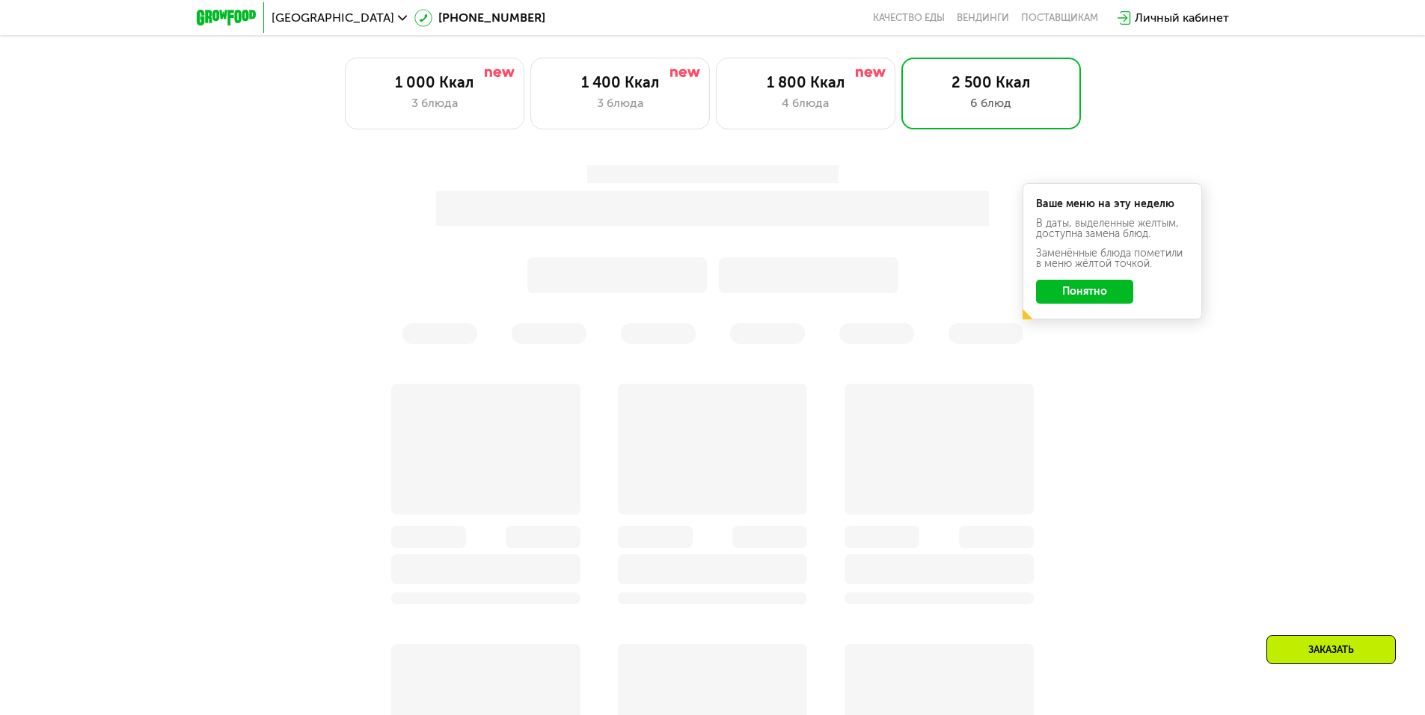
scroll to position [801, 0]
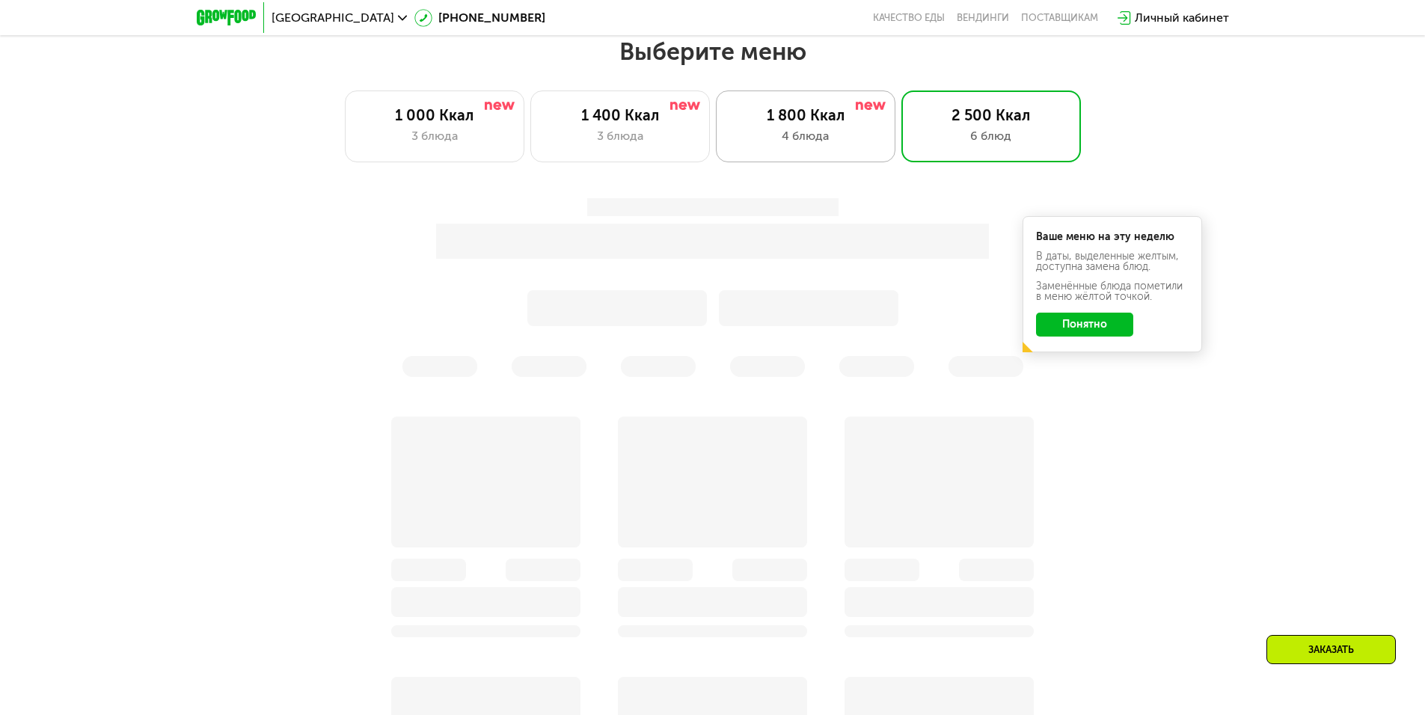
click at [837, 136] on div "4 блюда" at bounding box center [806, 136] width 148 height 18
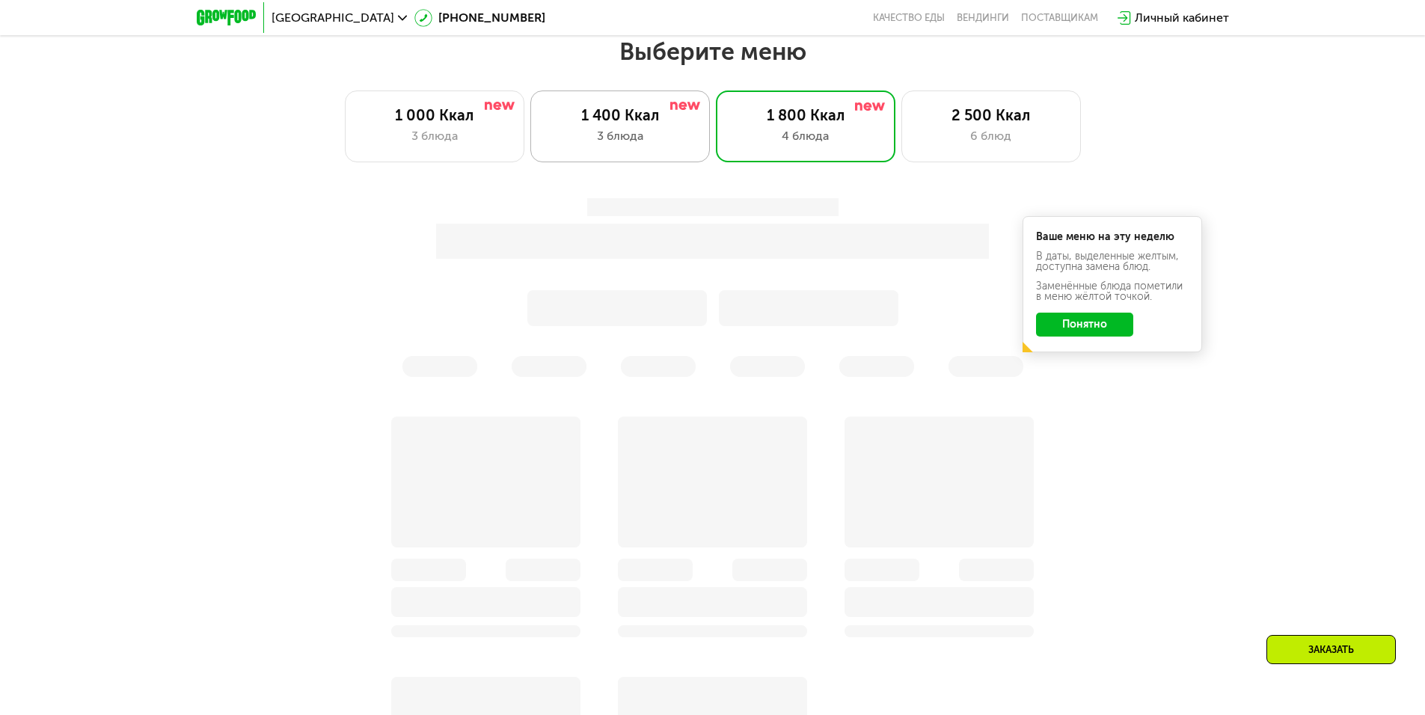
click at [601, 119] on div "1 400 Ккал" at bounding box center [620, 115] width 148 height 18
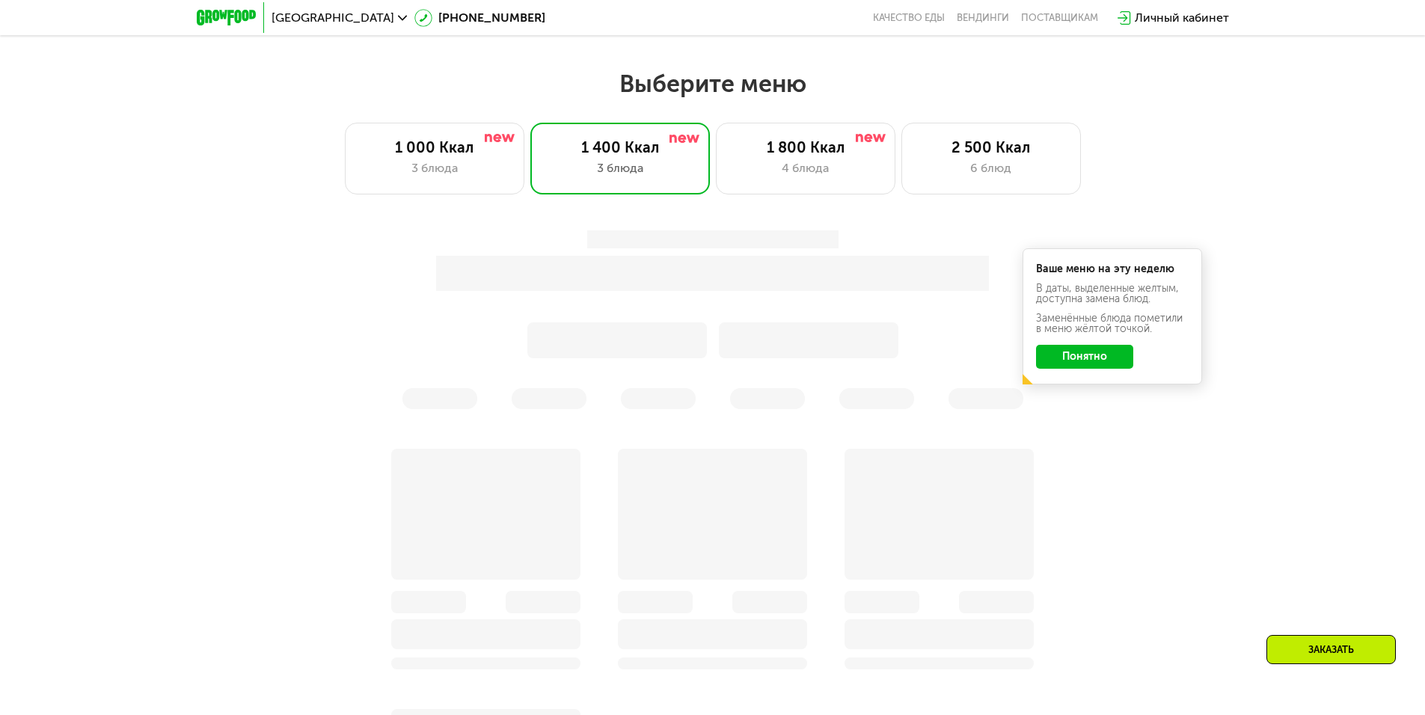
scroll to position [783, 0]
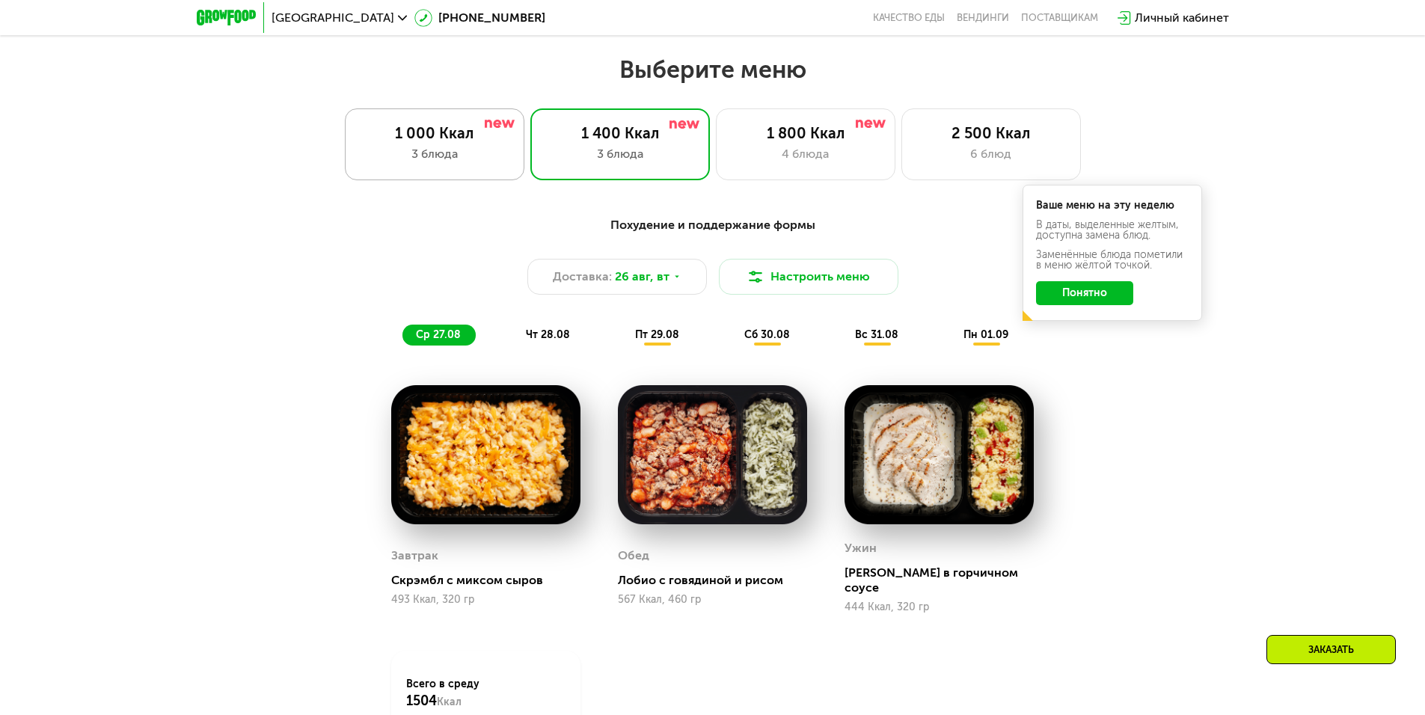
click at [386, 142] on div "1 000 Ккал" at bounding box center [435, 133] width 148 height 18
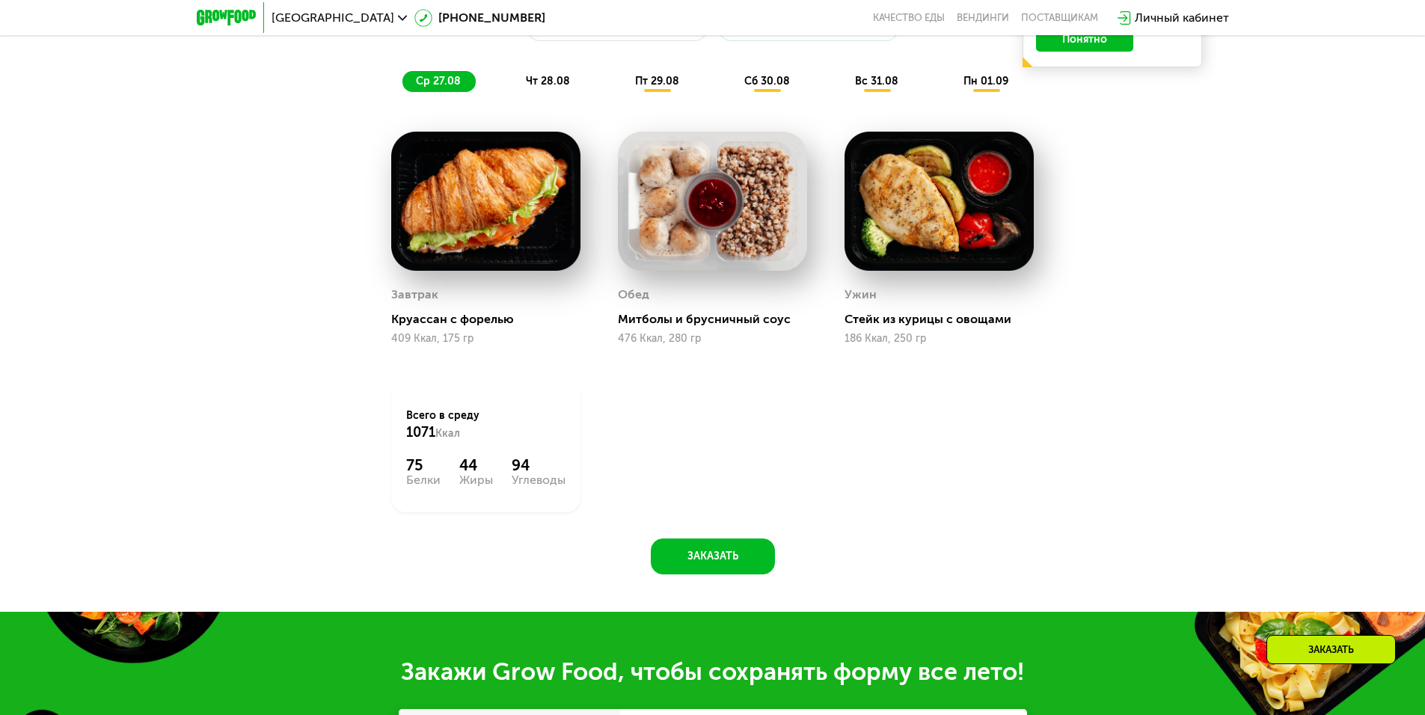
drag, startPoint x: 262, startPoint y: 301, endPoint x: 276, endPoint y: 354, distance: 54.3
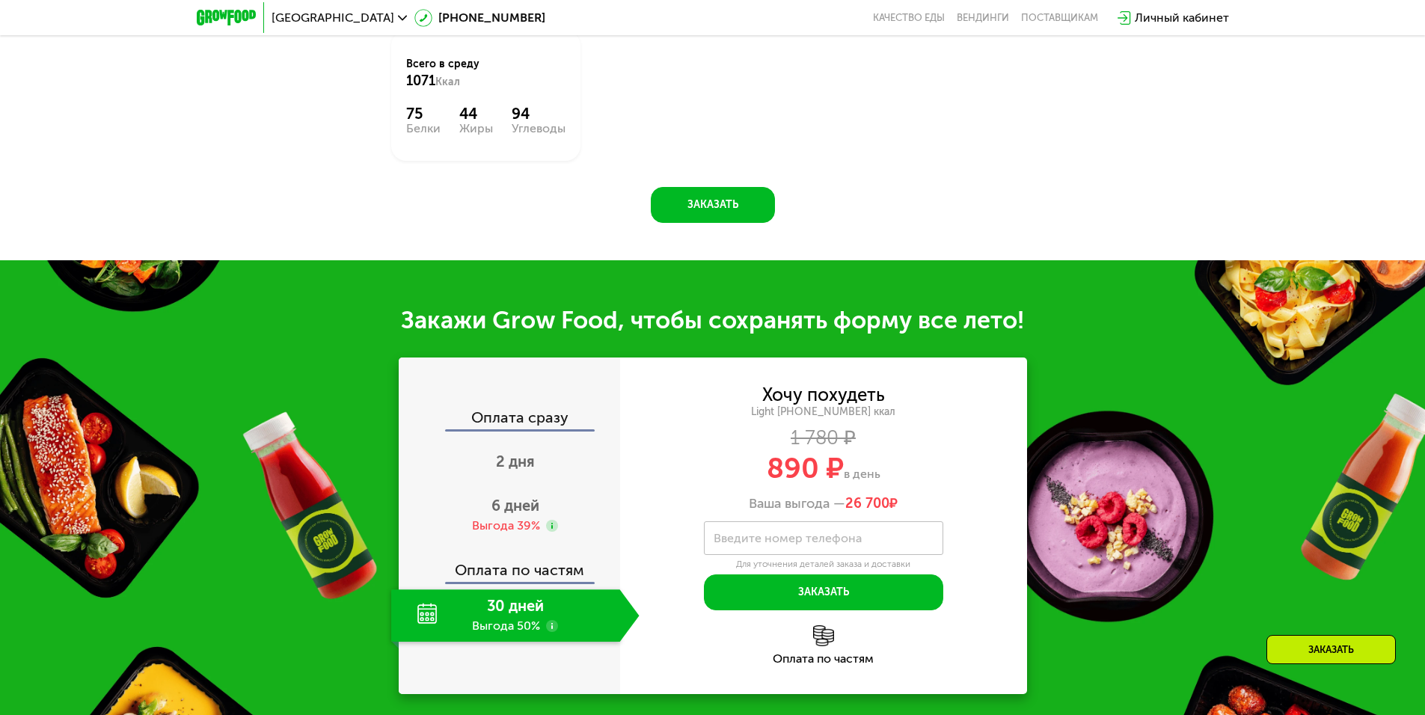
scroll to position [1429, 0]
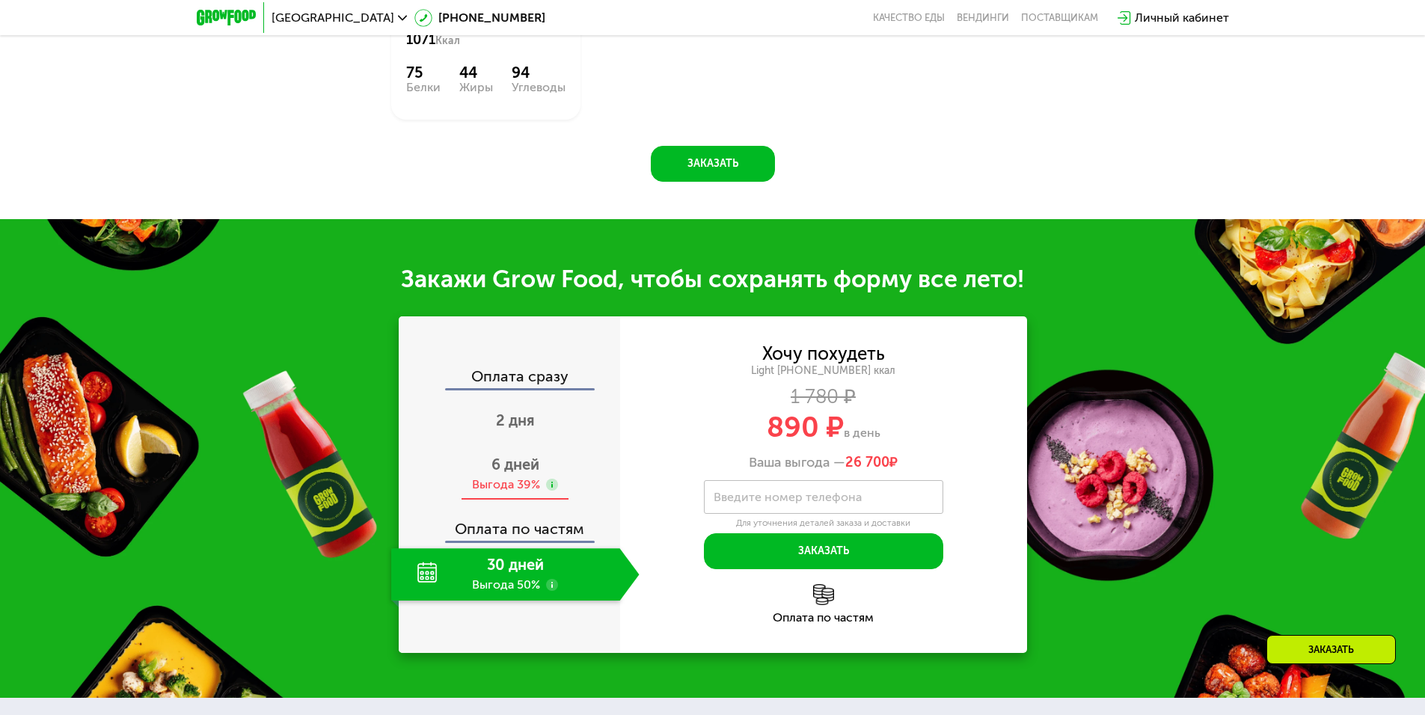
click at [525, 485] on div "Выгода 39%" at bounding box center [506, 484] width 68 height 16
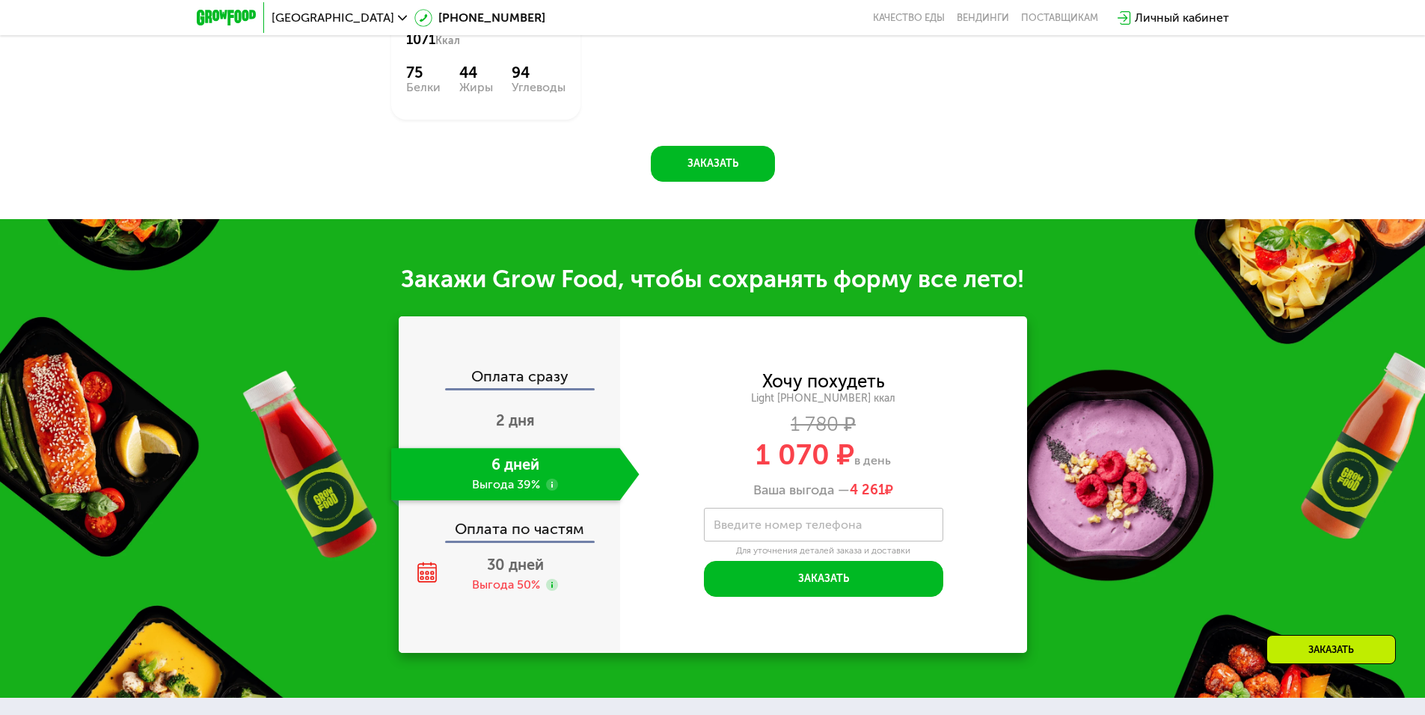
click at [515, 355] on div "Оплата сразу 2 дня 6 дней Выгода 39% Оплата по частям 30 дней Выгода 50%" at bounding box center [509, 484] width 221 height 337
click at [541, 424] on div "2 дня" at bounding box center [515, 422] width 248 height 52
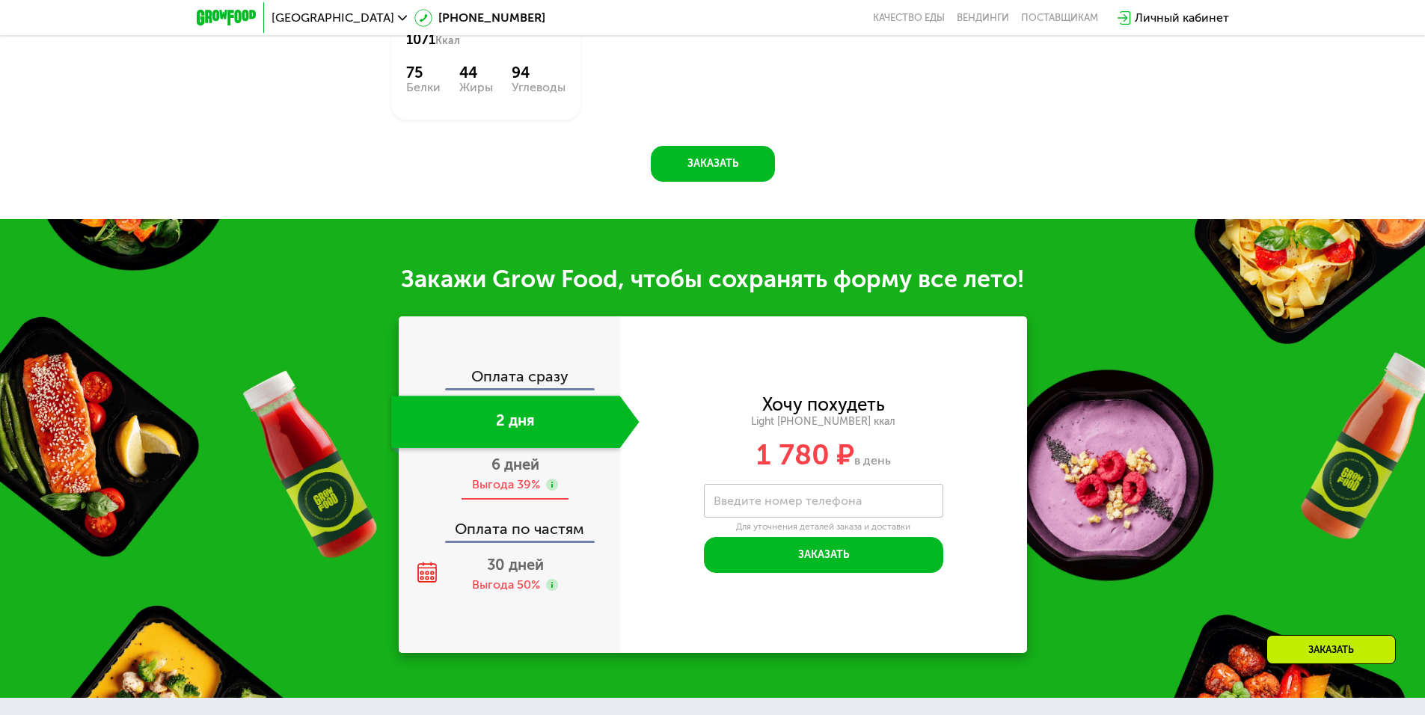
click at [511, 493] on div "Выгода 39%" at bounding box center [506, 484] width 68 height 16
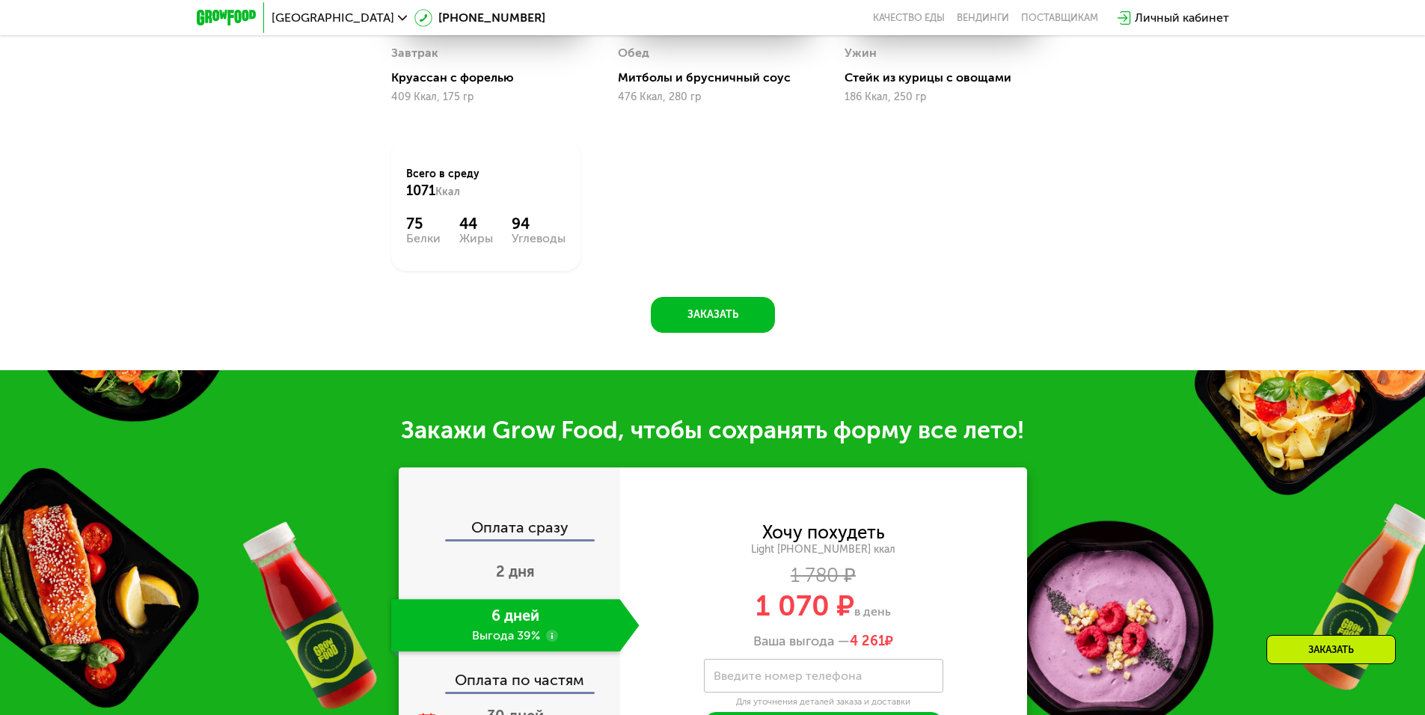
drag, startPoint x: 604, startPoint y: 237, endPoint x: 601, endPoint y: 219, distance: 18.1
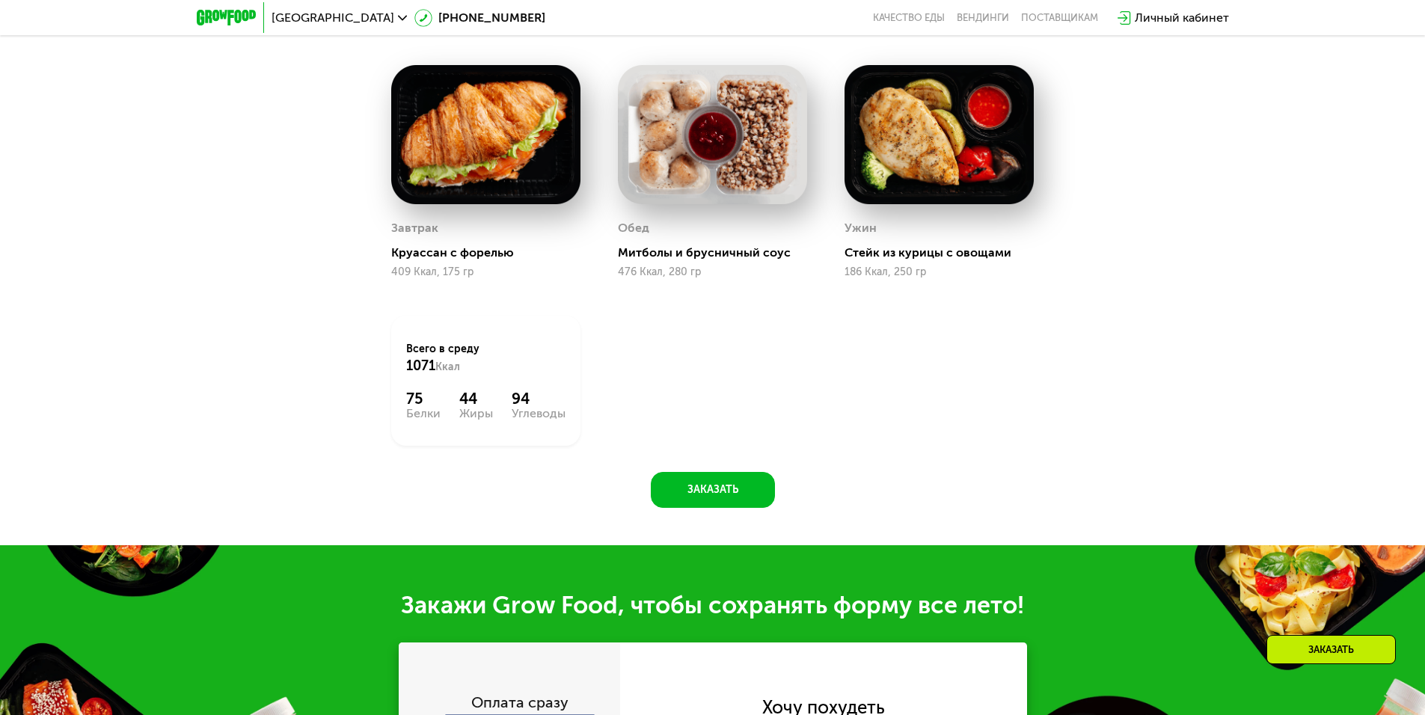
drag, startPoint x: 623, startPoint y: 228, endPoint x: 626, endPoint y: 149, distance: 79.3
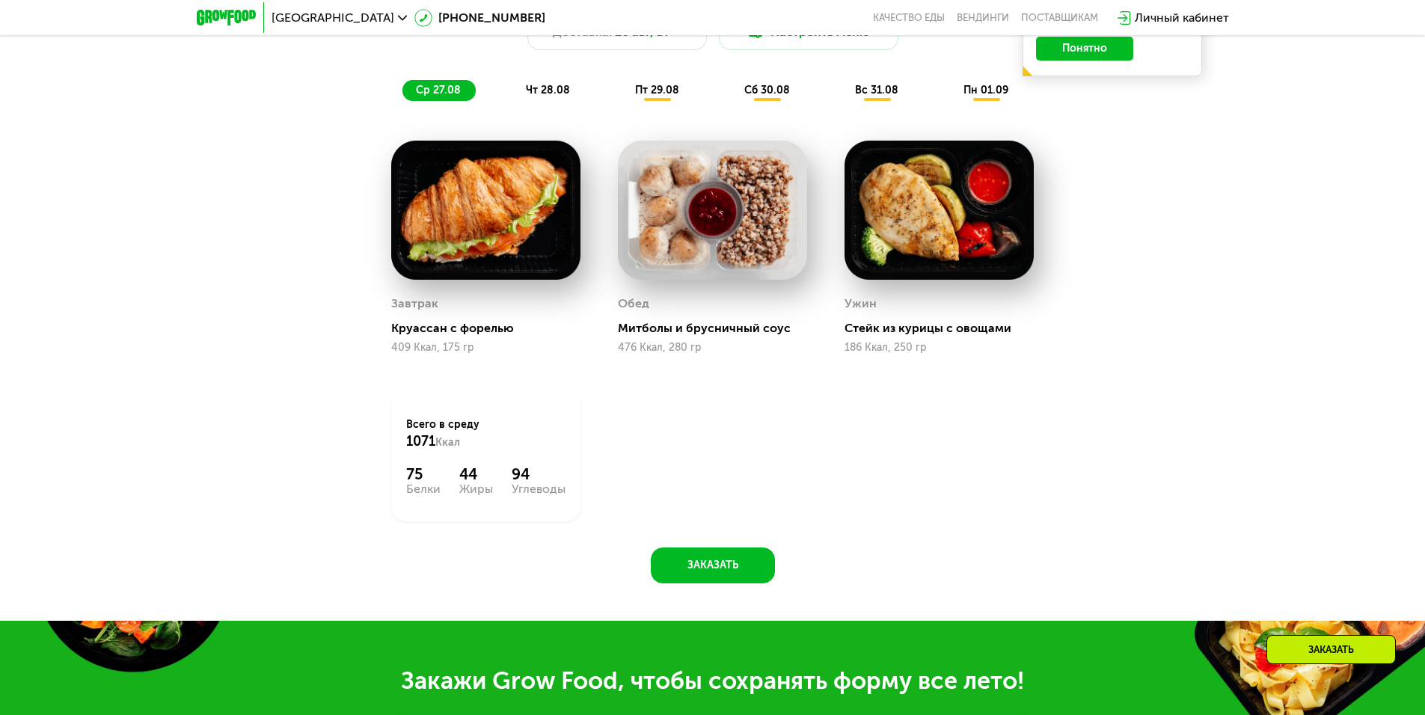
scroll to position [966, 0]
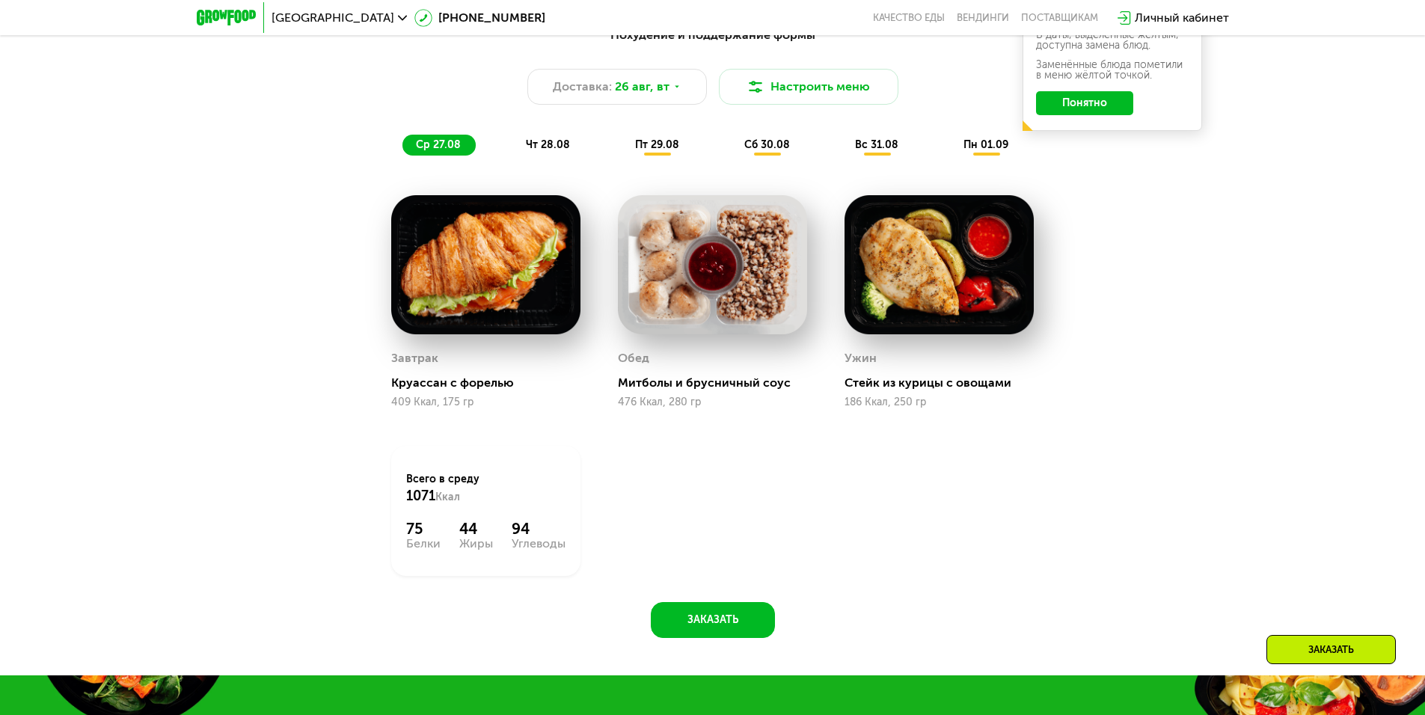
drag, startPoint x: 672, startPoint y: 458, endPoint x: 658, endPoint y: 388, distance: 71.0
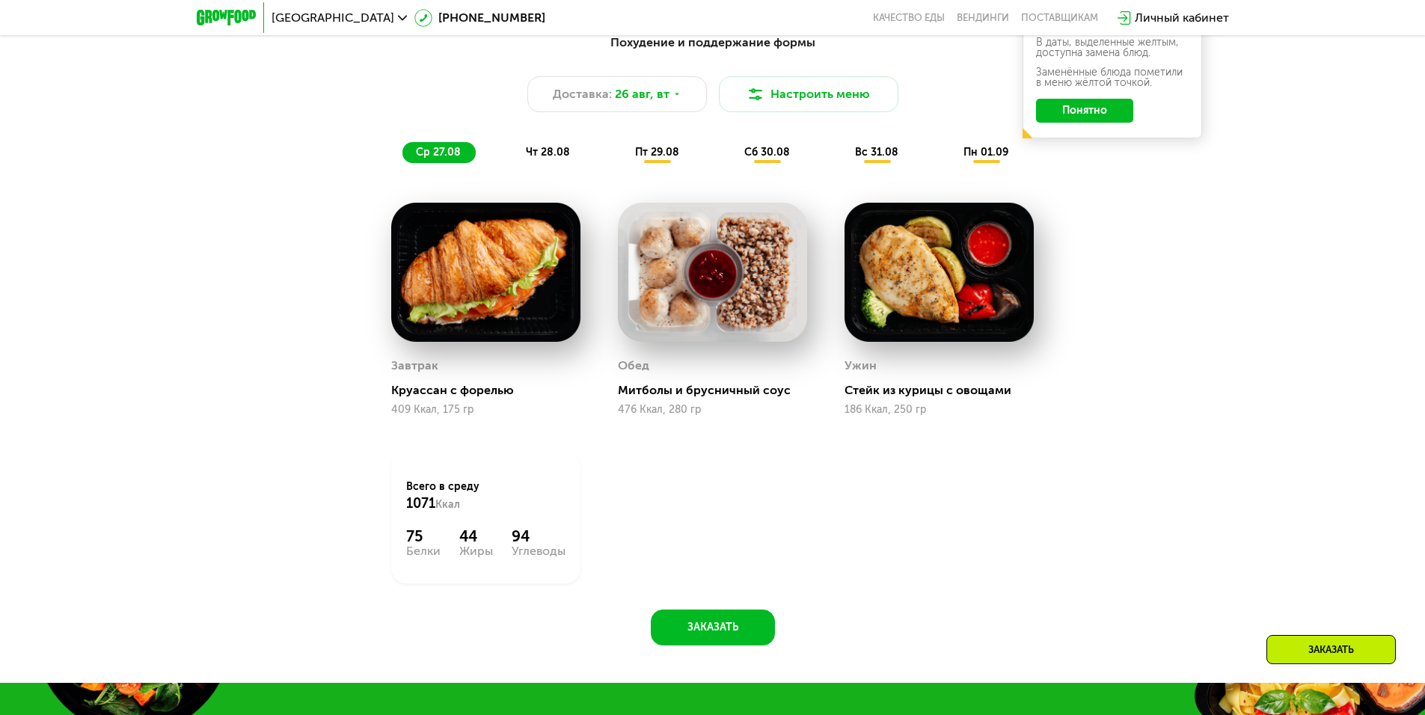
click at [622, 148] on div "чт 28.08" at bounding box center [658, 152] width 73 height 21
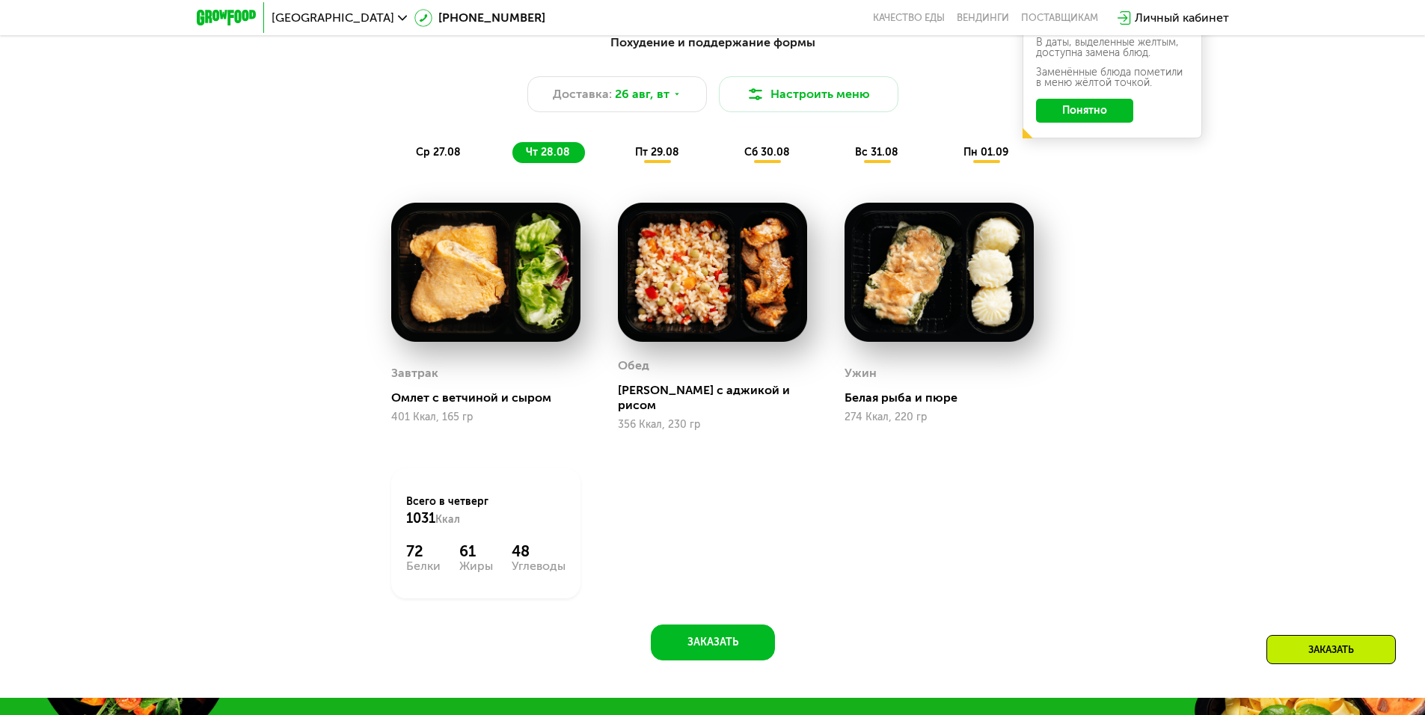
click at [1002, 310] on img at bounding box center [938, 273] width 189 height 140
click at [308, 26] on div "[GEOGRAPHIC_DATA]" at bounding box center [339, 17] width 150 height 27
click at [295, 13] on span "[GEOGRAPHIC_DATA]" at bounding box center [333, 18] width 123 height 12
click at [402, 85] on button "Нет, я в другом городе" at bounding box center [425, 94] width 158 height 18
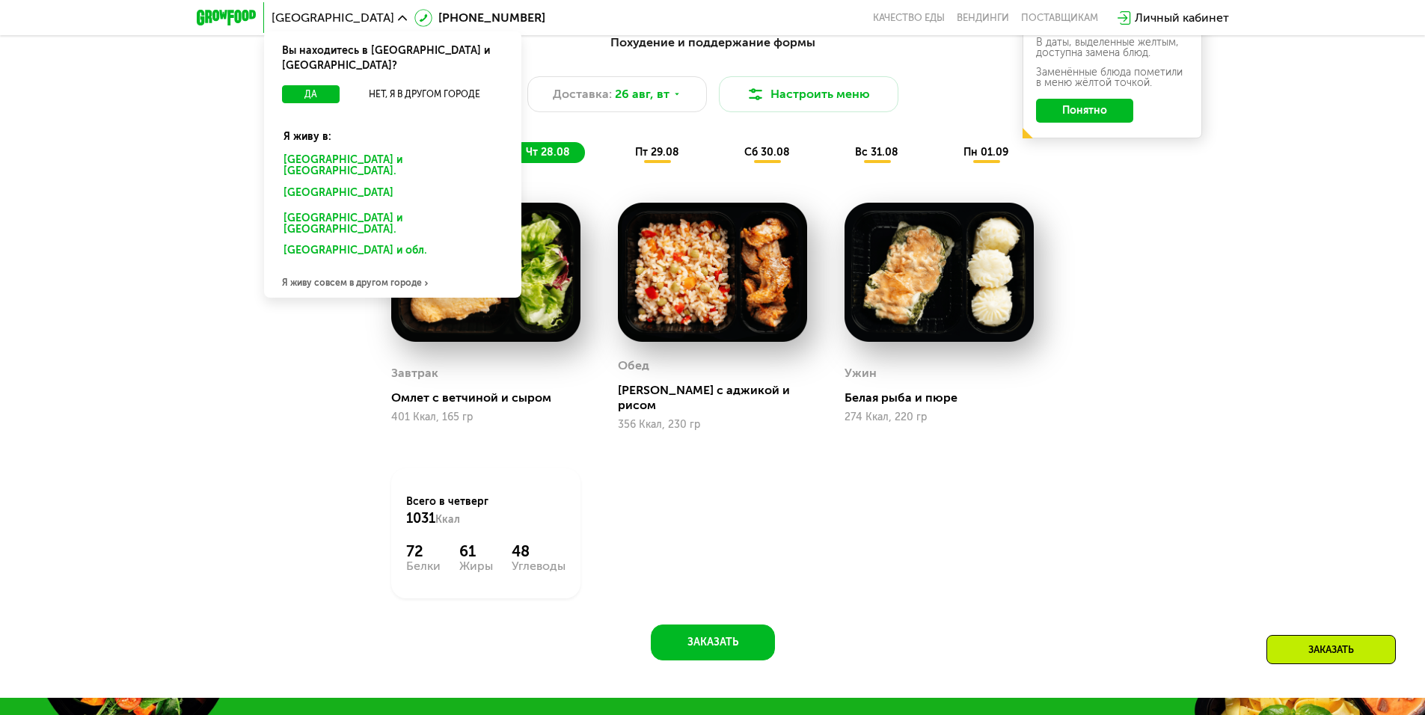
click at [349, 268] on div "Я живу совсем в другом городе" at bounding box center [392, 283] width 257 height 30
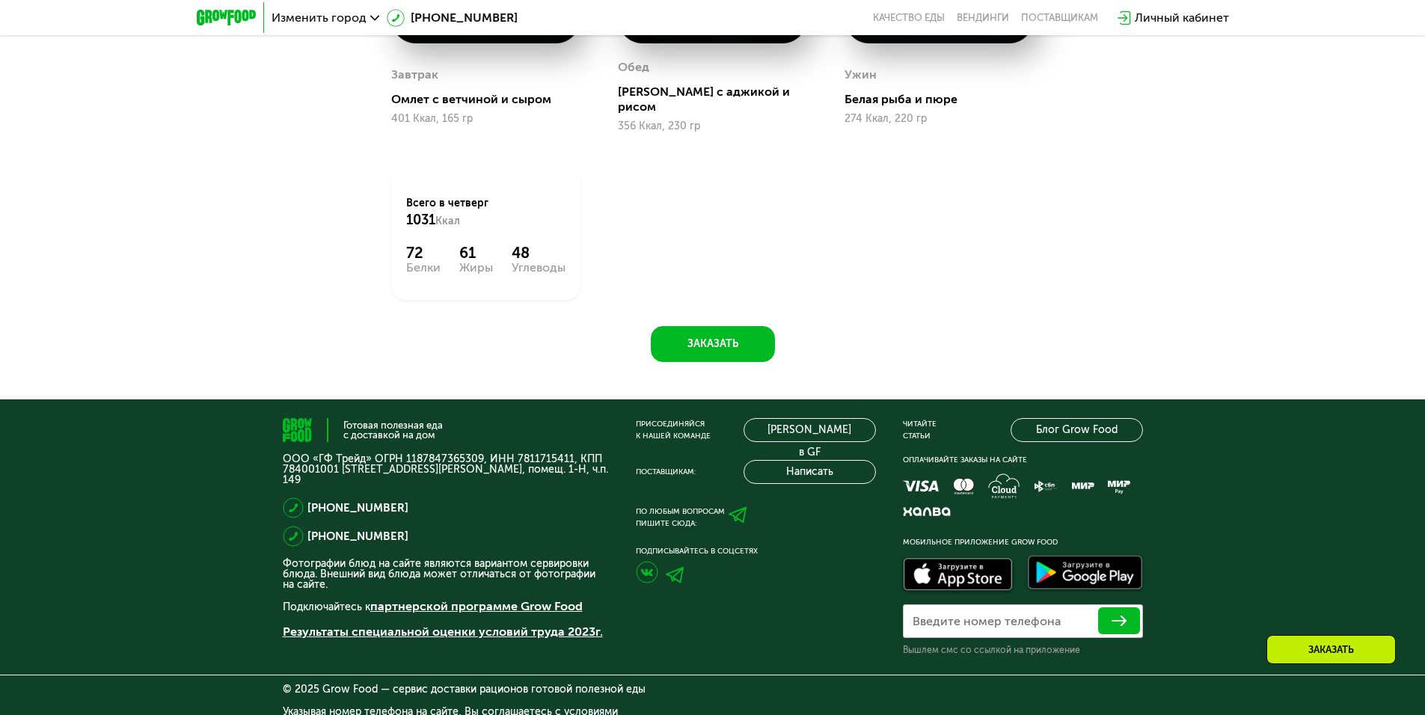
scroll to position [661, 0]
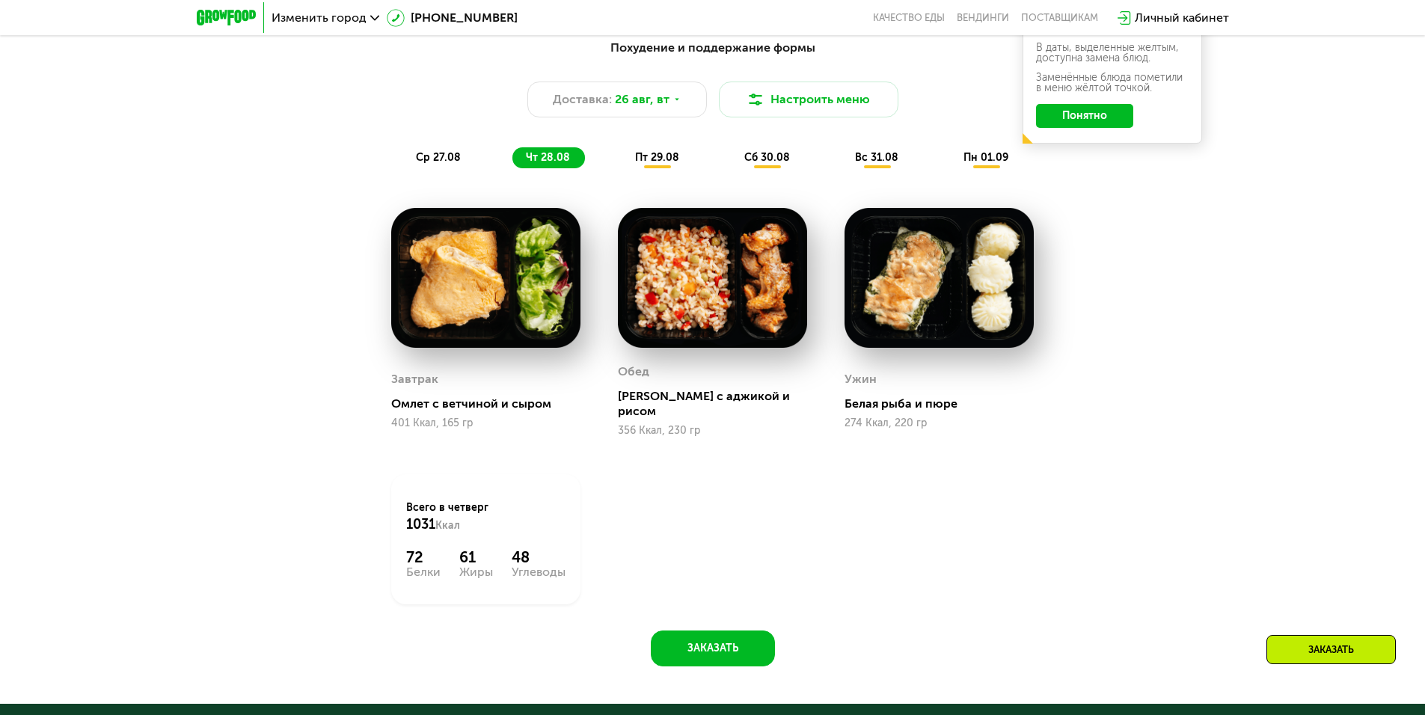
click at [340, 4] on div "Изменить город" at bounding box center [325, 17] width 123 height 27
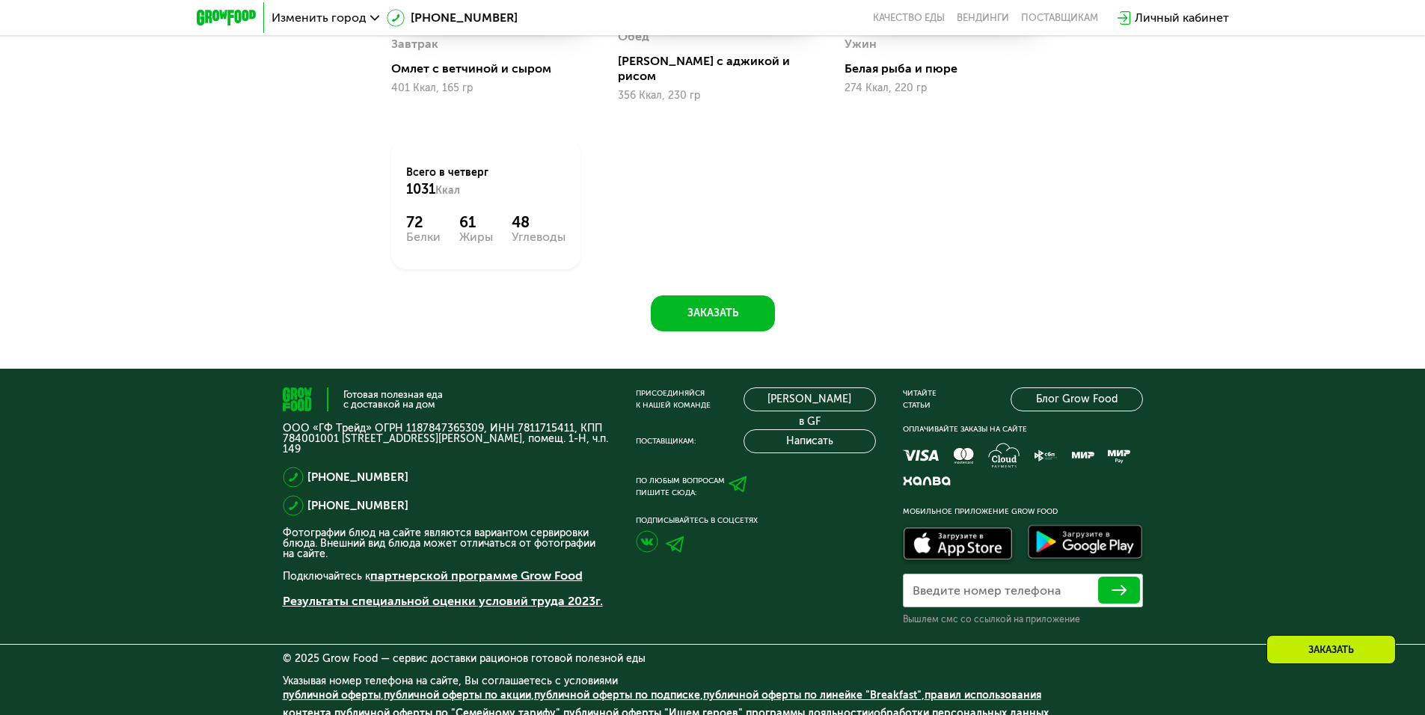
drag, startPoint x: 253, startPoint y: 361, endPoint x: 251, endPoint y: 479, distance: 118.2
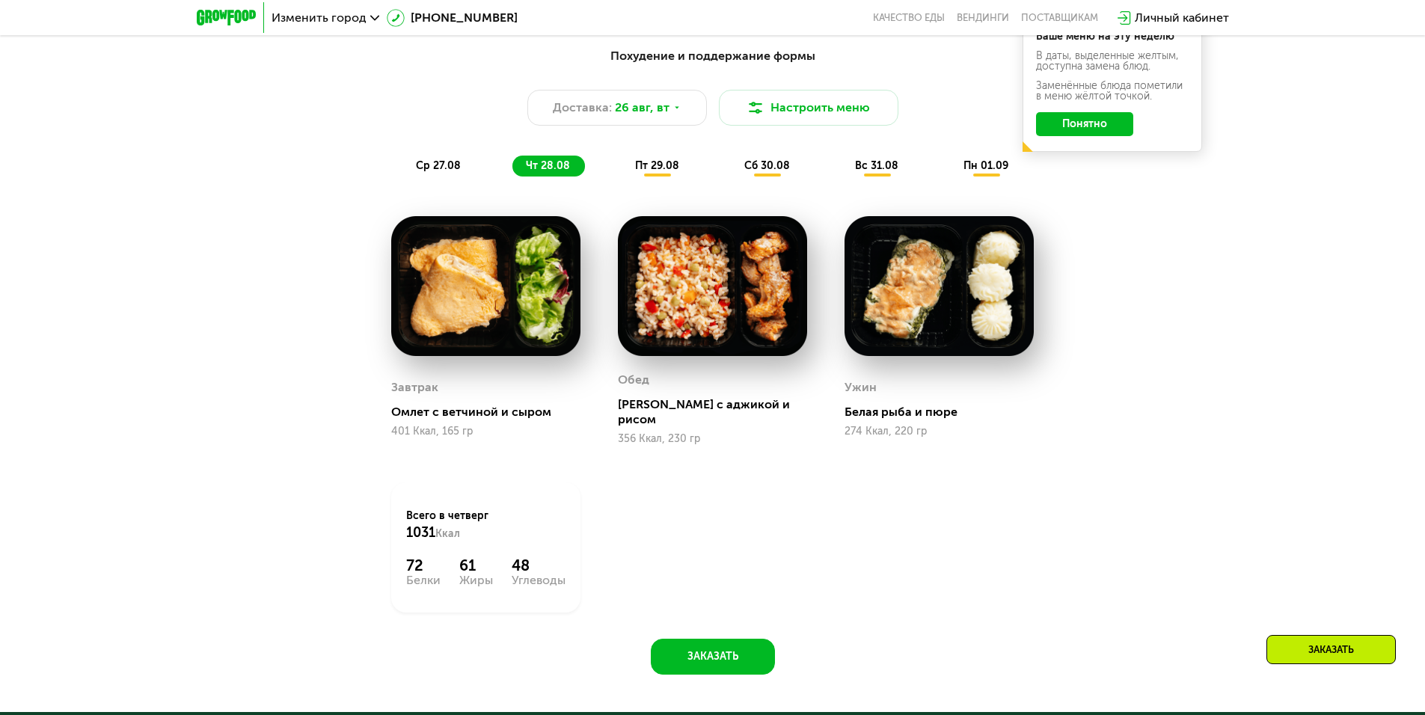
drag, startPoint x: 236, startPoint y: 348, endPoint x: 226, endPoint y: 266, distance: 82.9
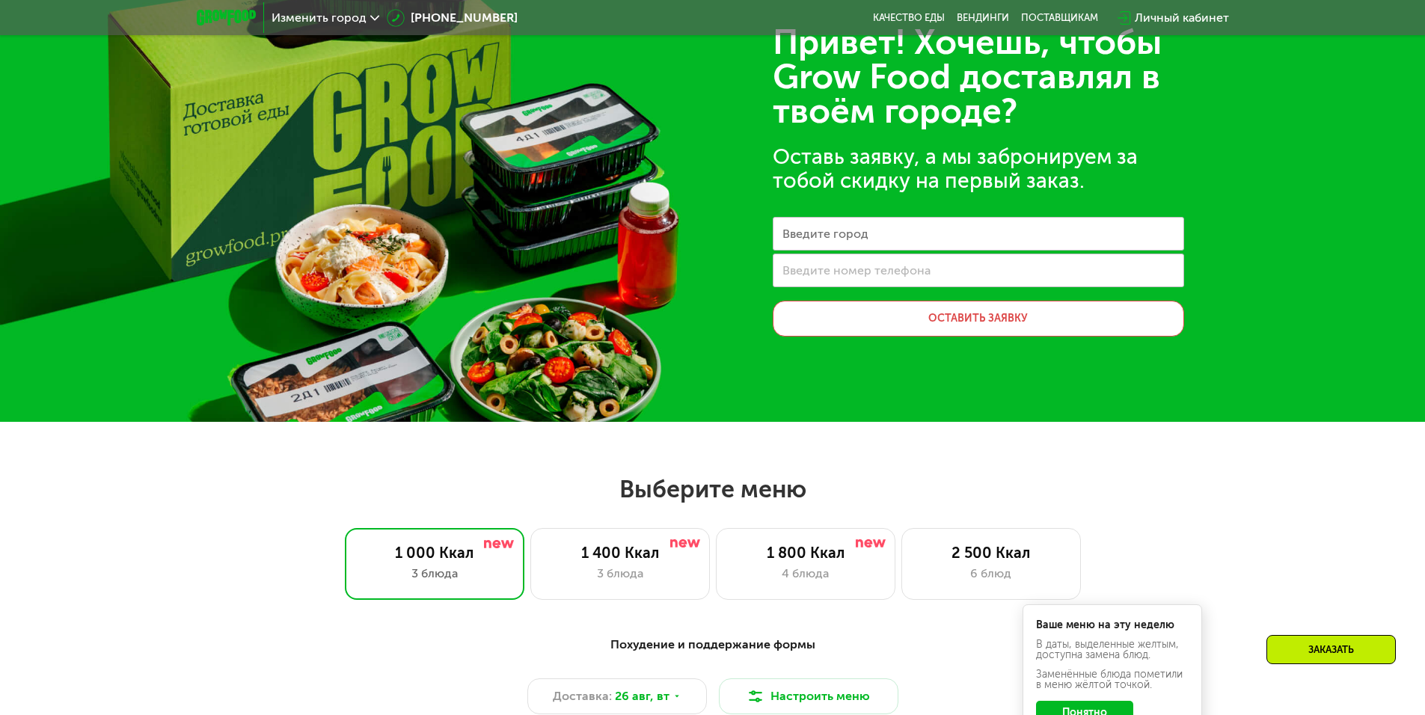
scroll to position [0, 0]
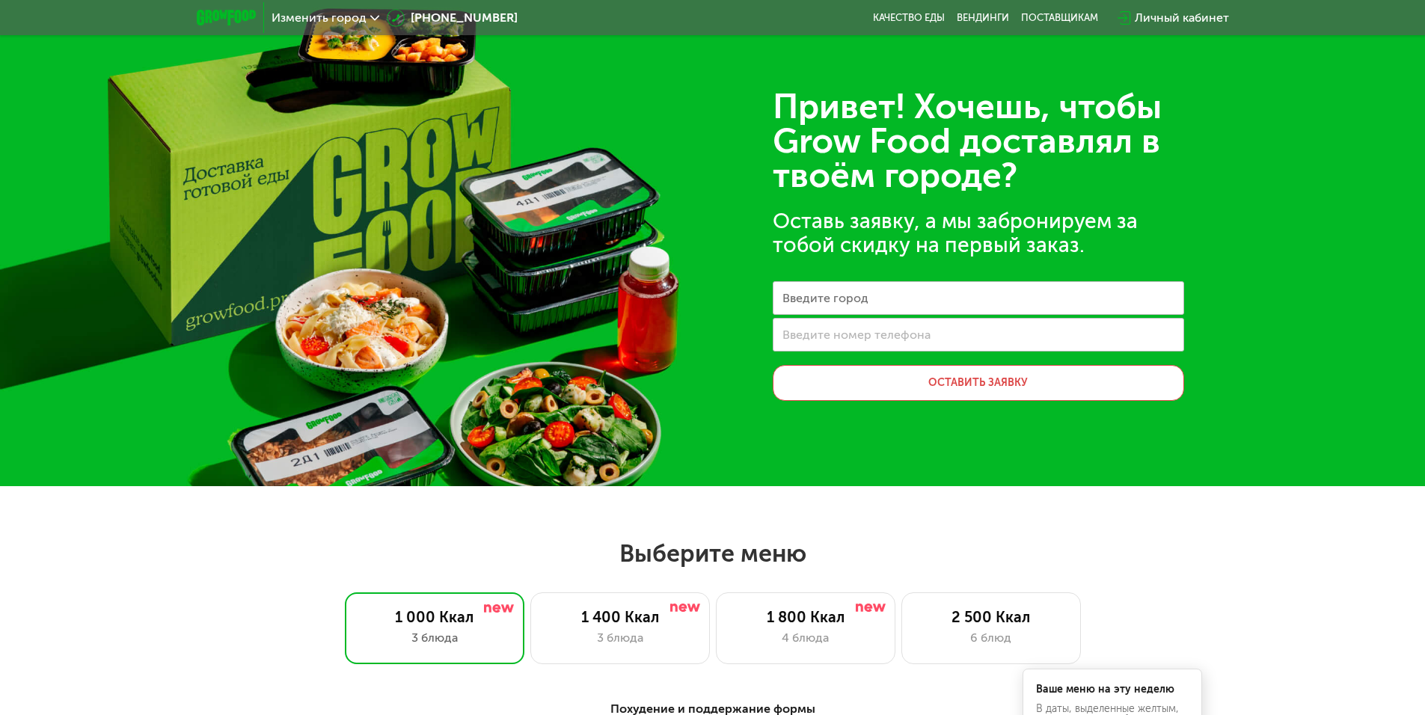
drag, startPoint x: 226, startPoint y: 266, endPoint x: 241, endPoint y: 125, distance: 141.4
click at [900, 296] on input "Введите город" at bounding box center [978, 298] width 411 height 34
drag, startPoint x: 376, startPoint y: 14, endPoint x: 363, endPoint y: 12, distance: 13.6
click at [370, 13] on icon at bounding box center [374, 17] width 9 height 9
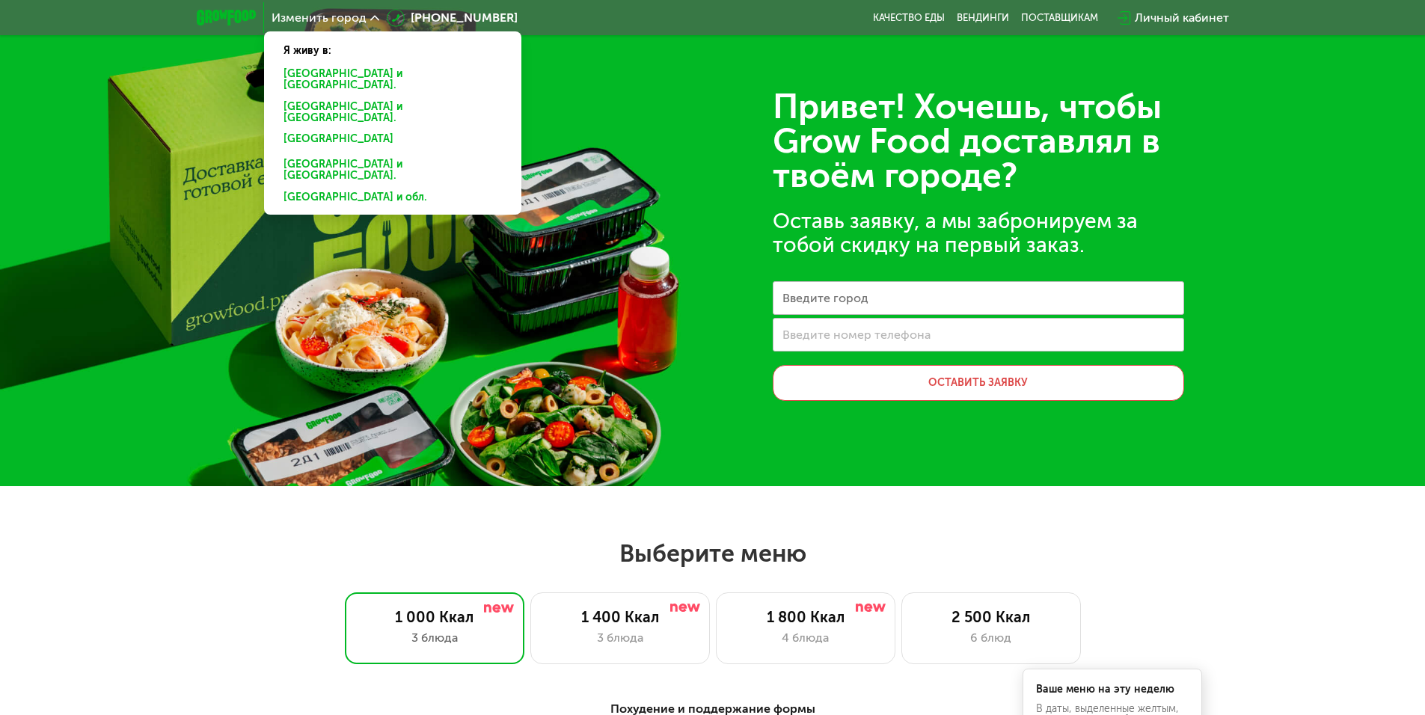
click at [356, 12] on span "Изменить город" at bounding box center [319, 18] width 95 height 12
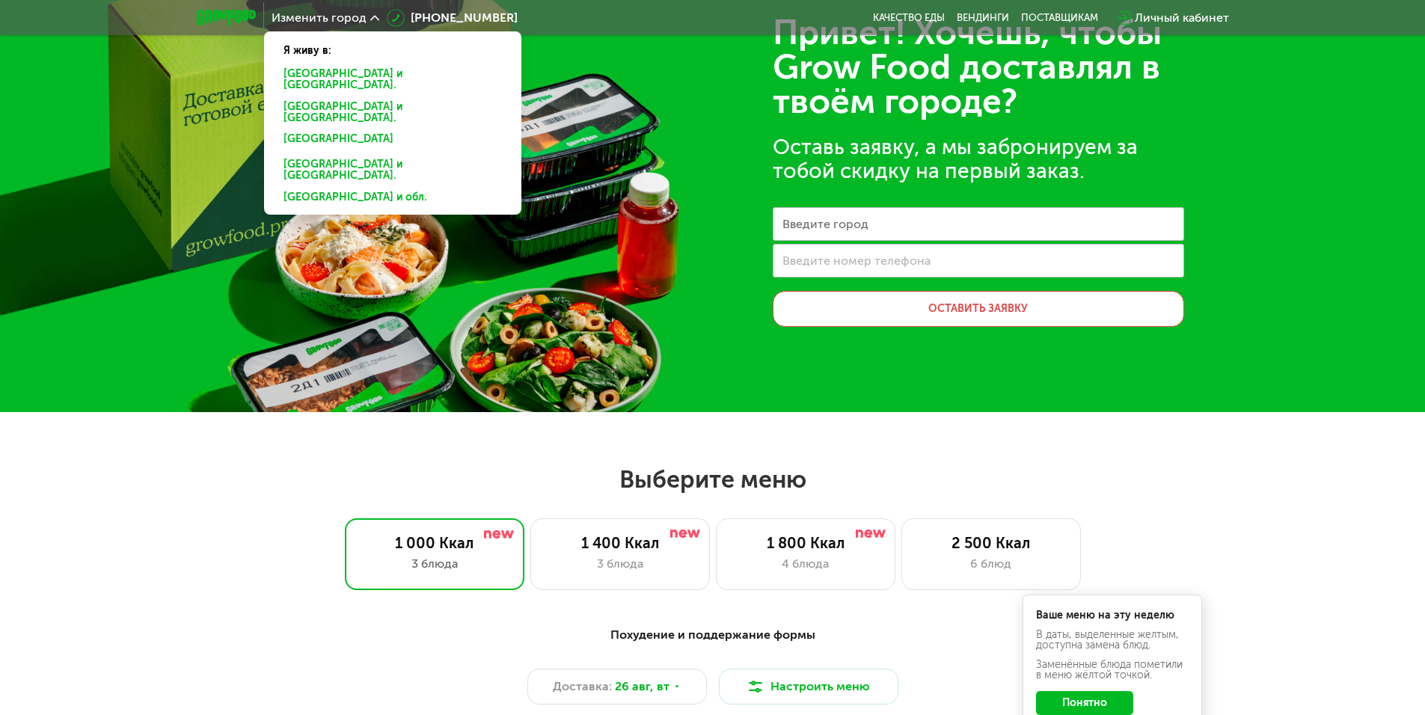
scroll to position [75, 0]
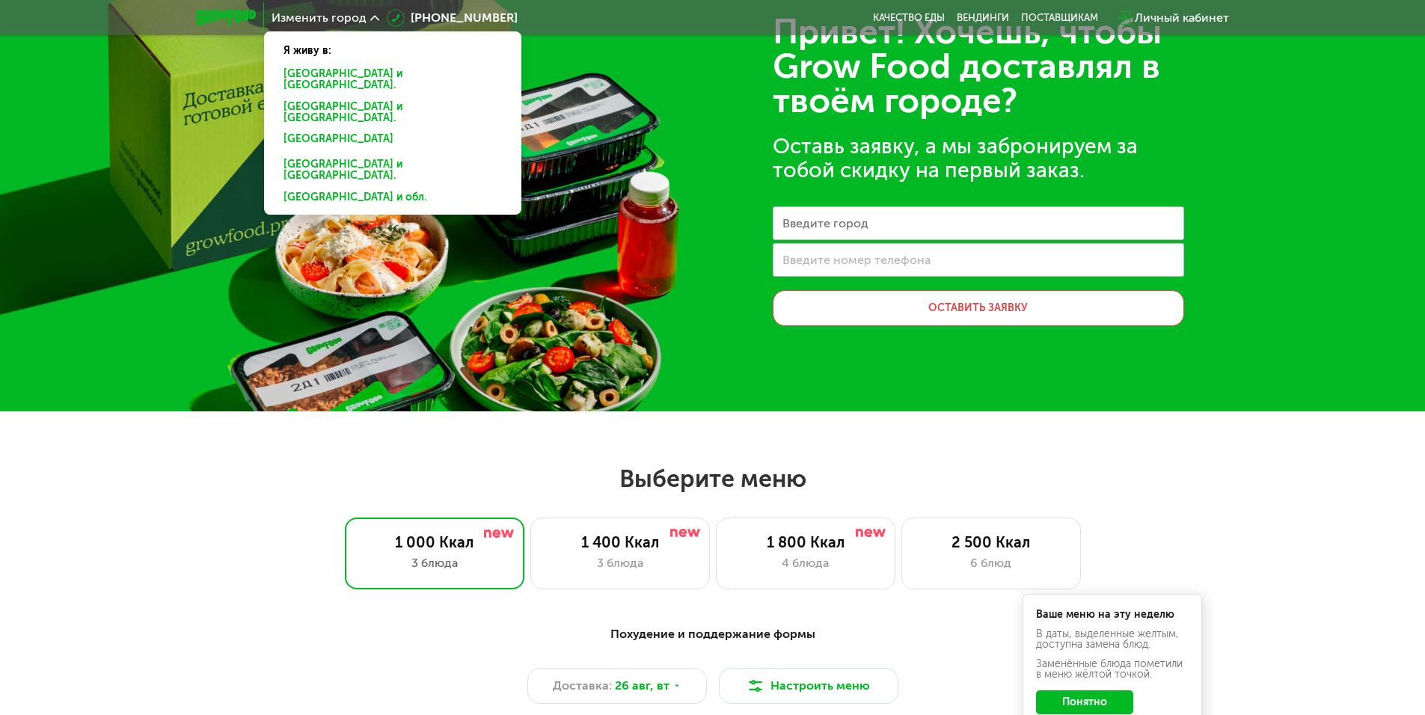
click at [577, 350] on div "Привет! Хочешь, чтобы Grow Food доставлял в твоём городе? Оставь заявку, а мы з…" at bounding box center [712, 168] width 1425 height 486
